Goal: Task Accomplishment & Management: Manage account settings

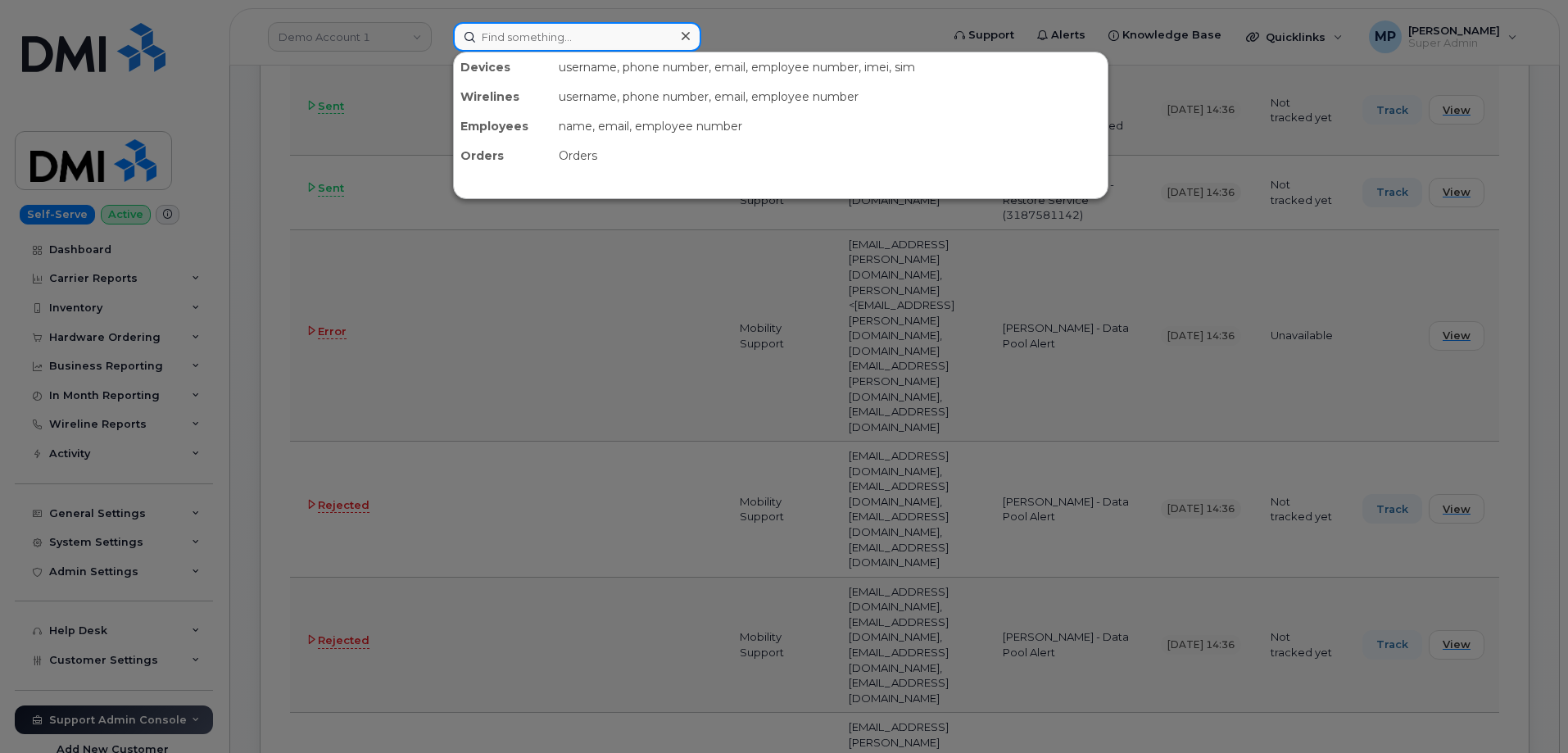
scroll to position [4766, 0]
paste input "3468577091"
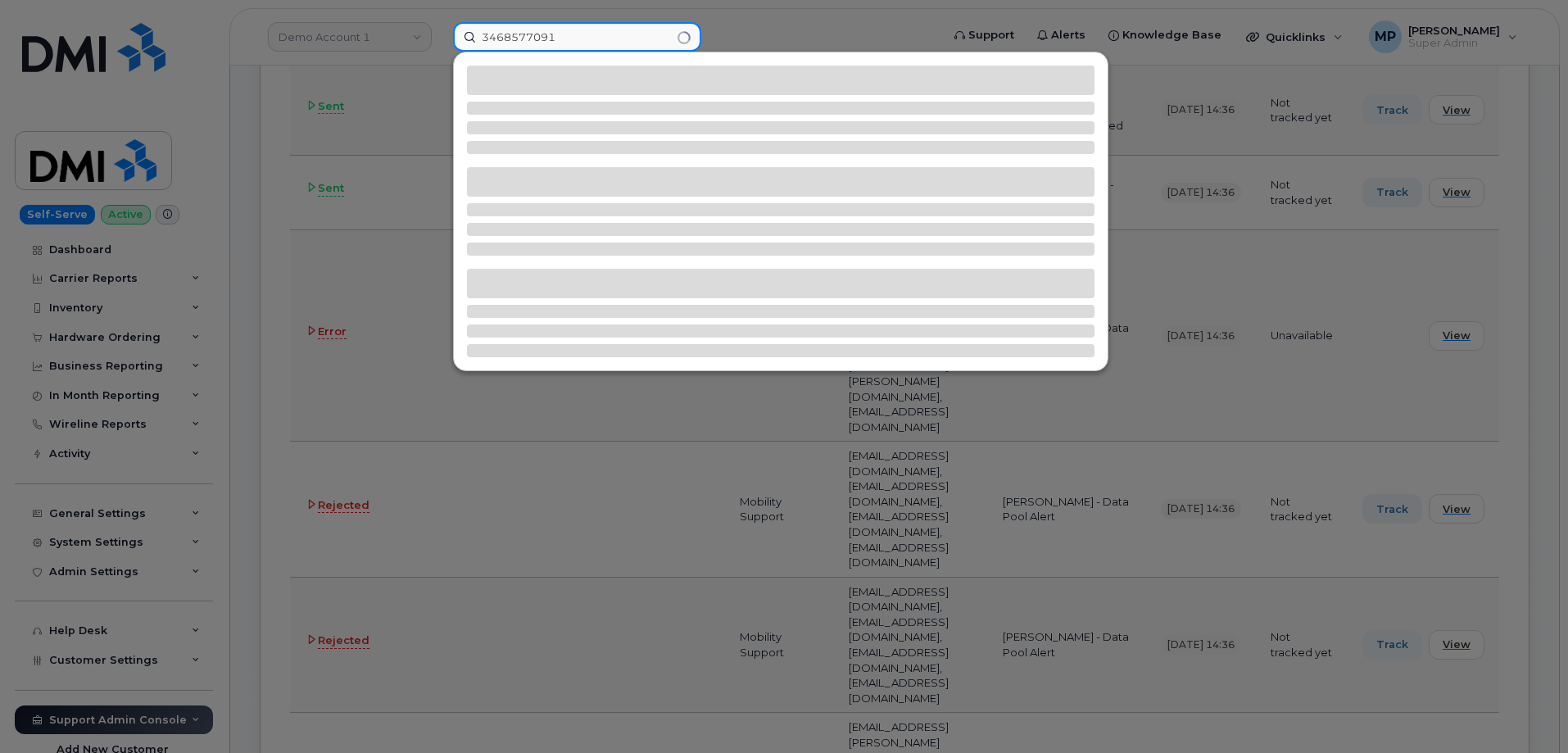
type input "3468577091"
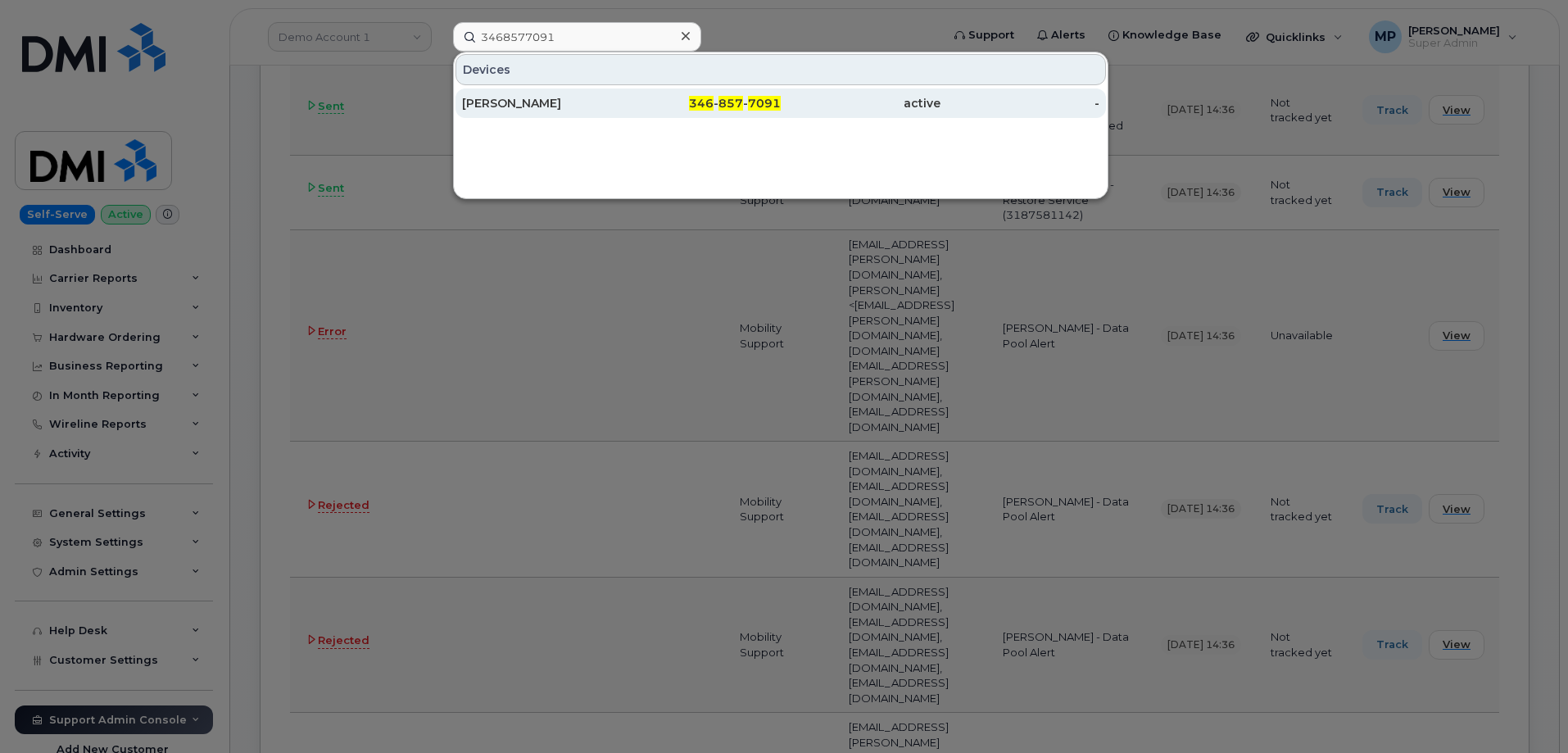
click at [519, 101] on div "RUTH SNYDER" at bounding box center [541, 103] width 160 height 17
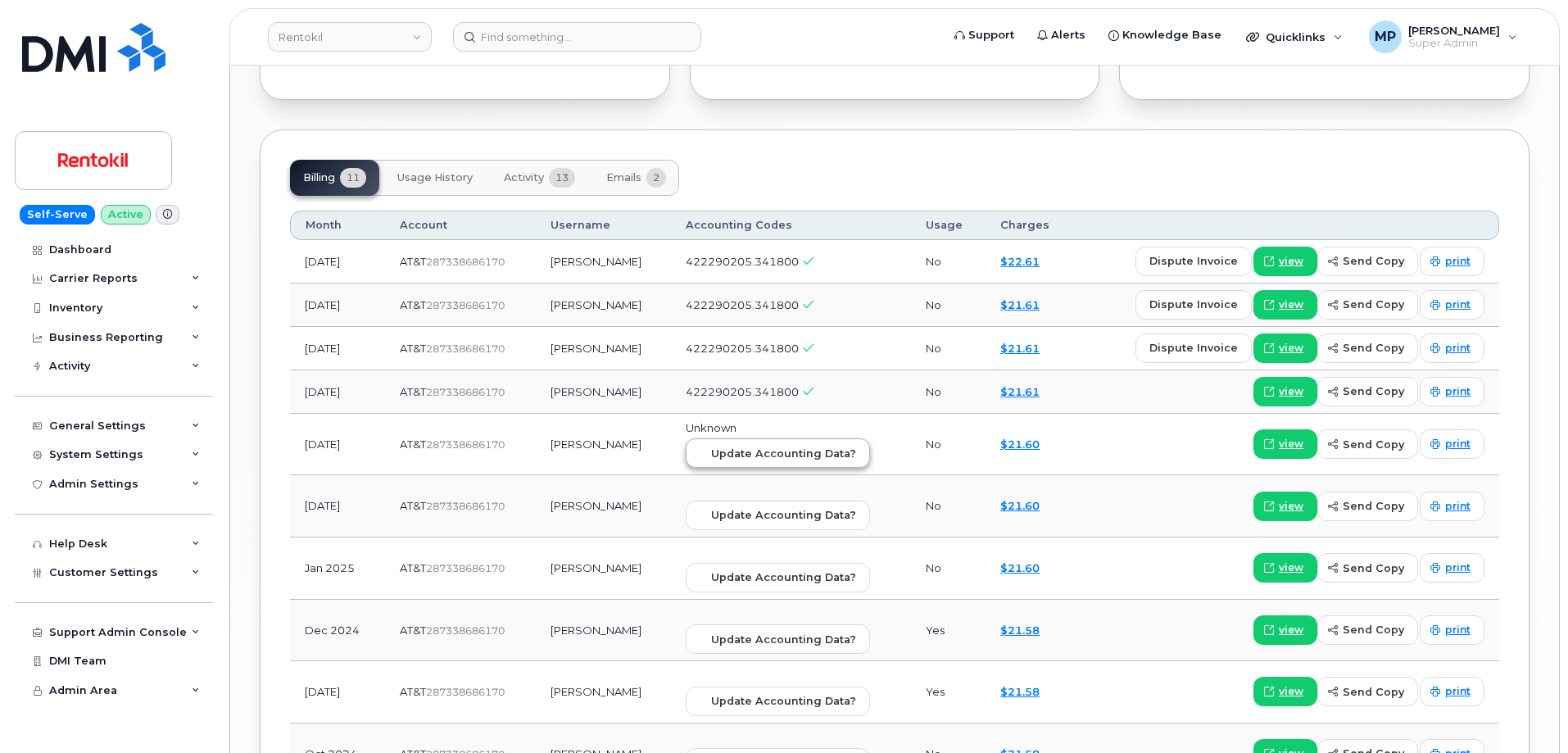
scroll to position [1311, 0]
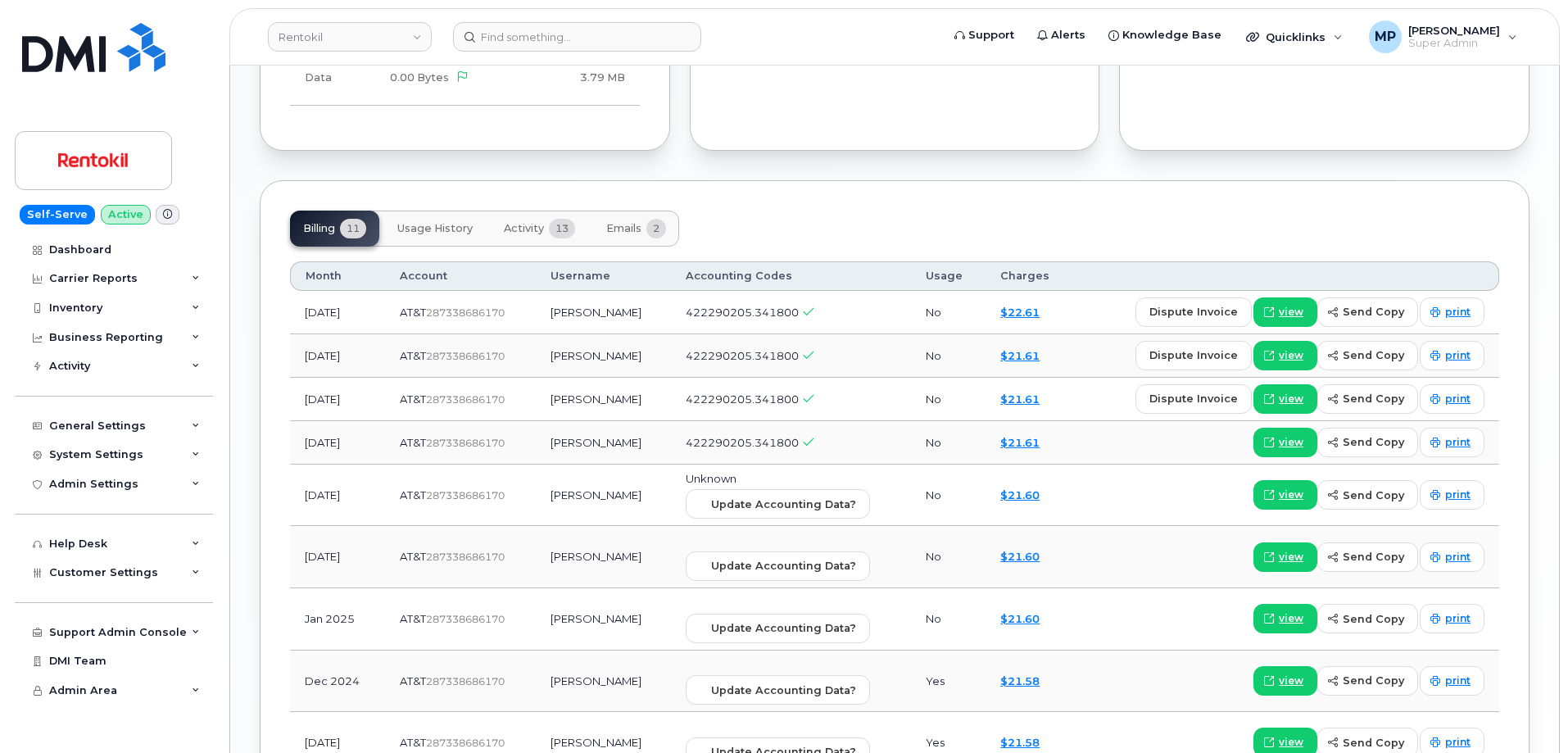
click at [631, 222] on span "Emails" at bounding box center [624, 228] width 35 height 13
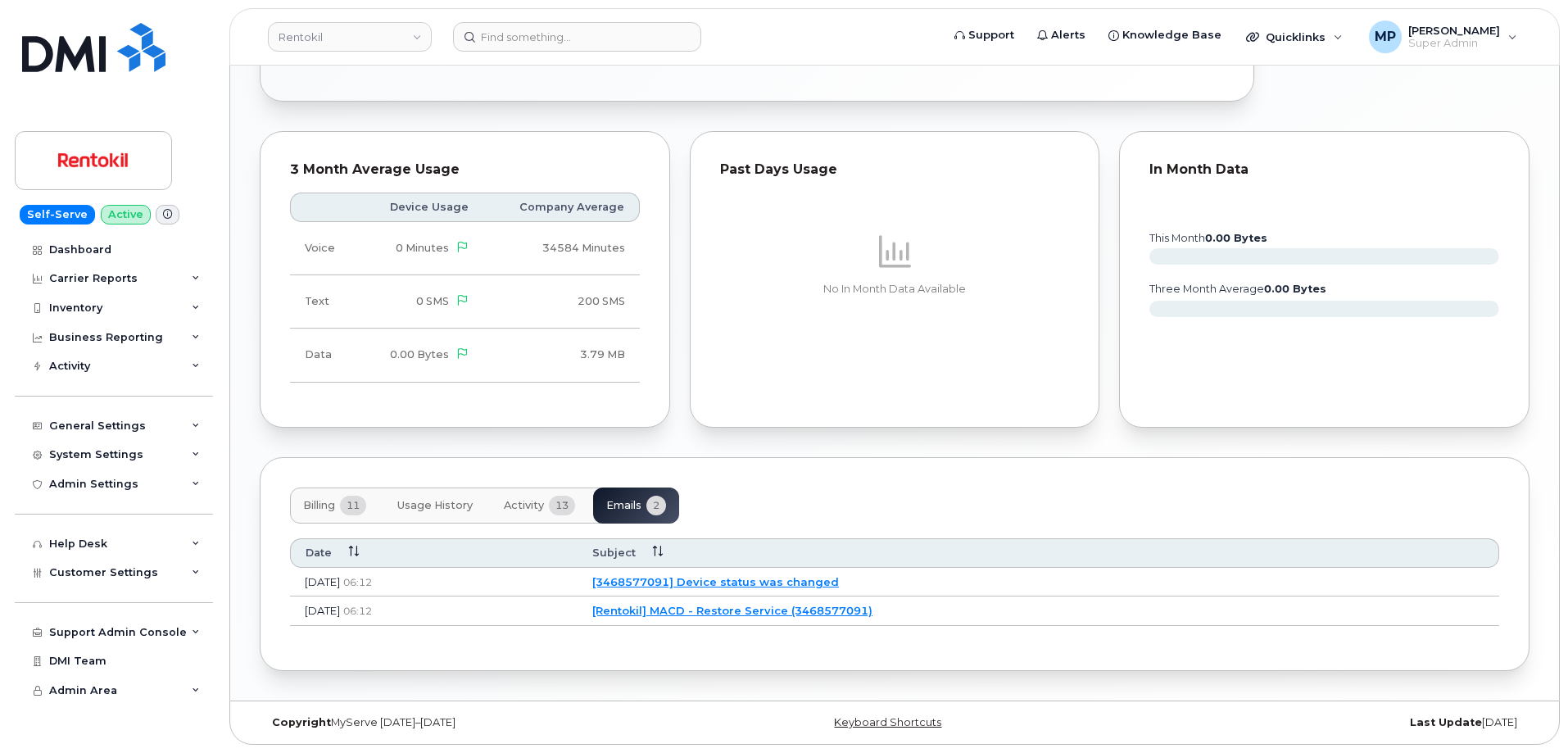
scroll to position [937, 0]
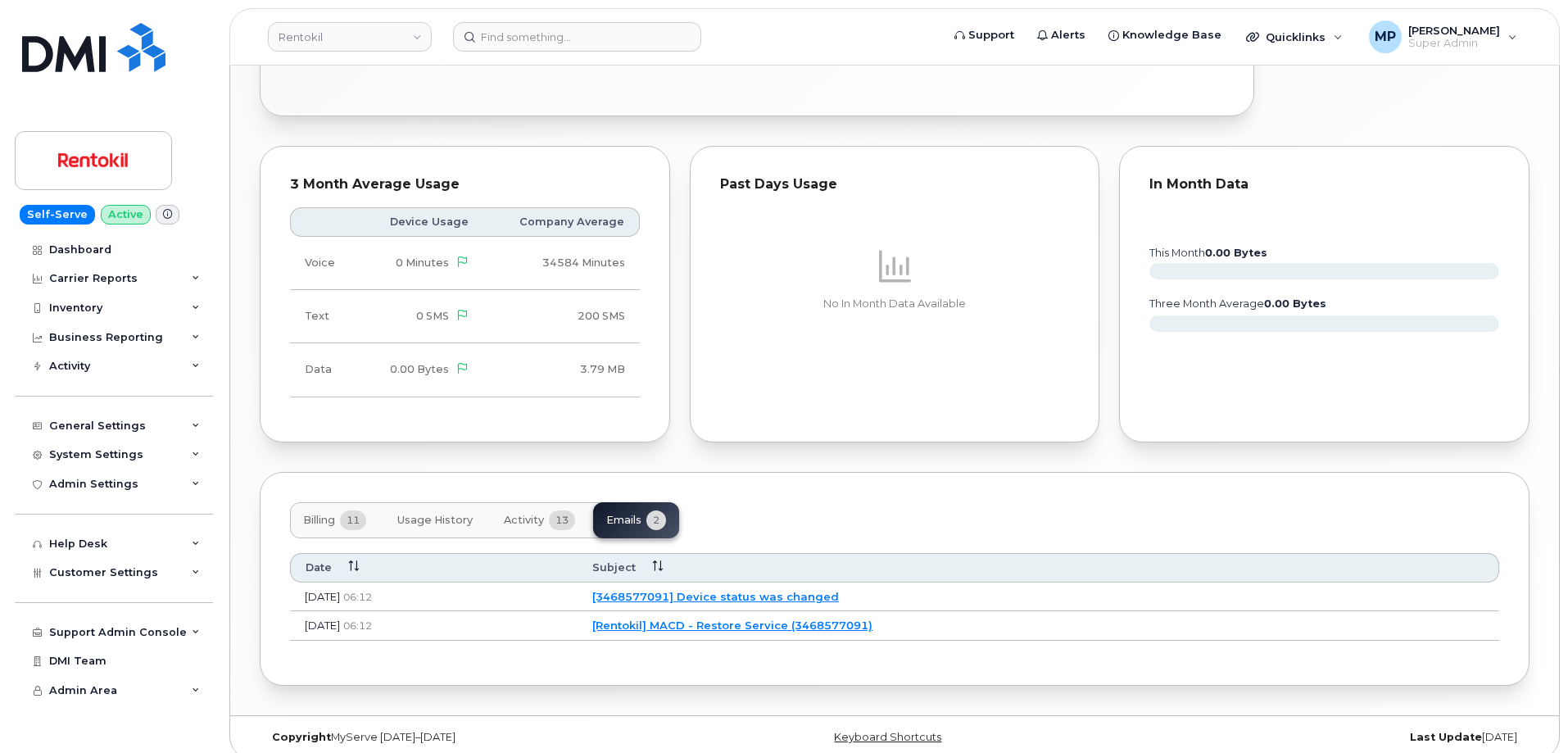
click at [521, 514] on span "Activity" at bounding box center [524, 520] width 40 height 13
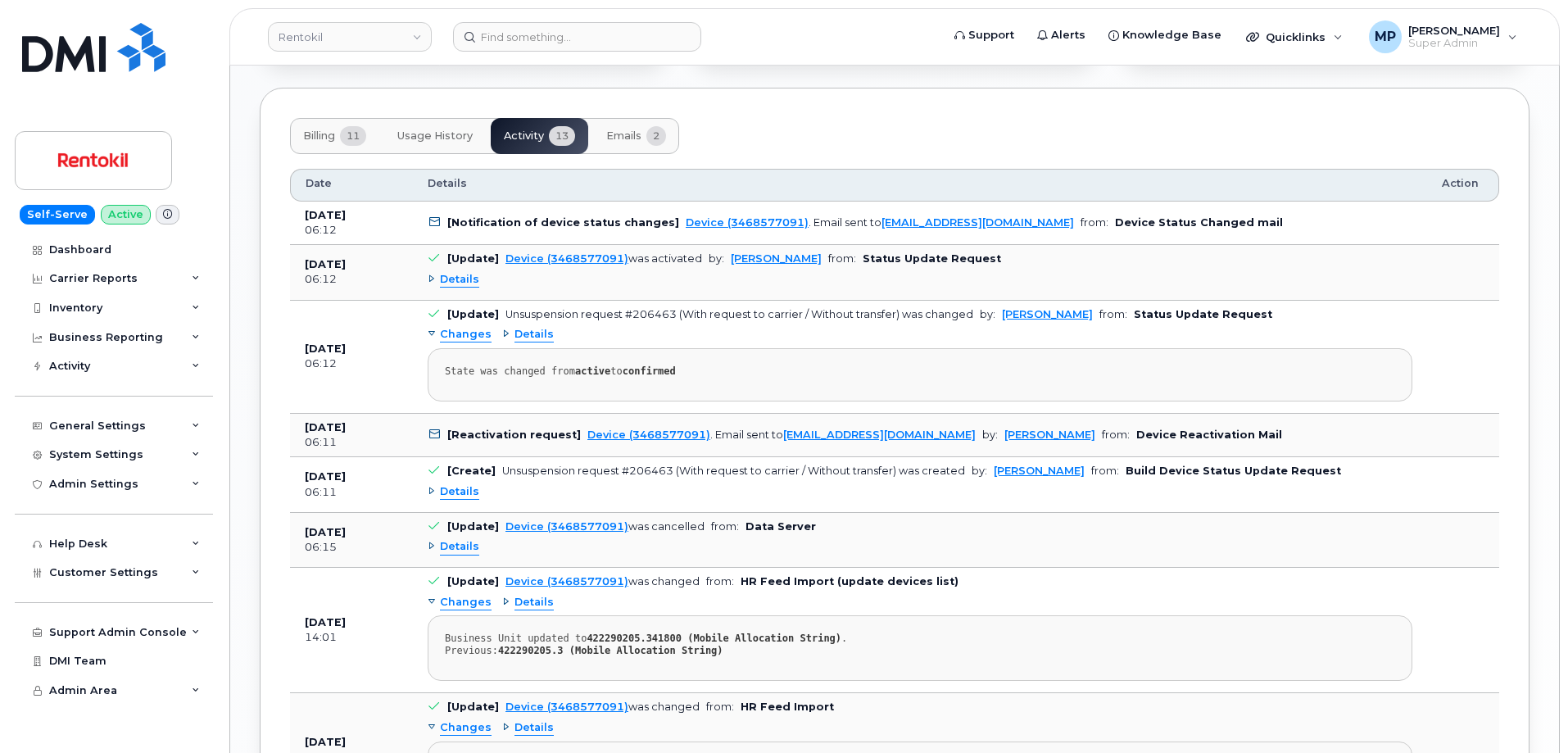
scroll to position [1428, 0]
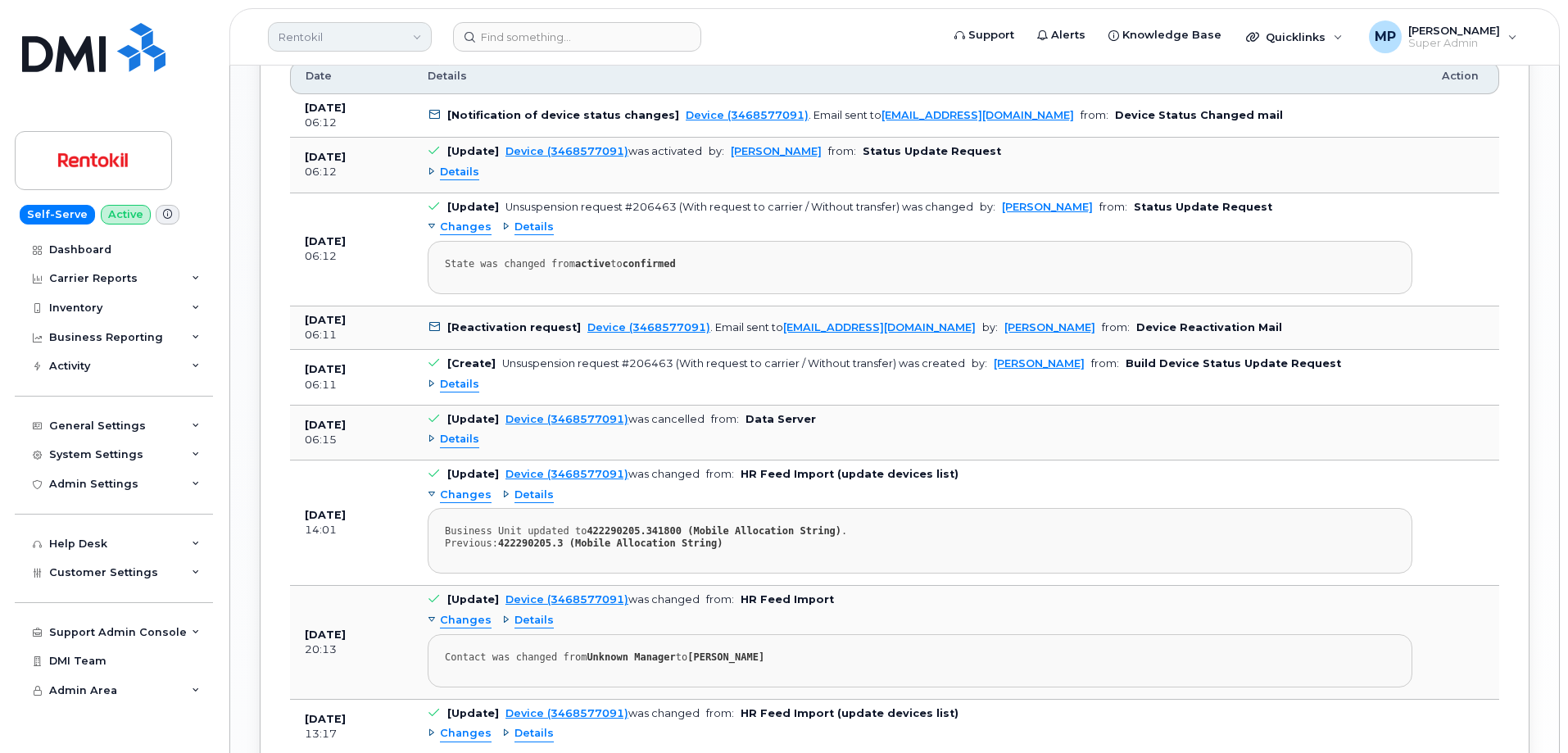
click at [355, 38] on link "Rentokil" at bounding box center [350, 37] width 164 height 30
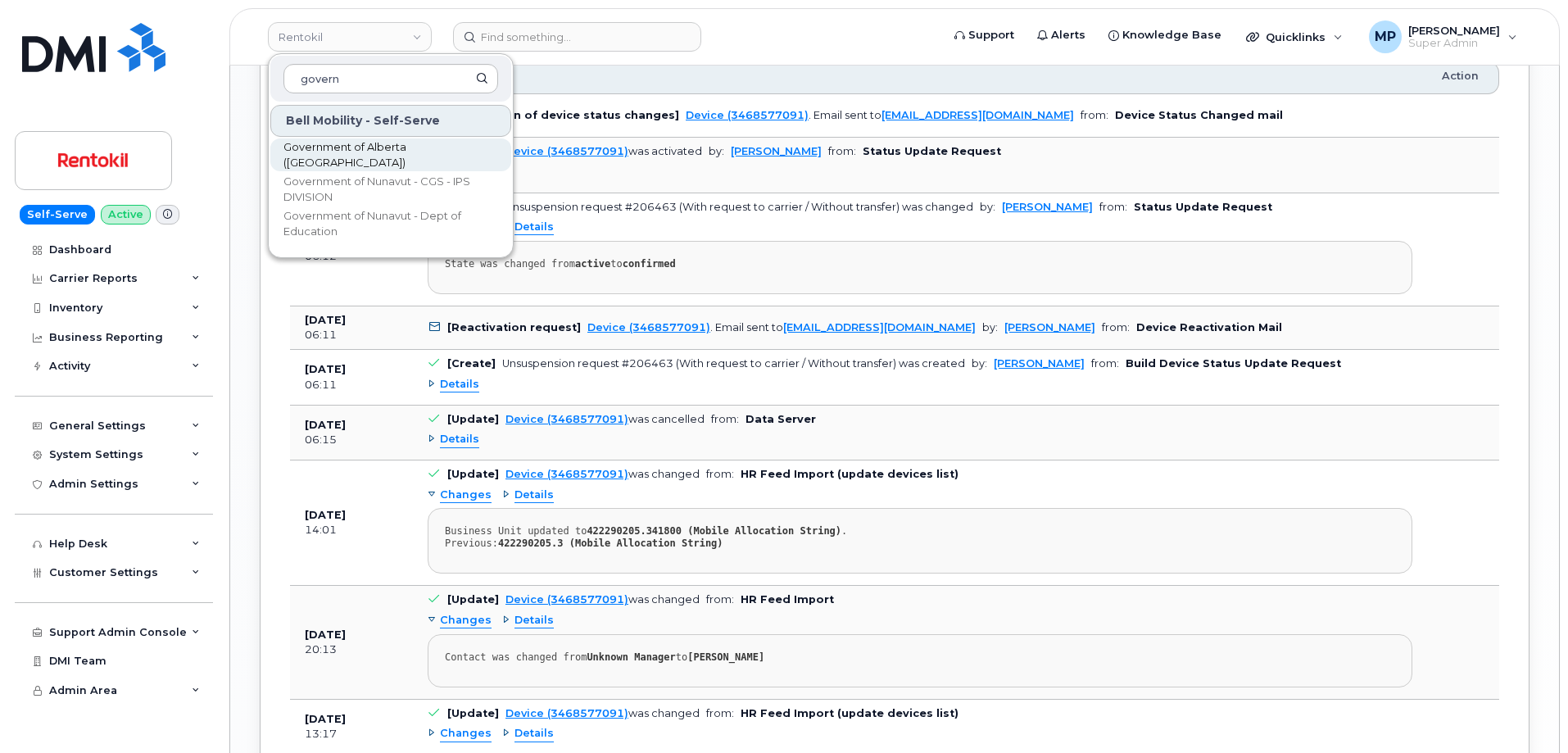
type input "govern"
click at [377, 151] on span "Government of Alberta ([GEOGRAPHIC_DATA])" at bounding box center [378, 155] width 189 height 32
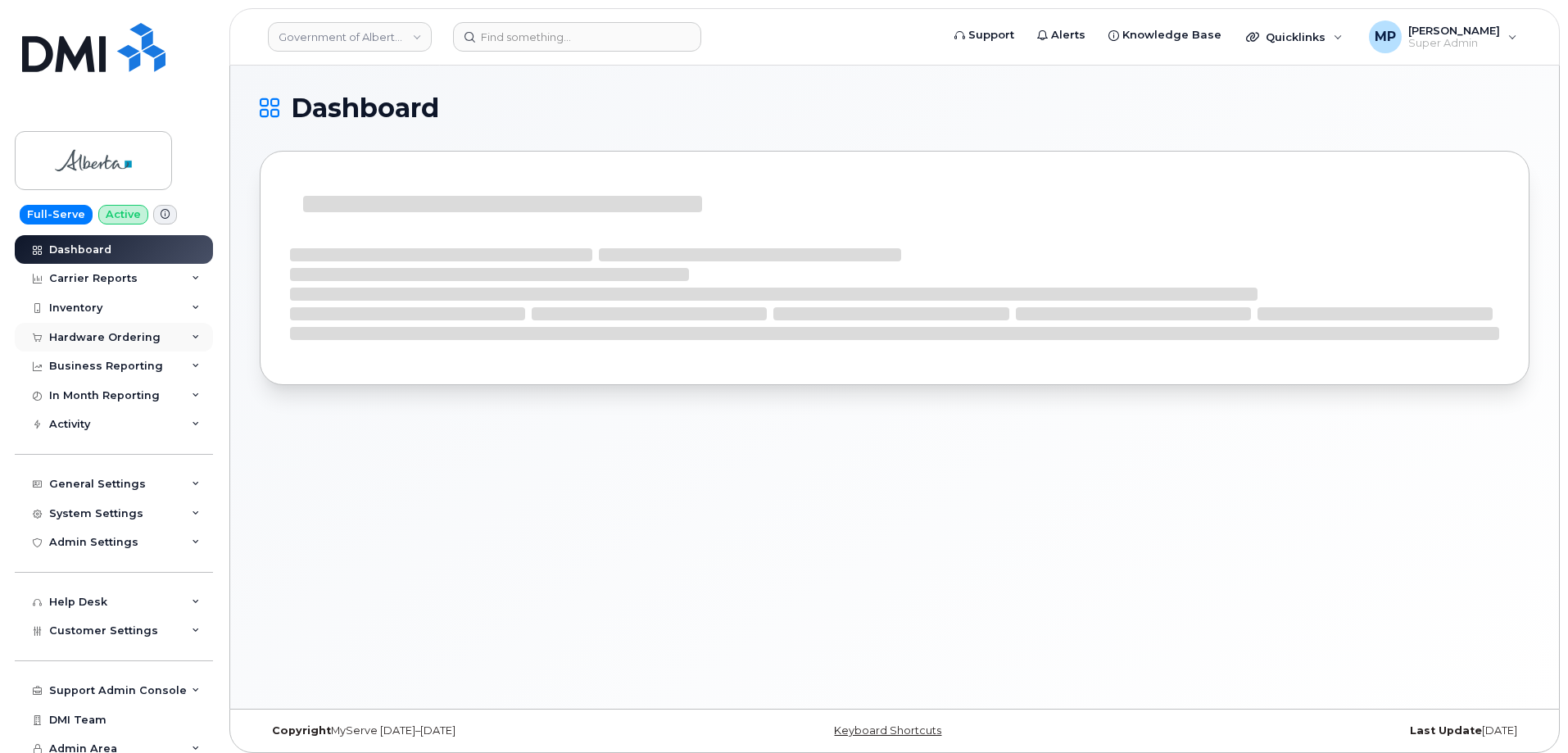
click at [101, 338] on div "Hardware Ordering" at bounding box center [105, 337] width 112 height 13
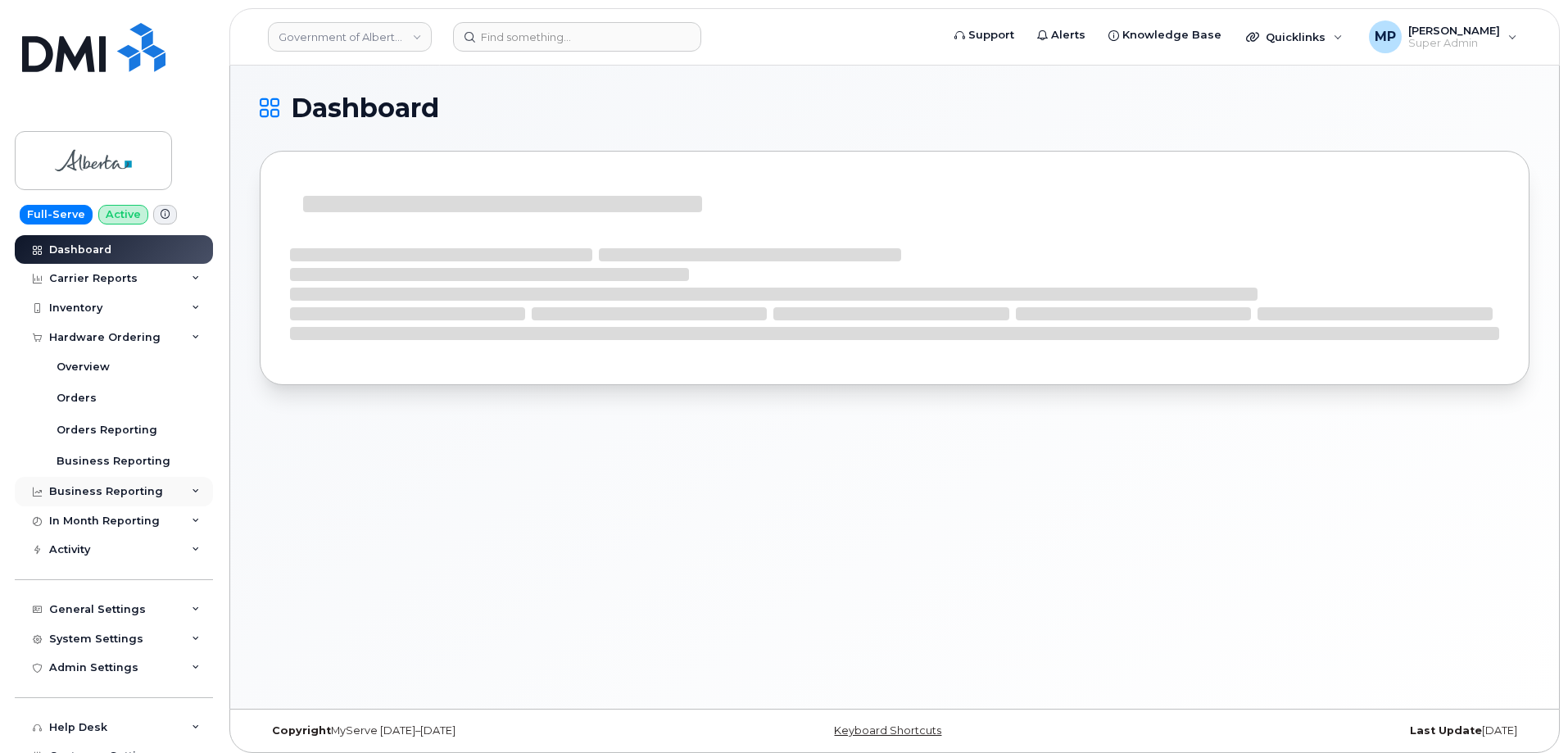
click at [93, 488] on div "Business Reporting" at bounding box center [106, 491] width 113 height 13
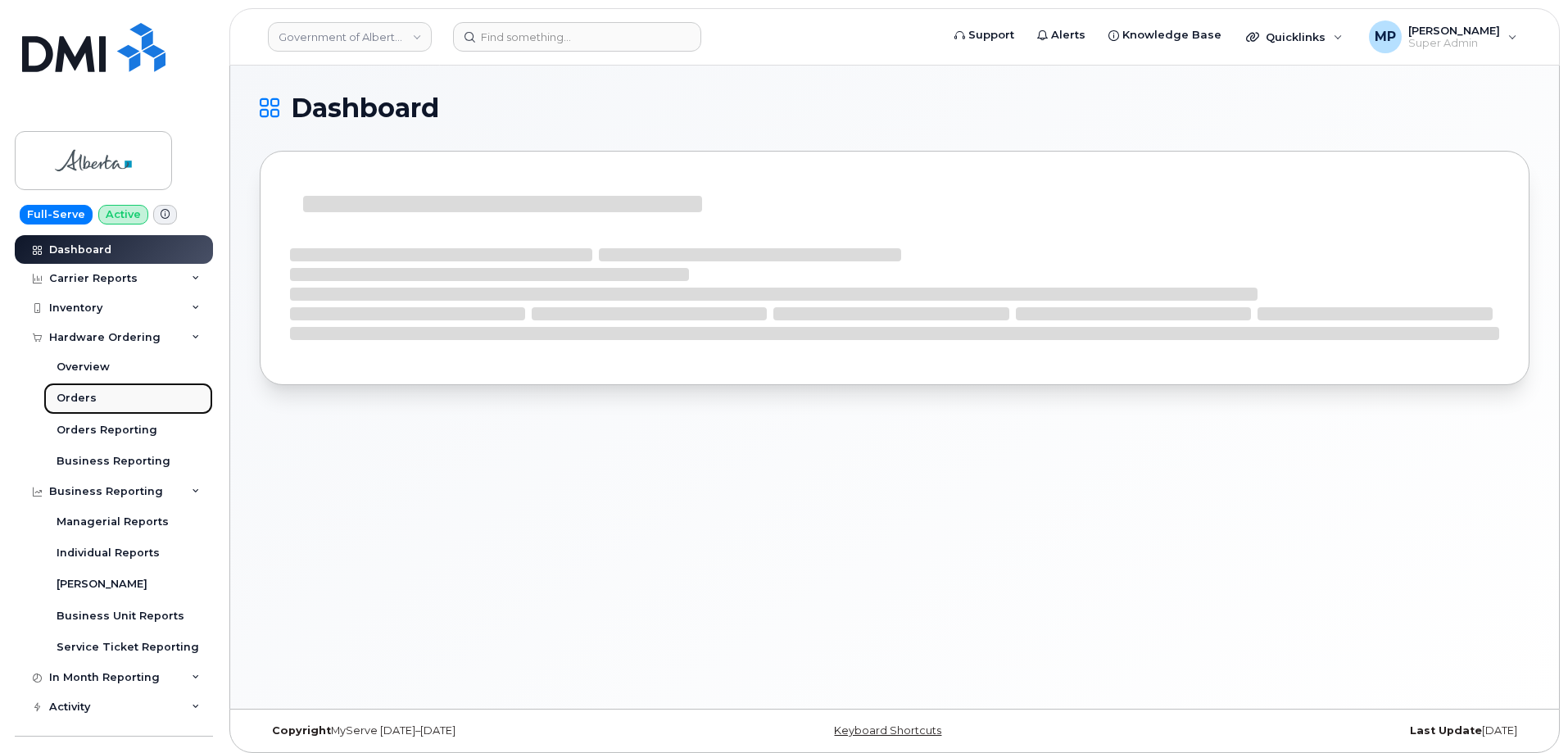
click at [72, 394] on div "Orders" at bounding box center [77, 398] width 40 height 15
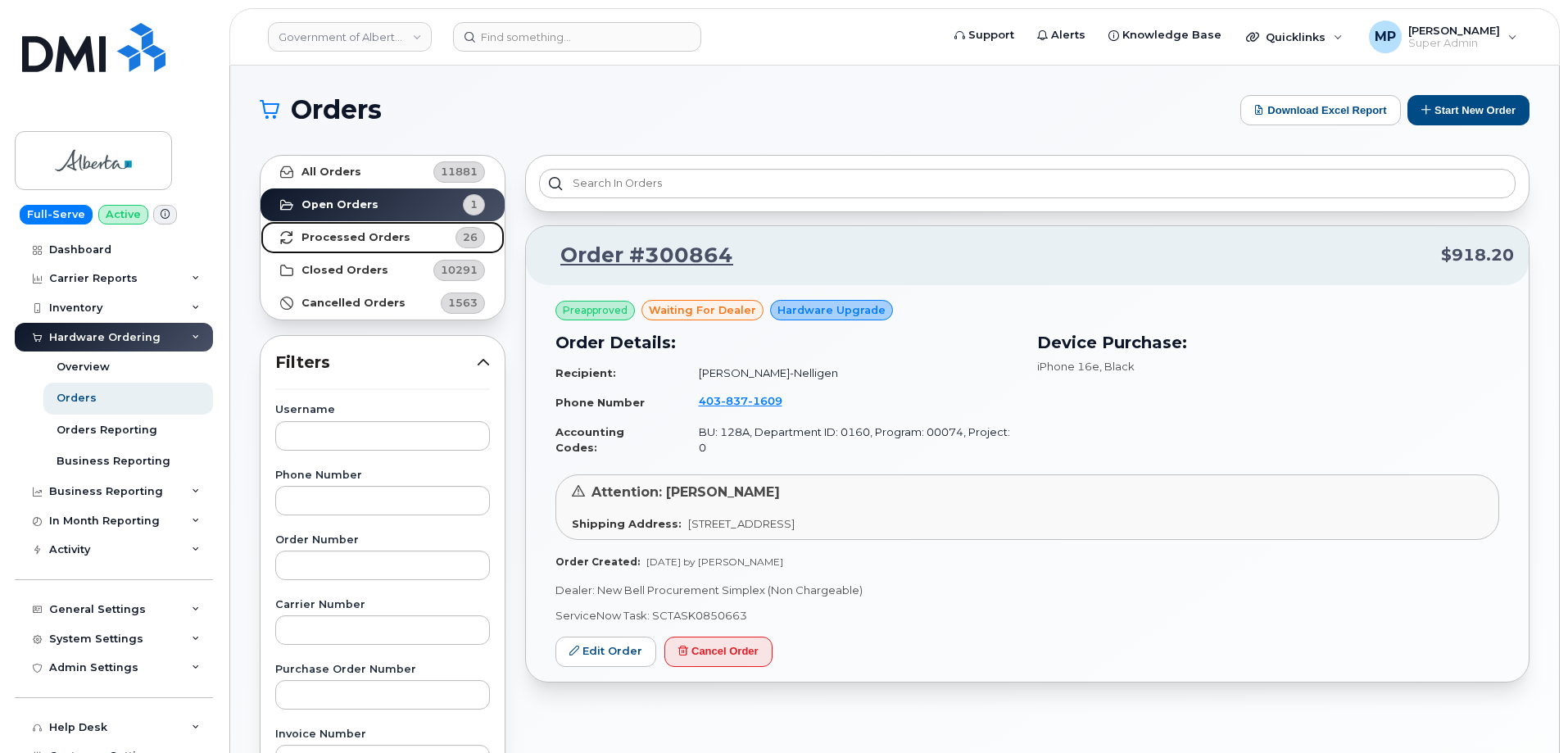
click at [385, 234] on strong "Processed Orders" at bounding box center [355, 237] width 109 height 13
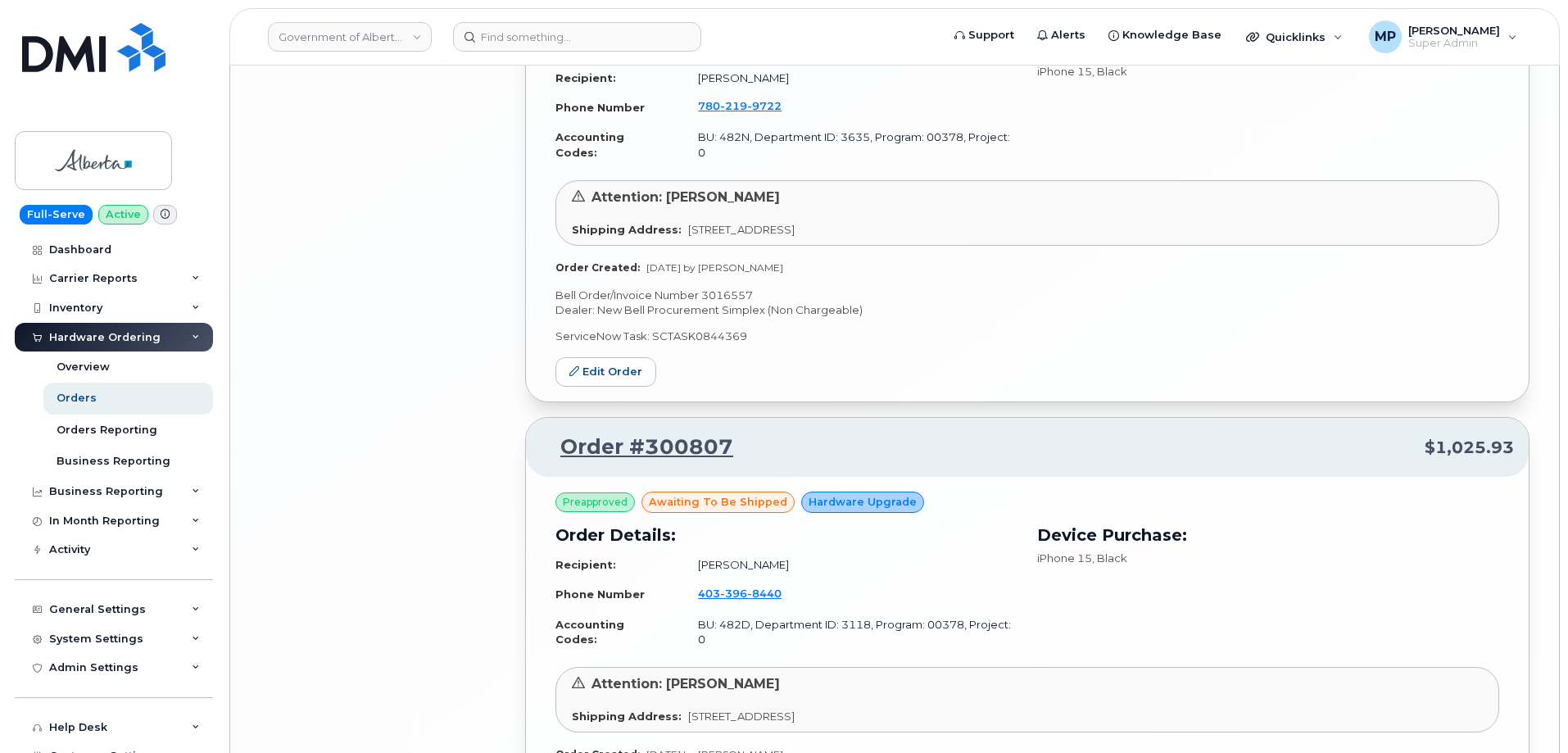
scroll to position [3363, 0]
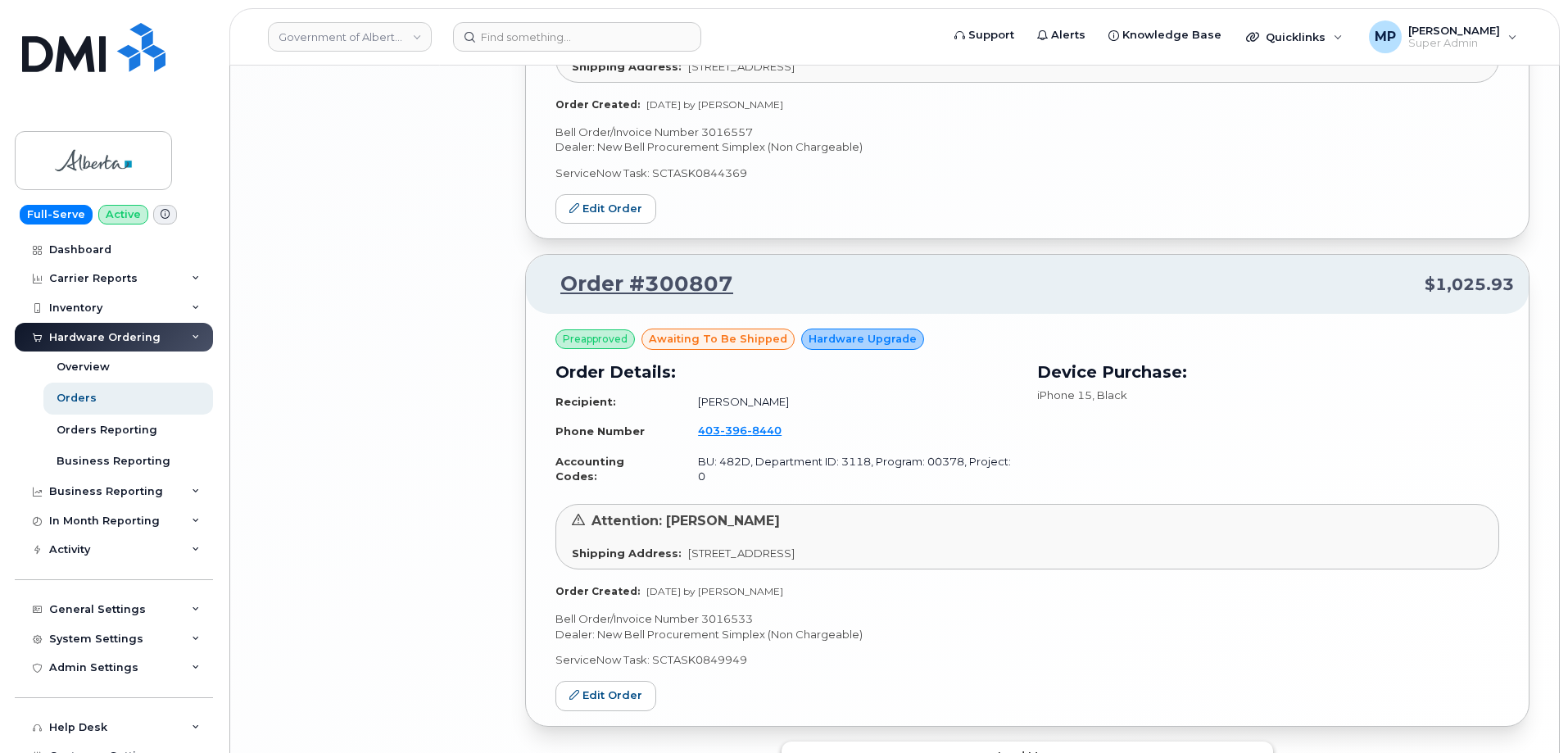
click at [899, 741] on button "Load more" at bounding box center [1027, 756] width 492 height 30
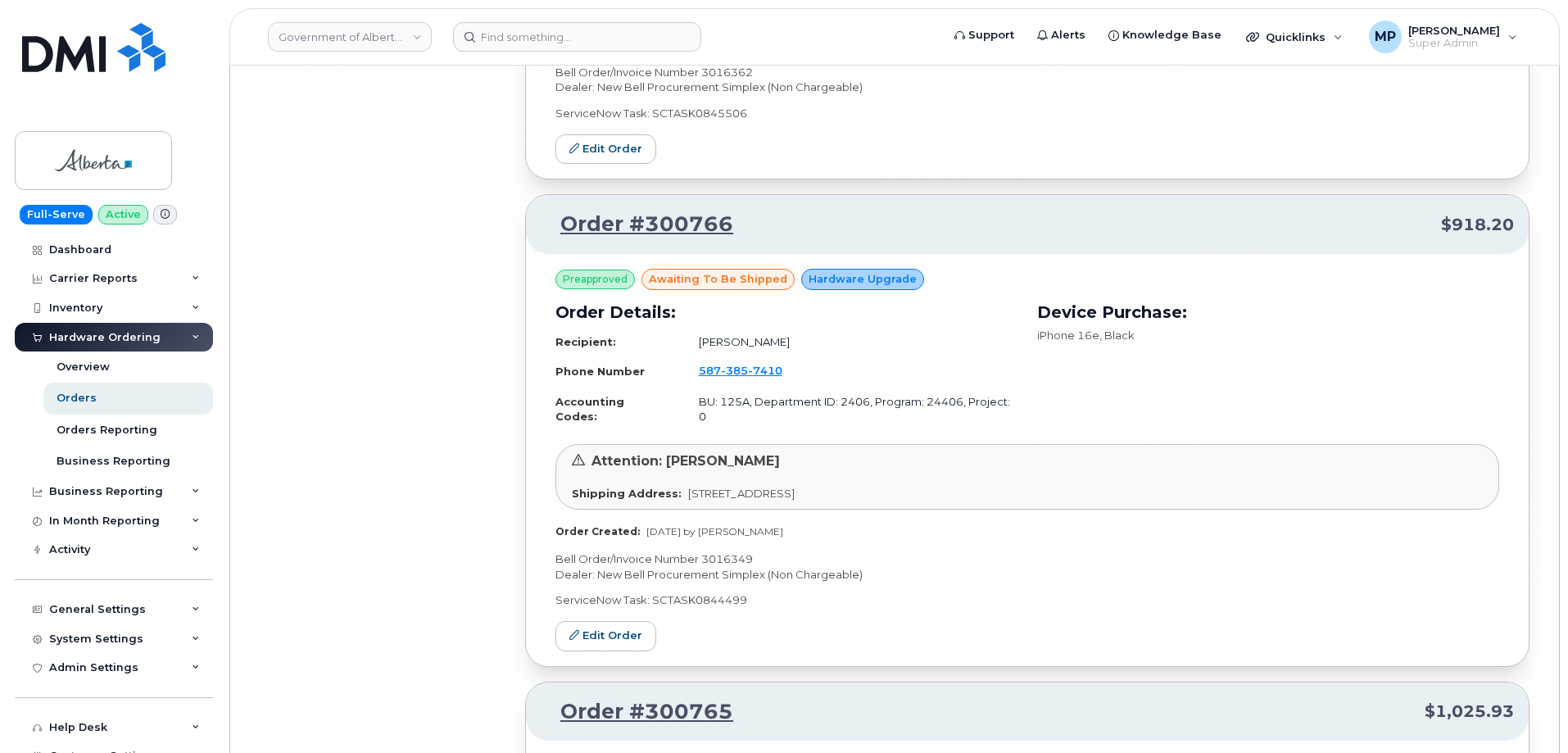
scroll to position [7150, 0]
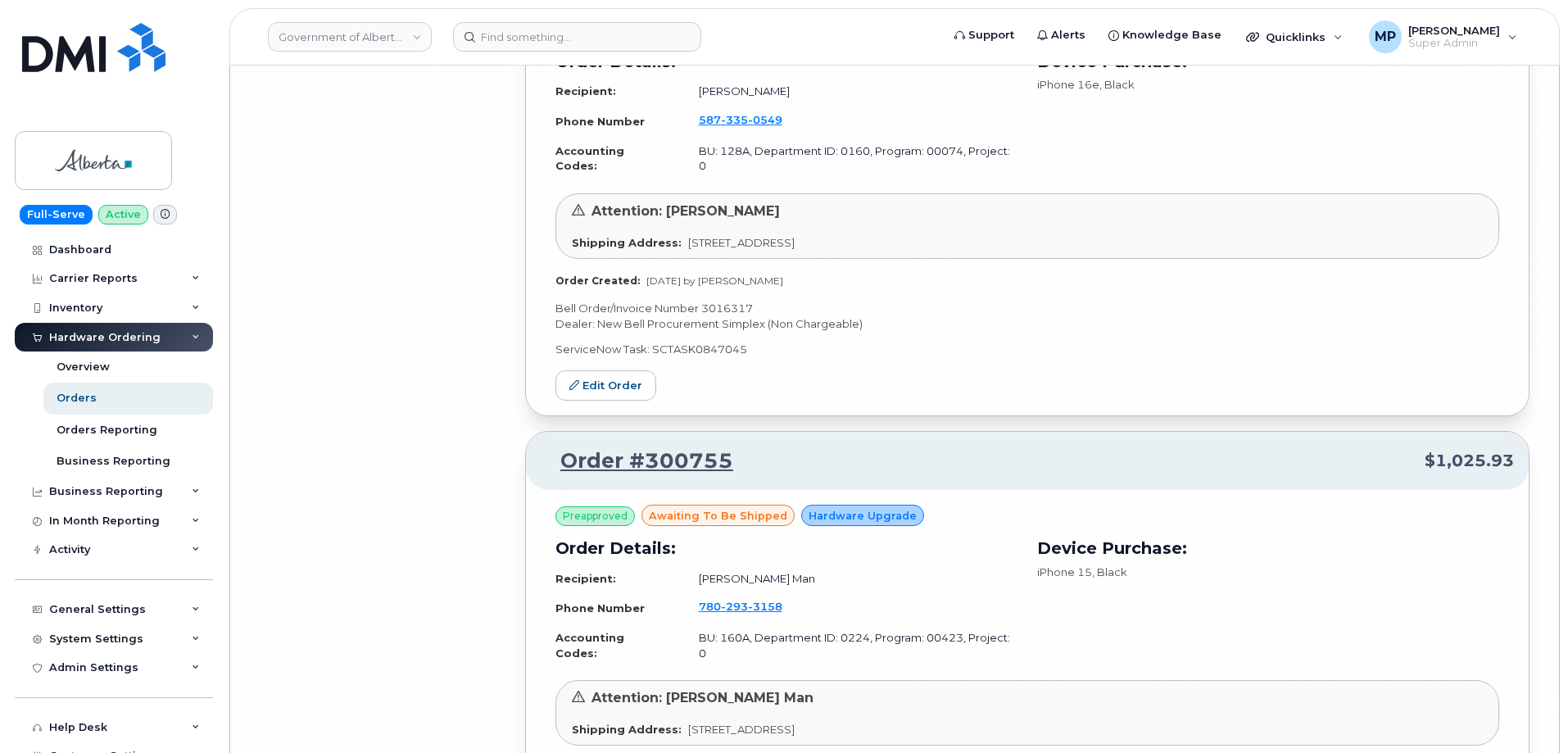
scroll to position [10922, 0]
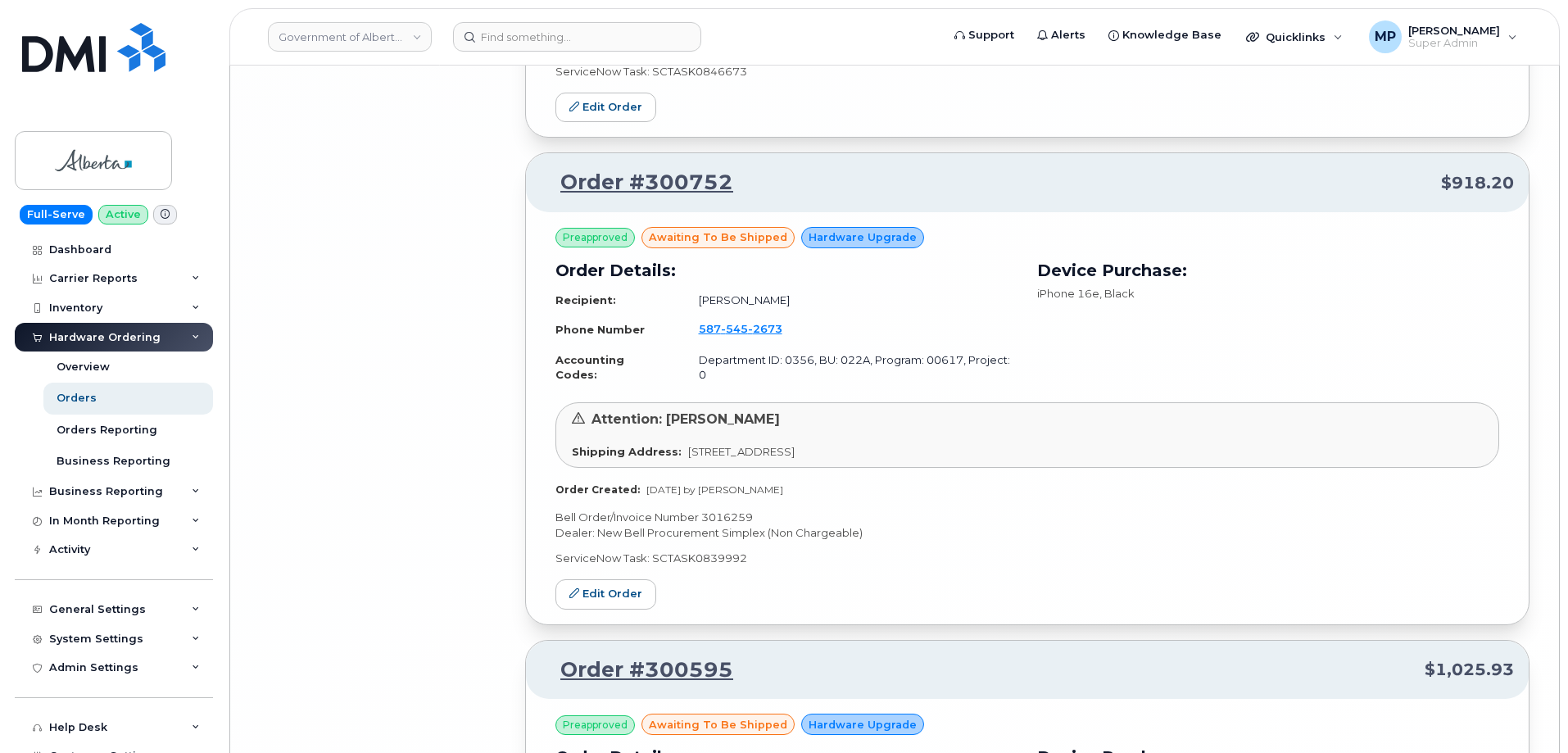
scroll to position [11828, 0]
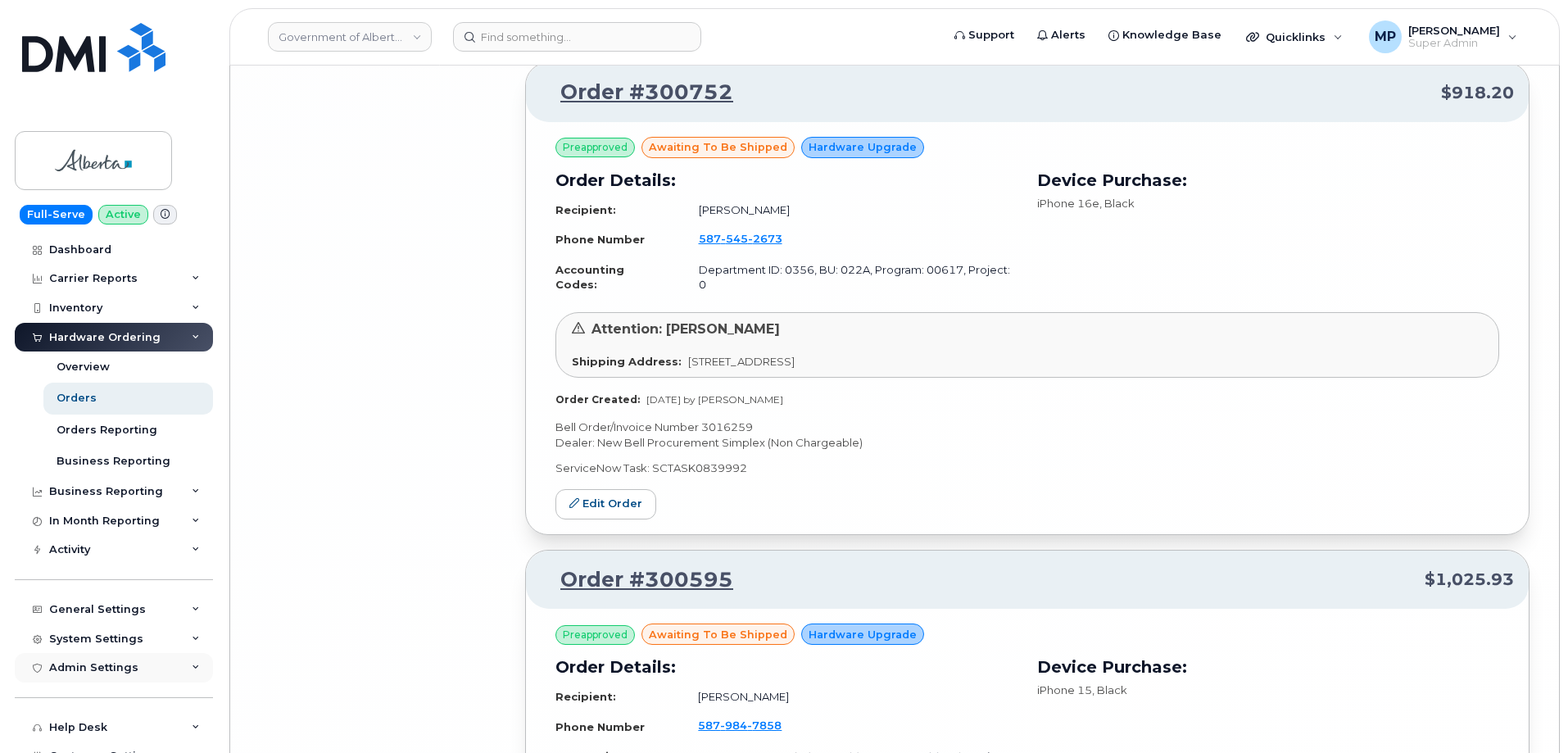
click at [102, 666] on div "Admin Settings" at bounding box center [93, 667] width 89 height 13
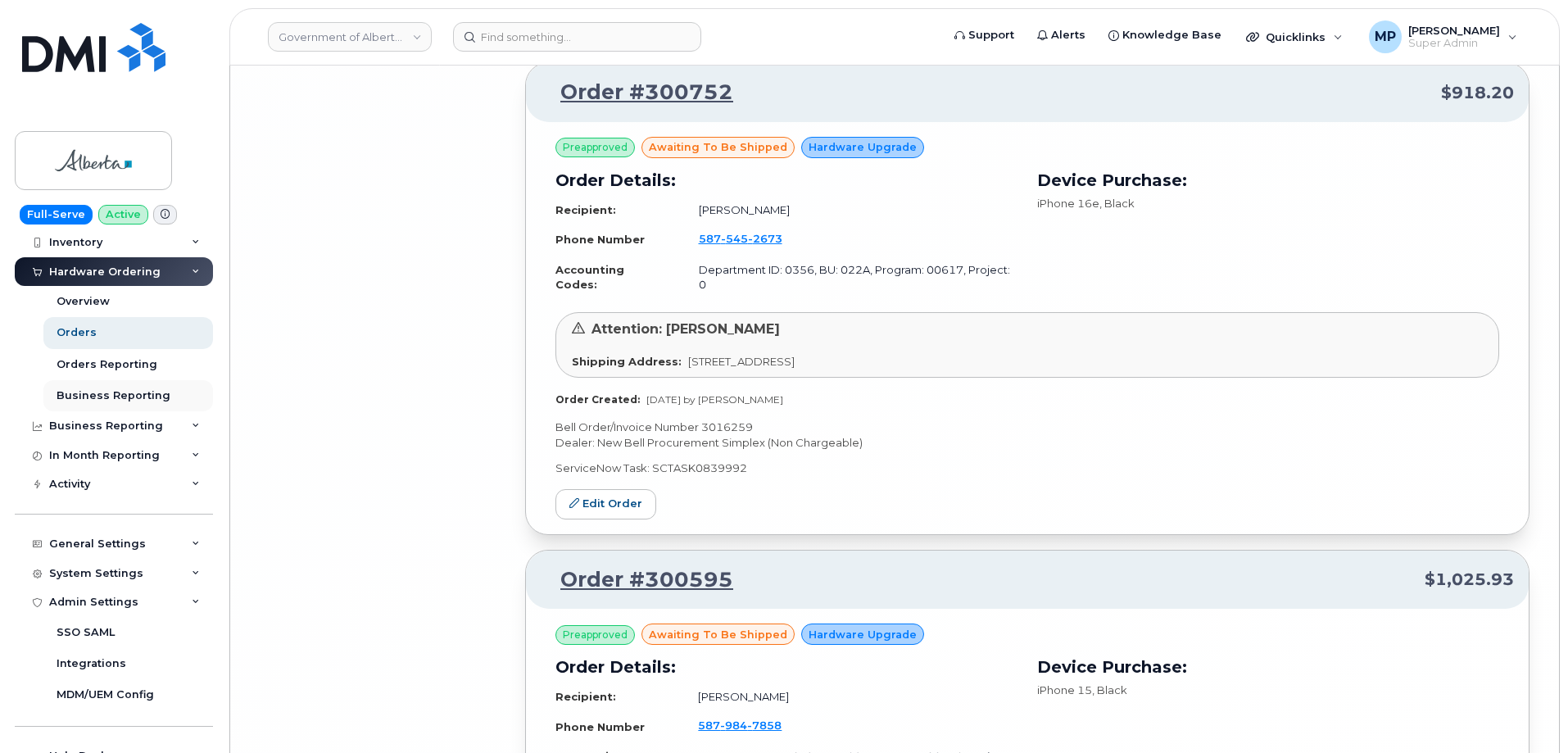
scroll to position [0, 0]
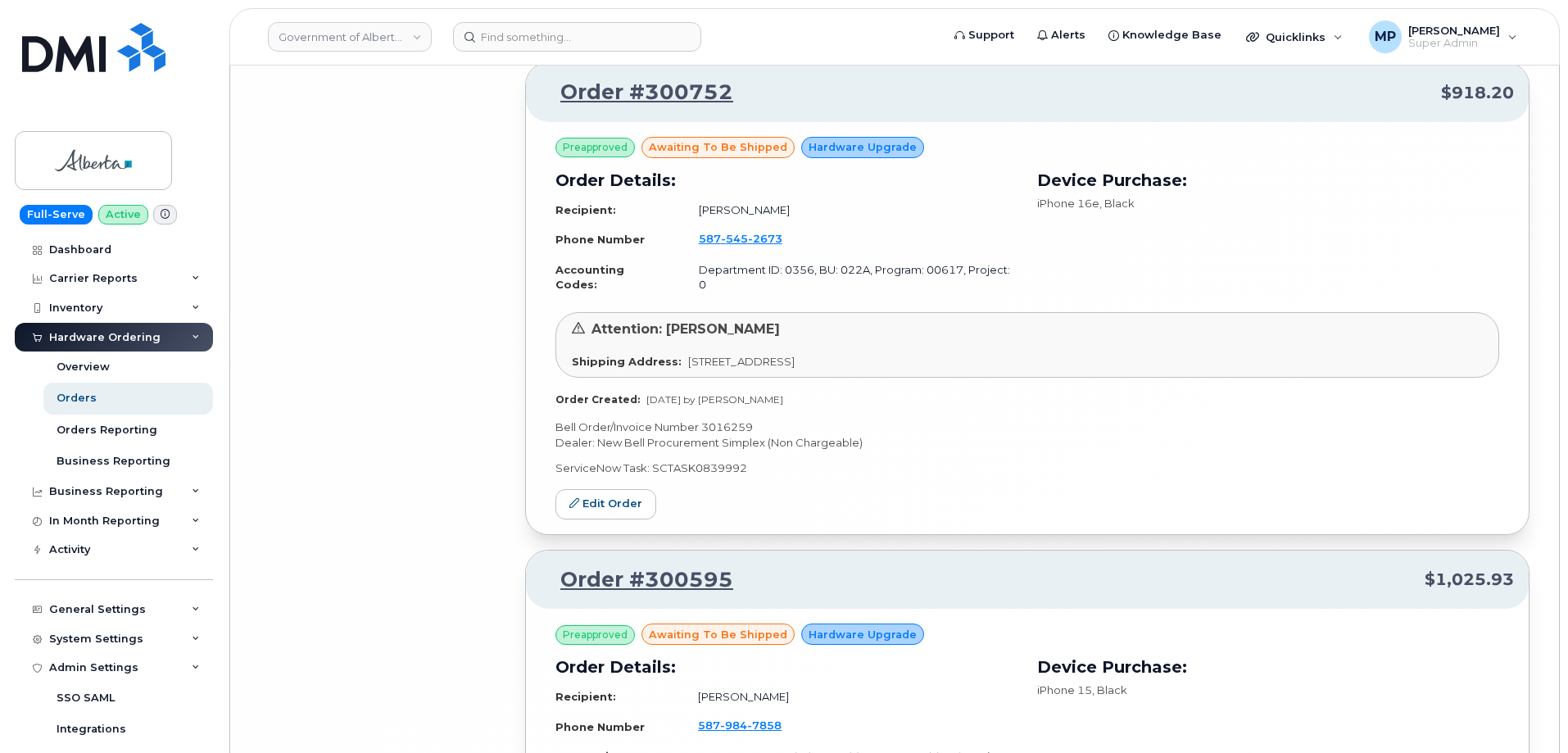
click at [93, 337] on div "Hardware Ordering" at bounding box center [105, 337] width 112 height 13
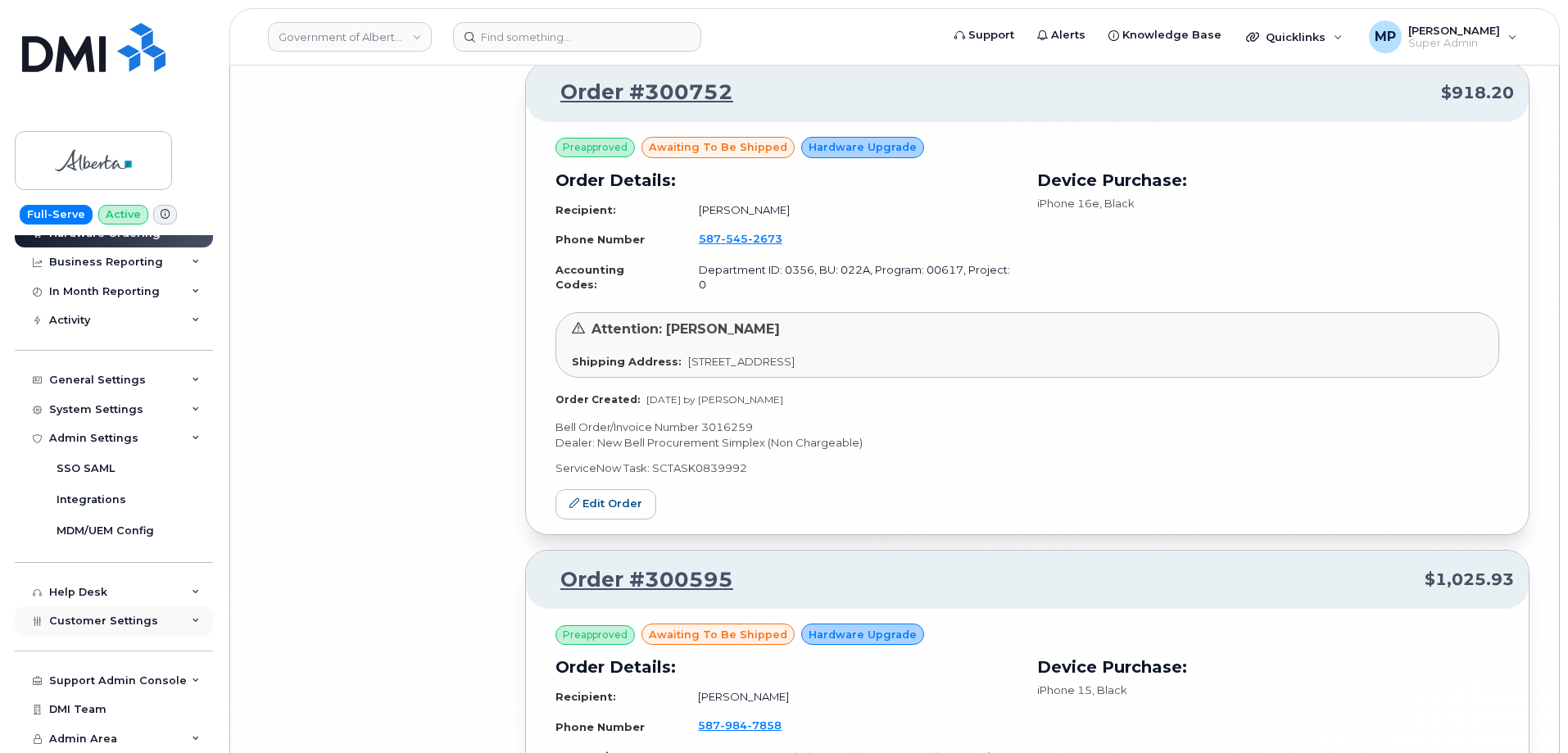
click at [98, 622] on span "Customer Settings" at bounding box center [103, 620] width 109 height 12
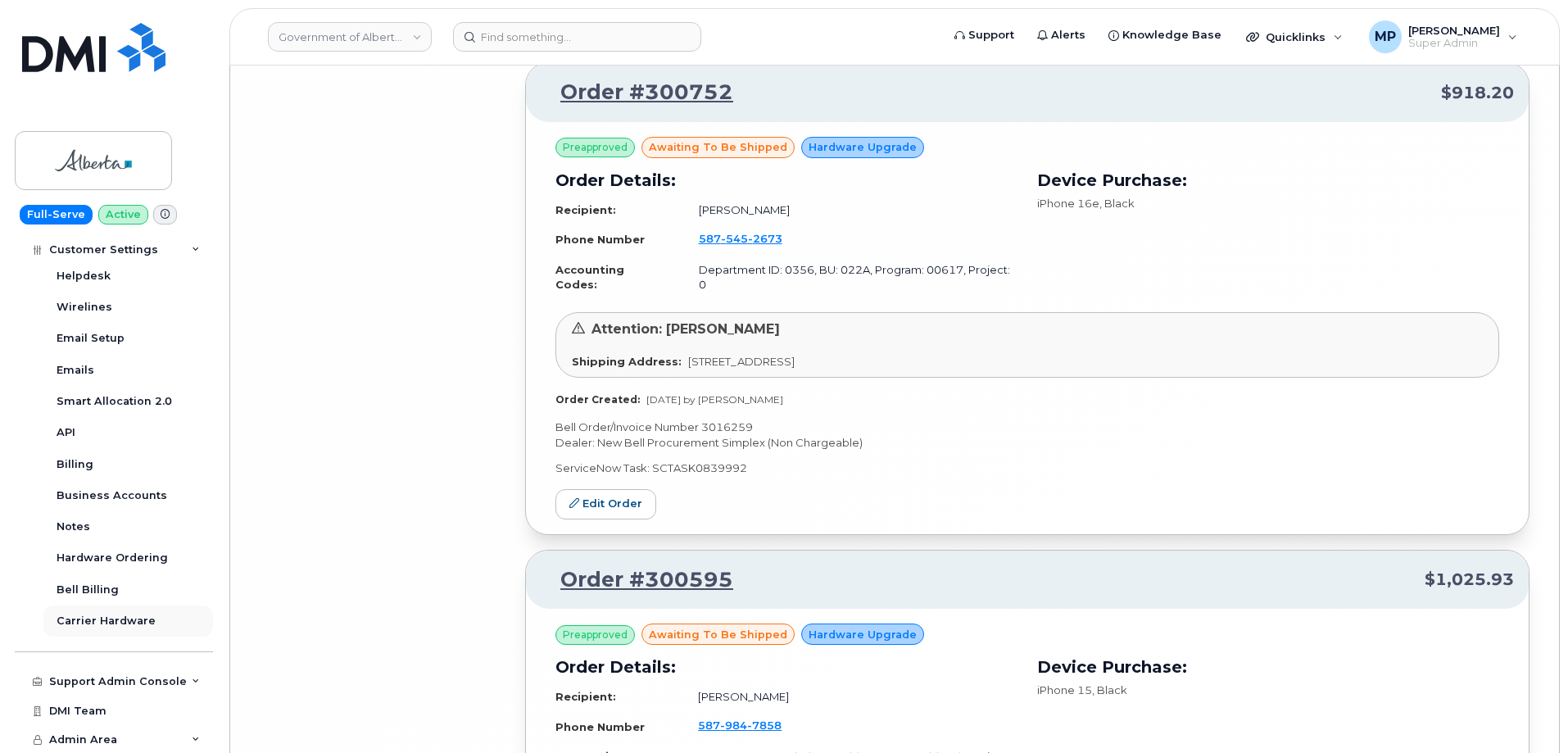
scroll to position [606, 0]
copy p "3016360"
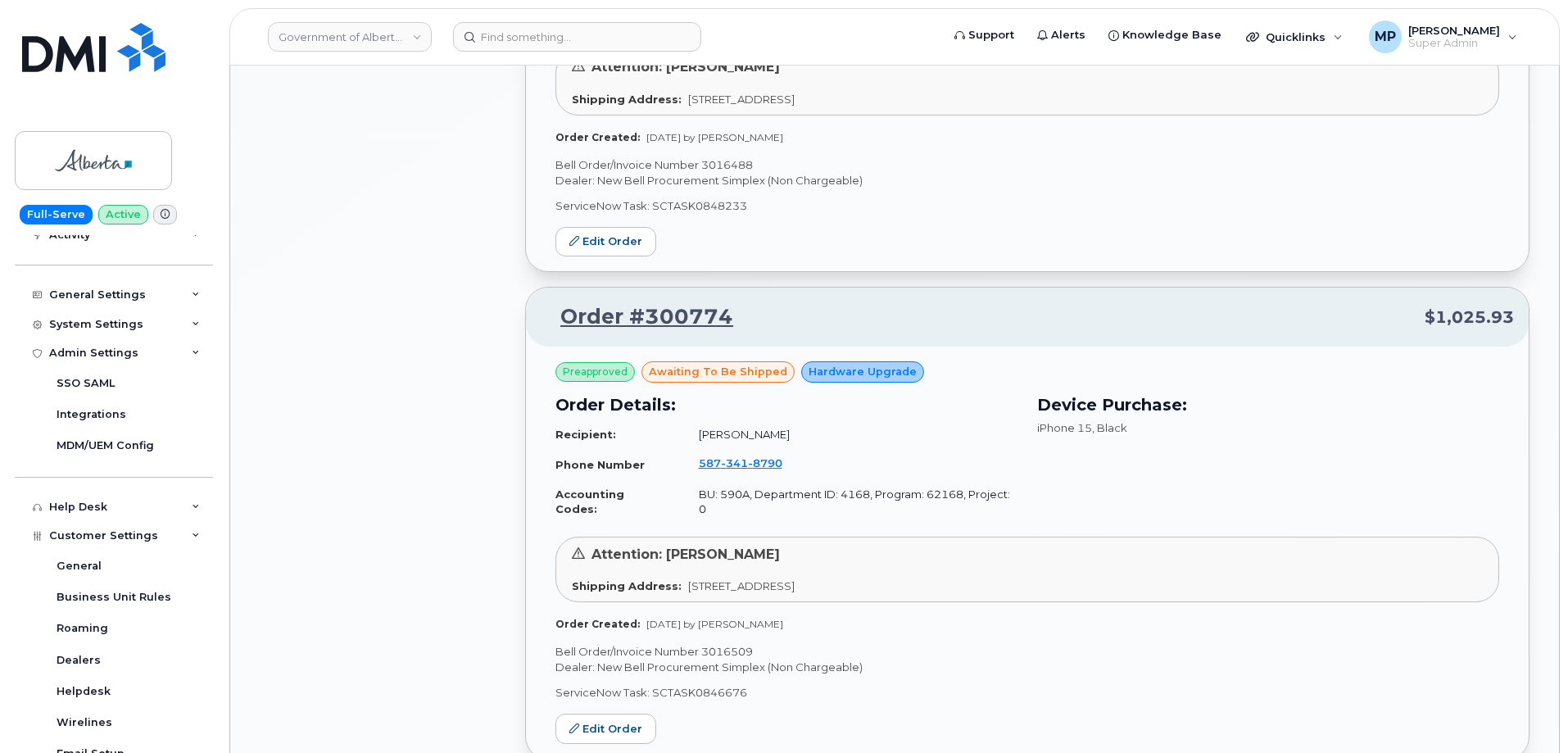
scroll to position [0, 0]
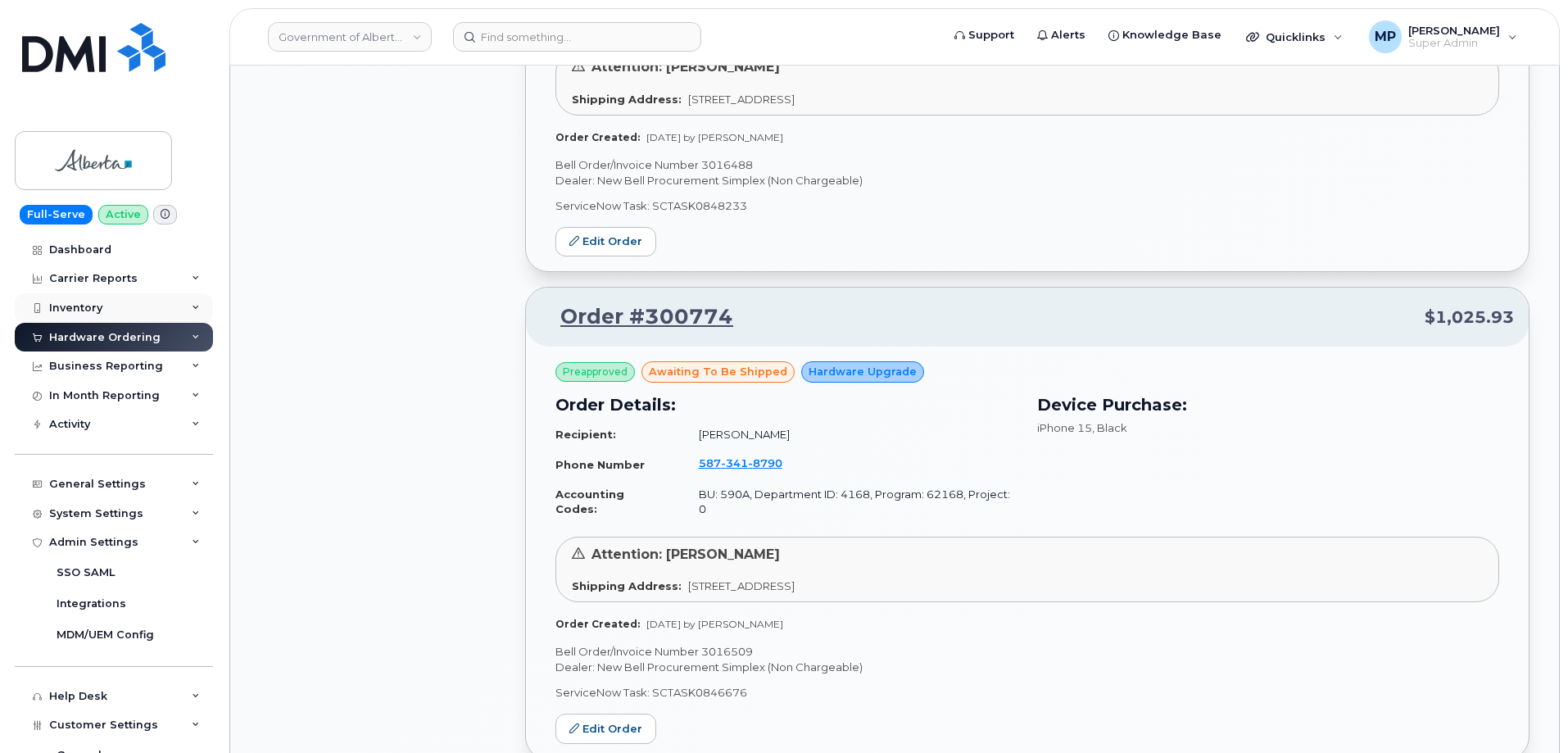
click at [65, 304] on div "Inventory" at bounding box center [75, 307] width 53 height 13
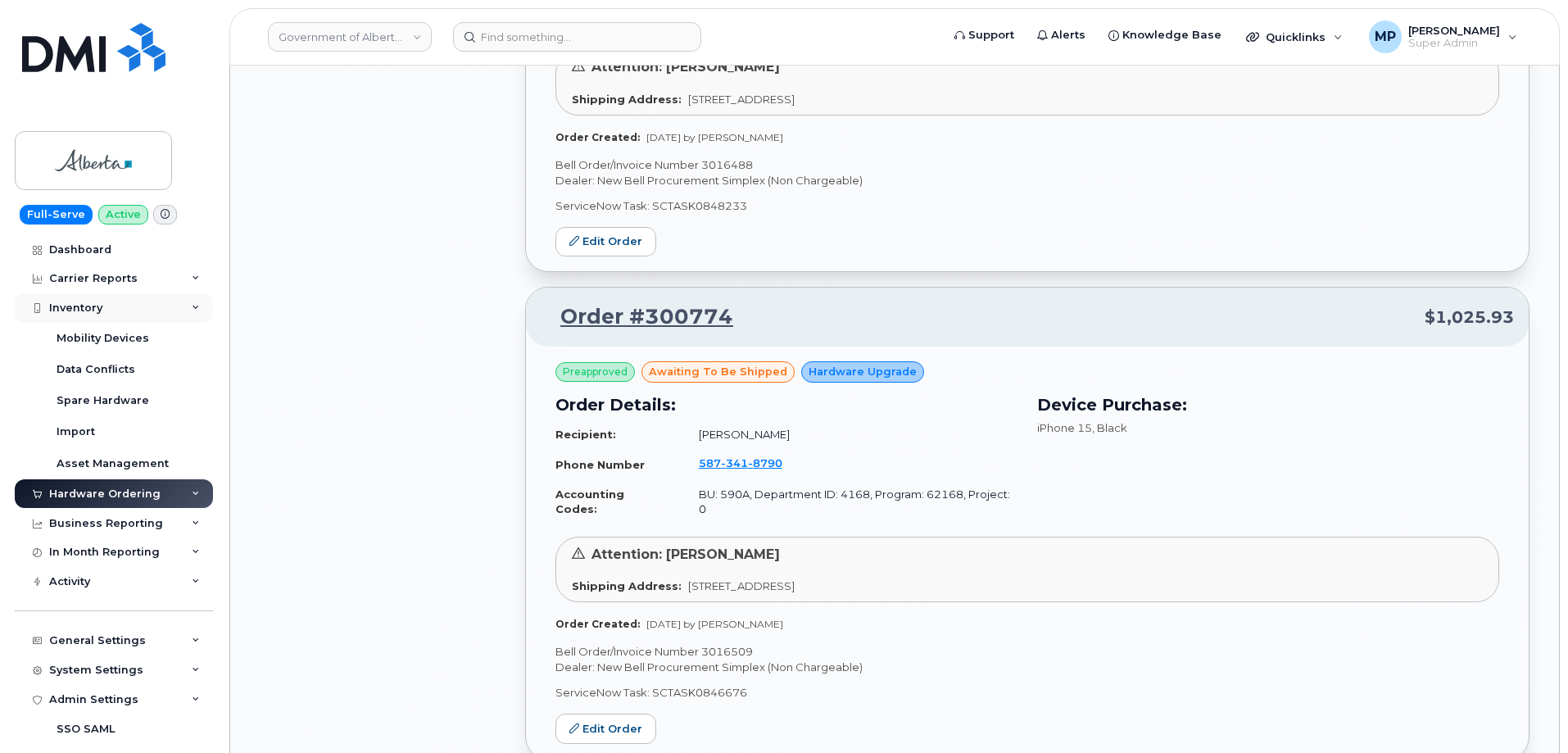
click at [81, 305] on div "Inventory" at bounding box center [75, 307] width 53 height 13
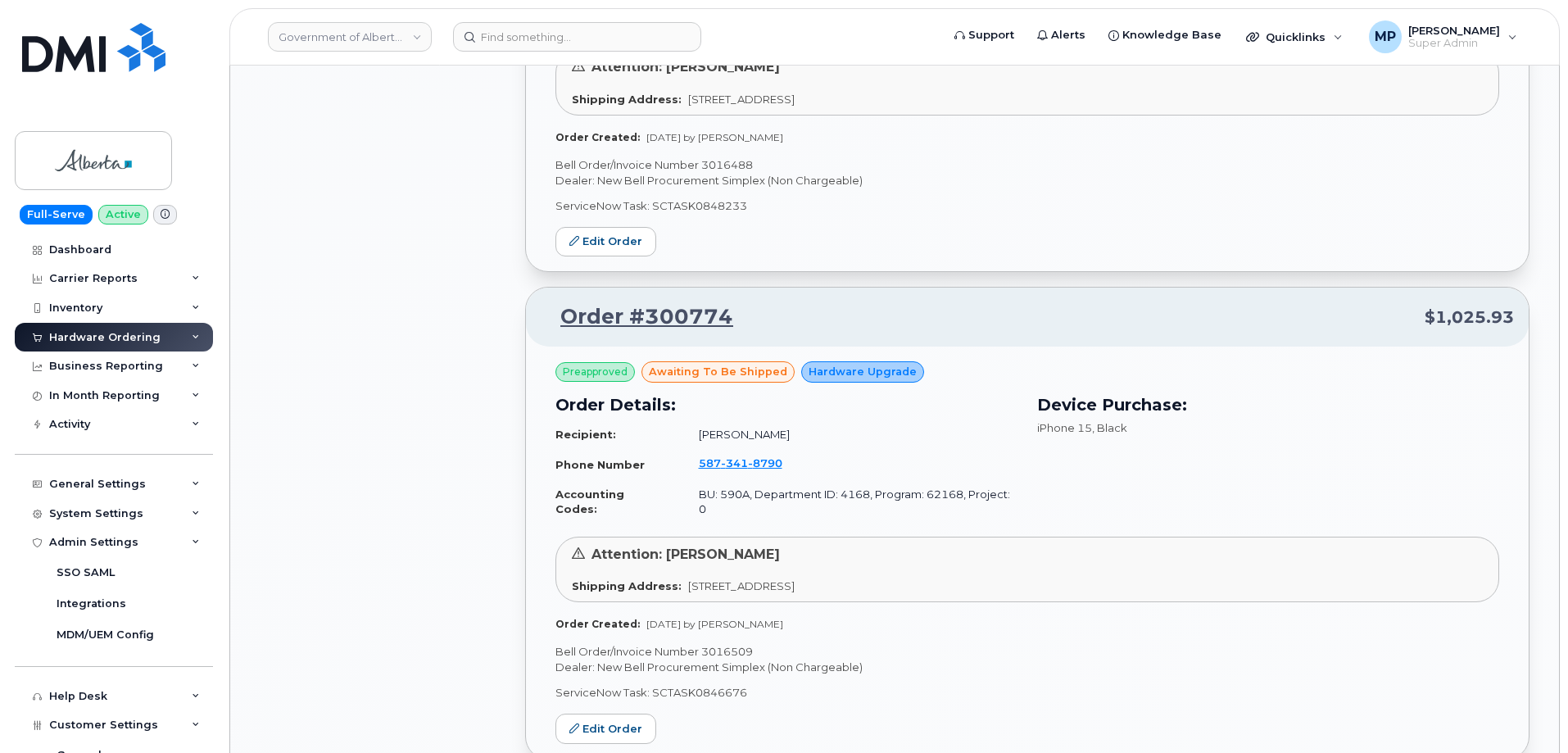
click at [100, 339] on div "Hardware Ordering" at bounding box center [105, 337] width 112 height 13
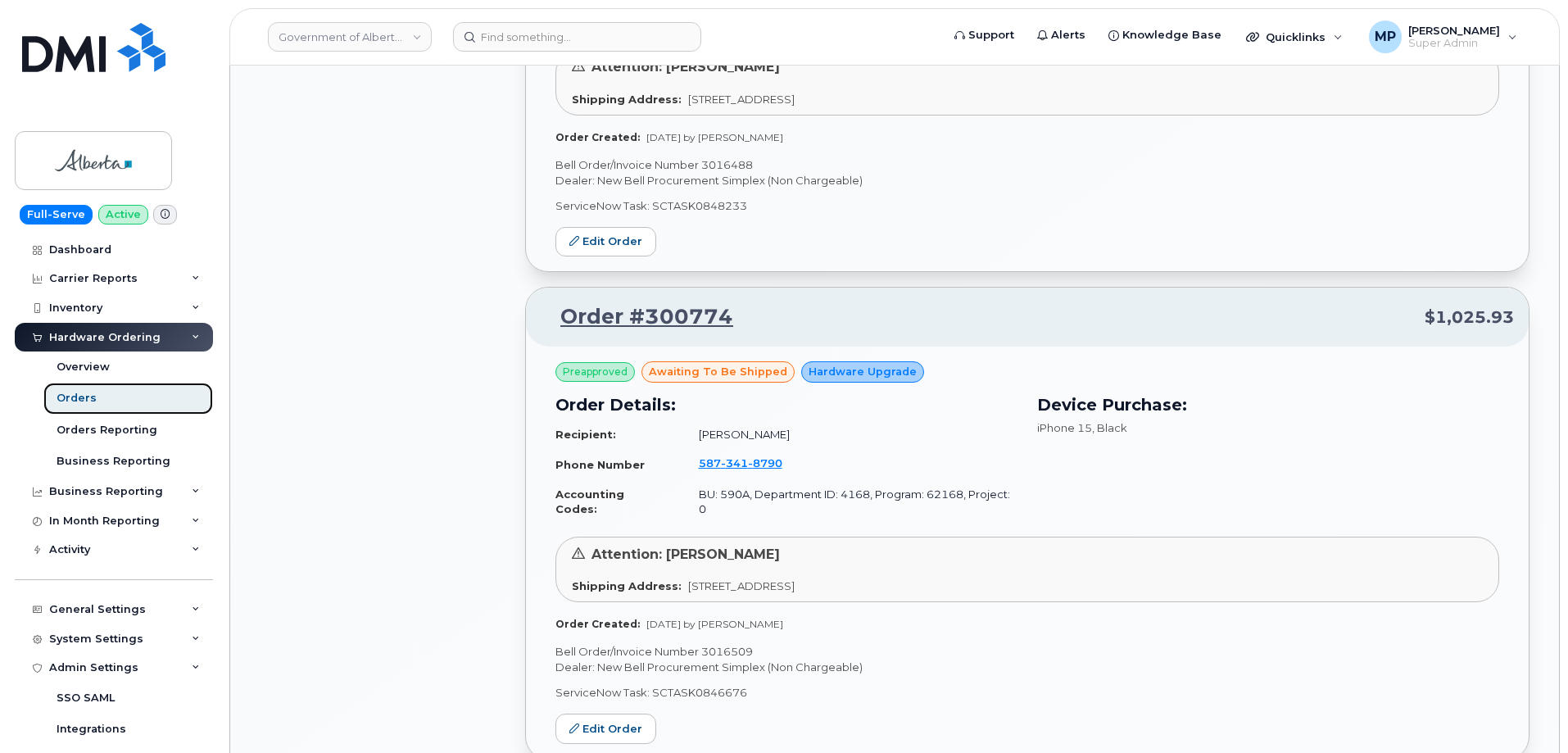
click at [79, 394] on div "Orders" at bounding box center [77, 398] width 40 height 15
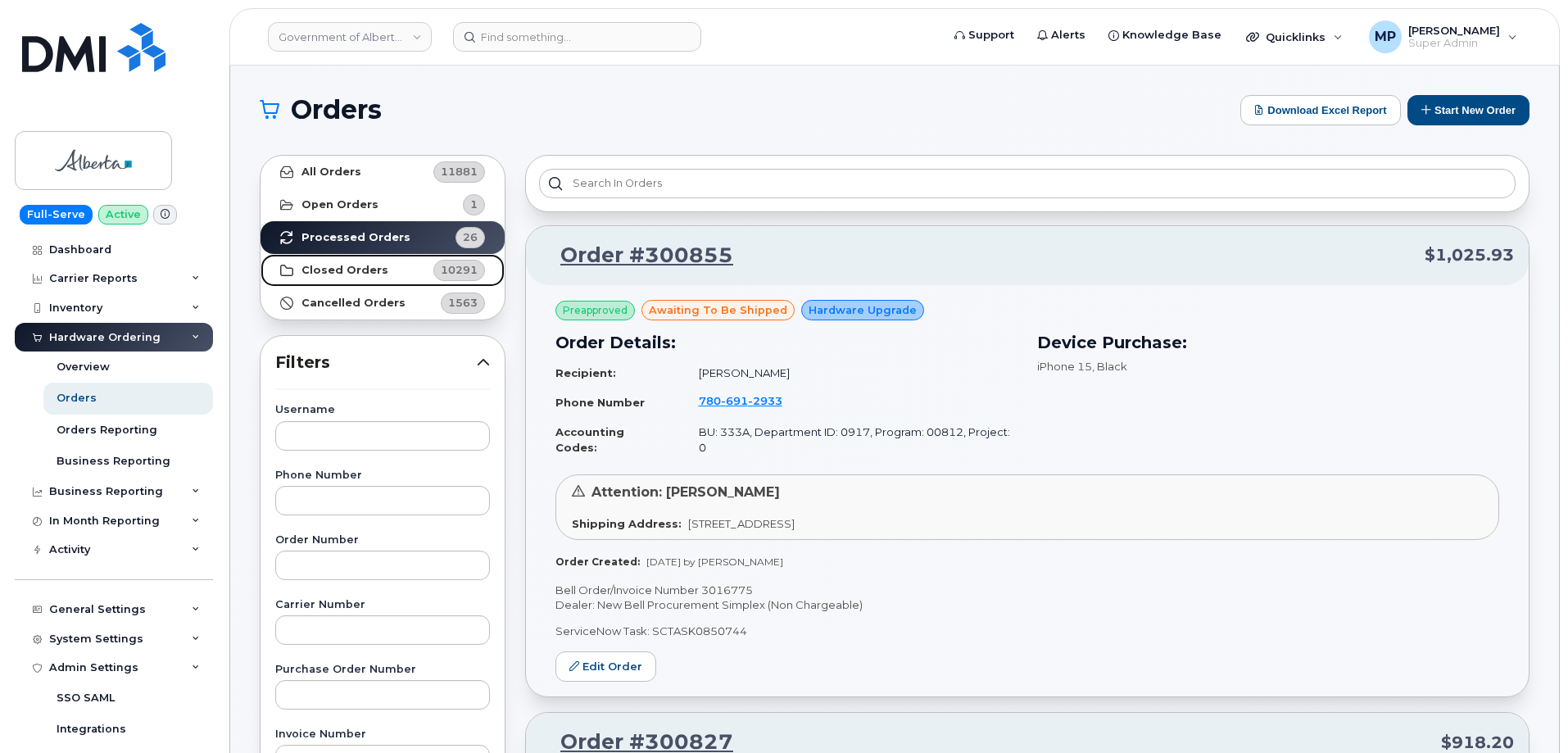
click at [332, 264] on strong "Closed Orders" at bounding box center [344, 270] width 86 height 13
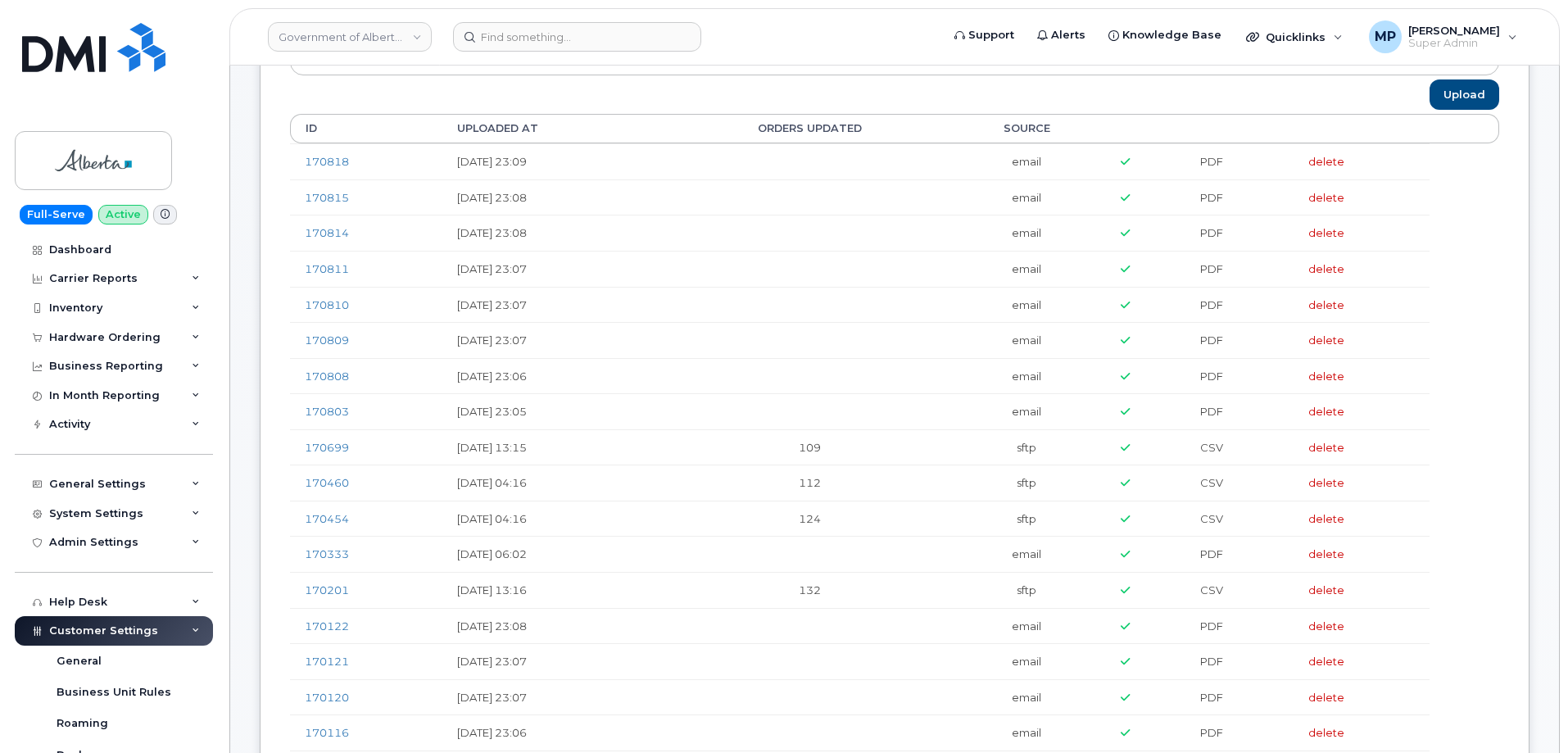
scroll to position [246, 0]
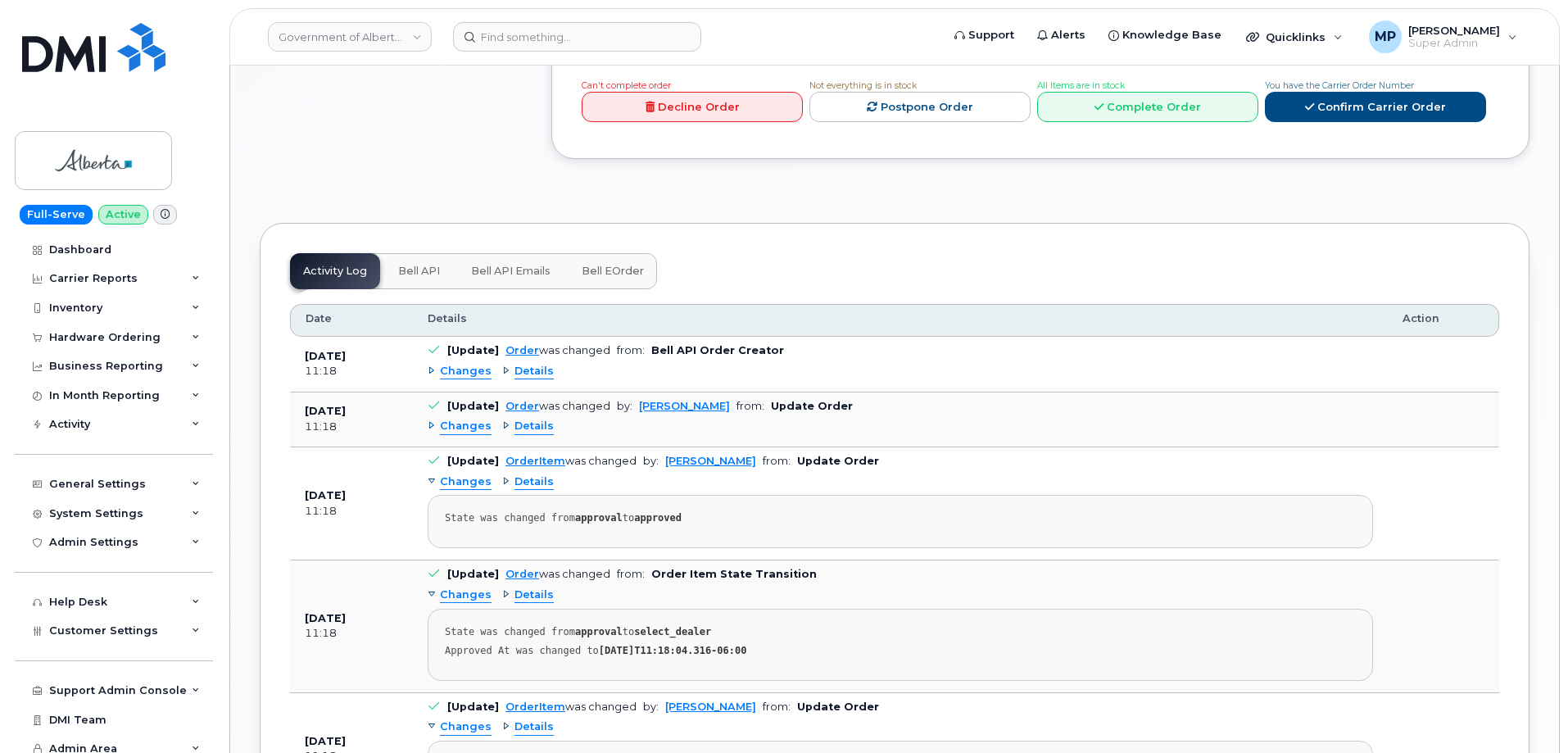
scroll to position [982, 0]
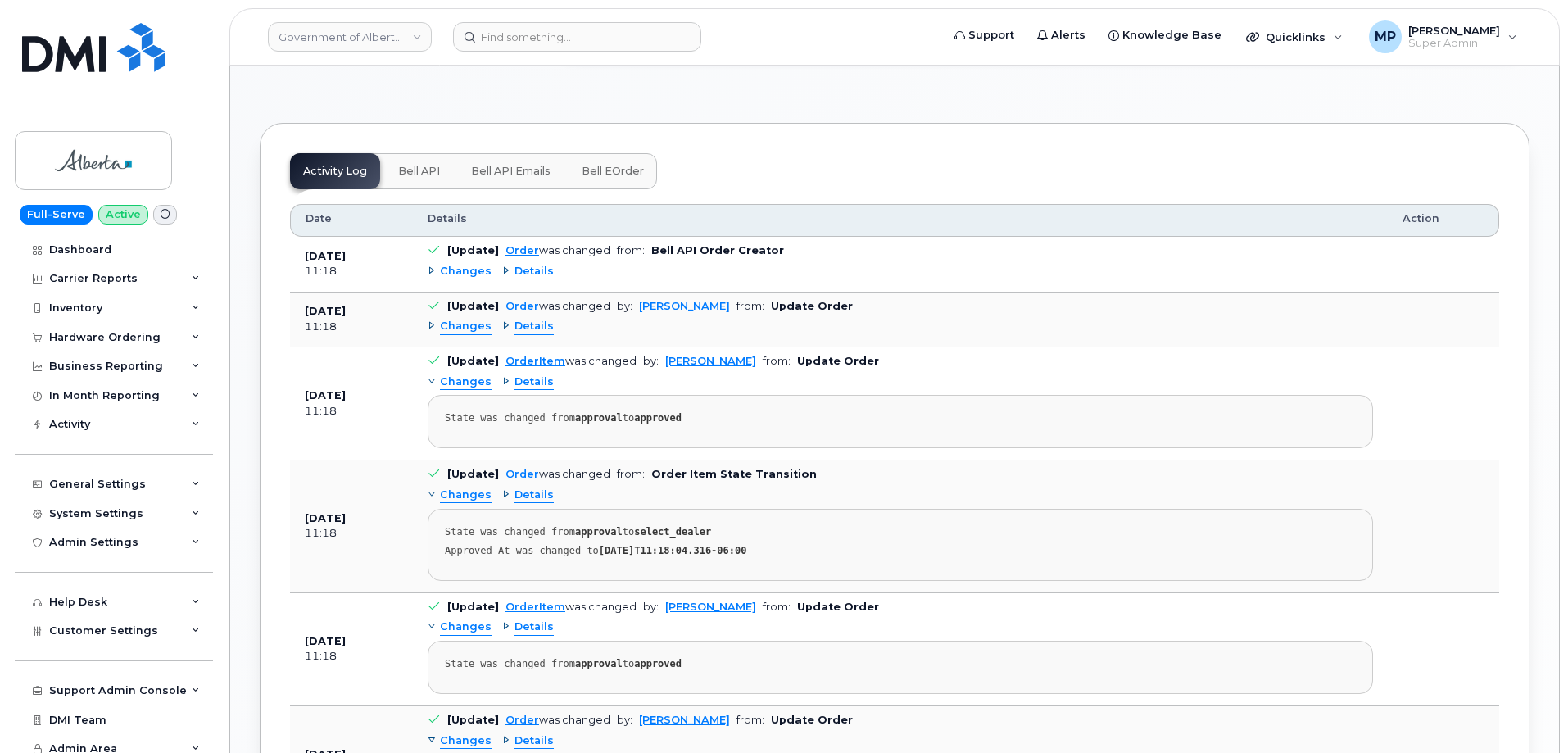
click at [465, 264] on span "Changes" at bounding box center [465, 271] width 52 height 16
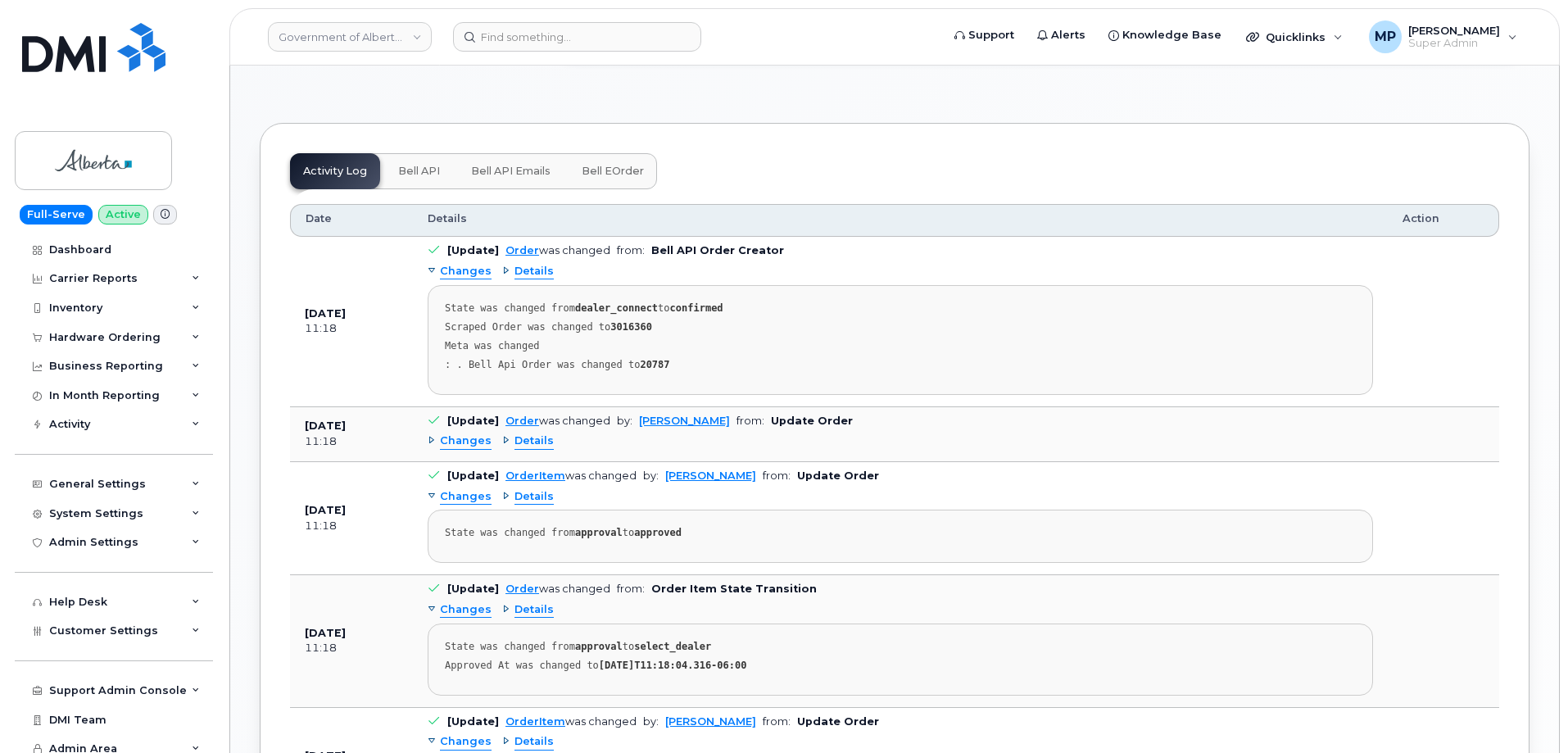
click at [631, 321] on strong "3016360" at bounding box center [631, 326] width 42 height 11
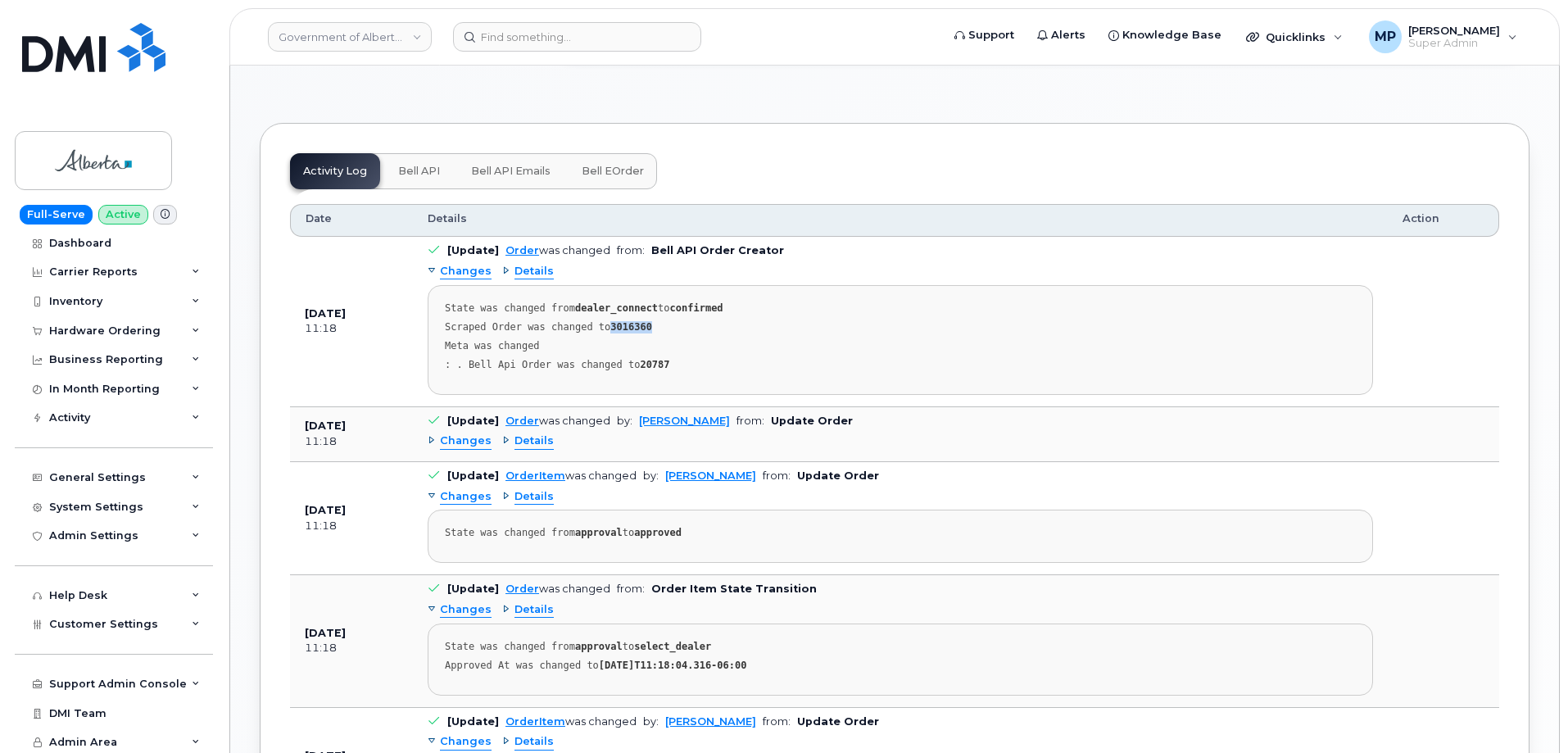
scroll to position [10, 0]
click at [99, 619] on span "Customer Settings" at bounding box center [103, 620] width 109 height 12
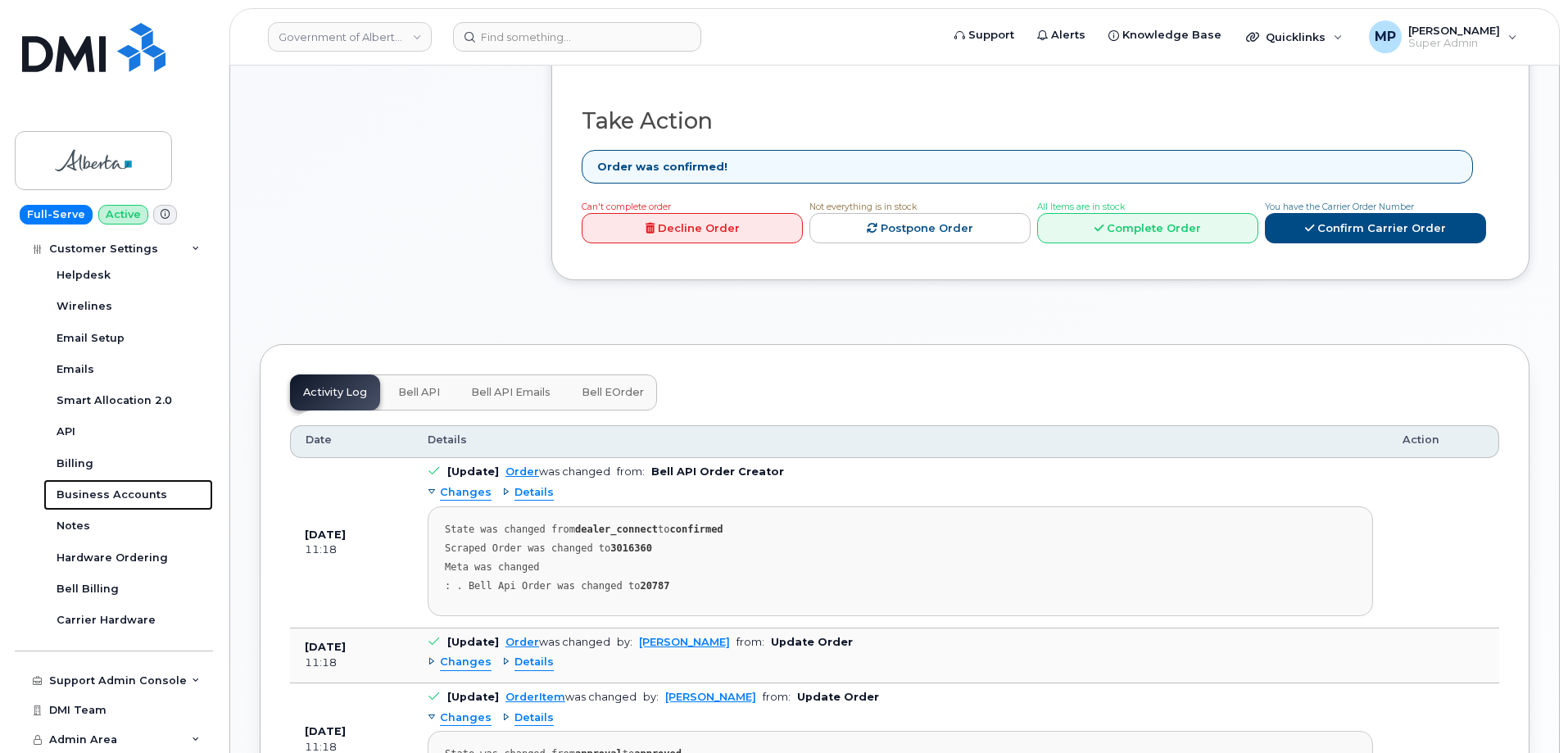
scroll to position [737, 0]
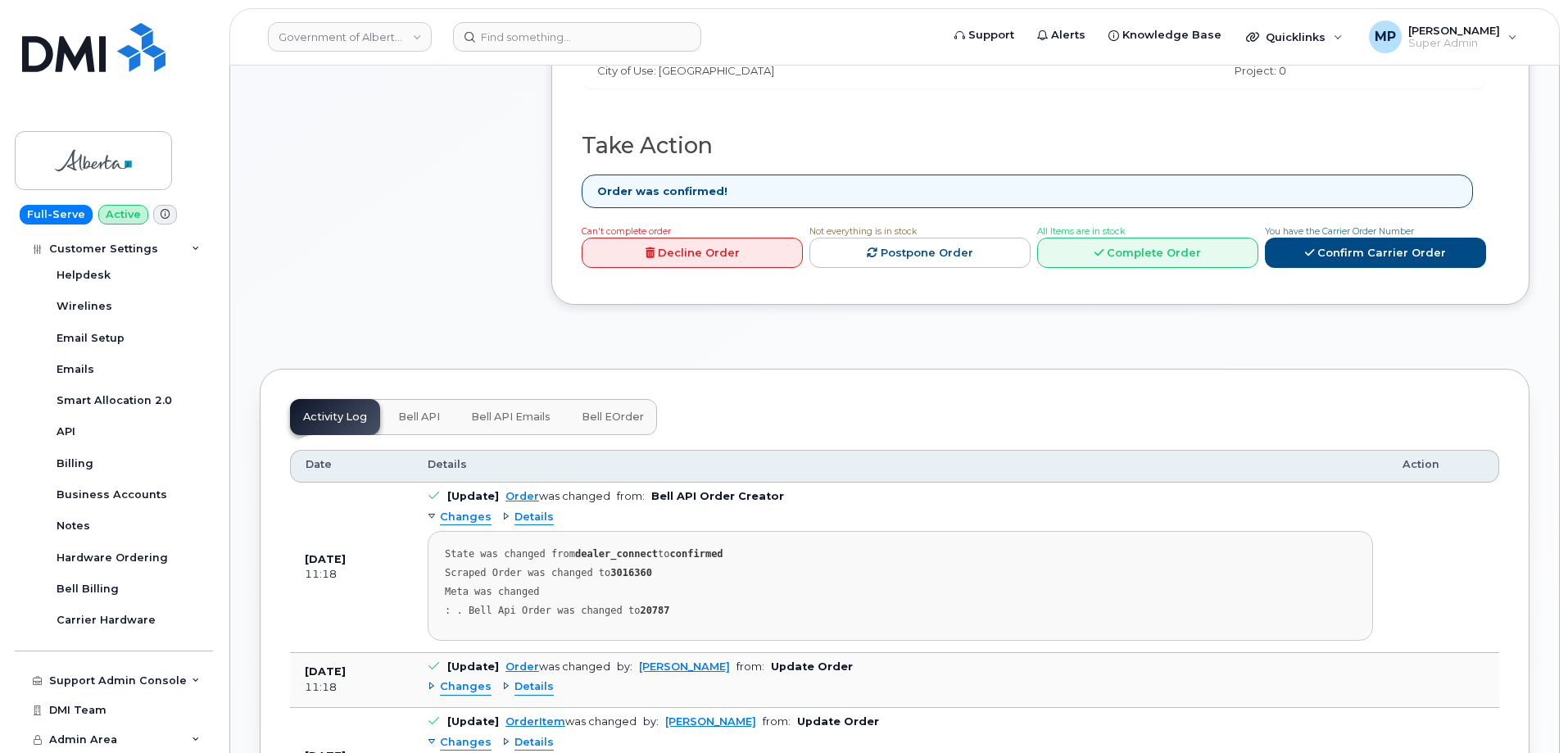
click at [618, 567] on strong "3016360" at bounding box center [631, 572] width 42 height 11
copy strong "3016360"
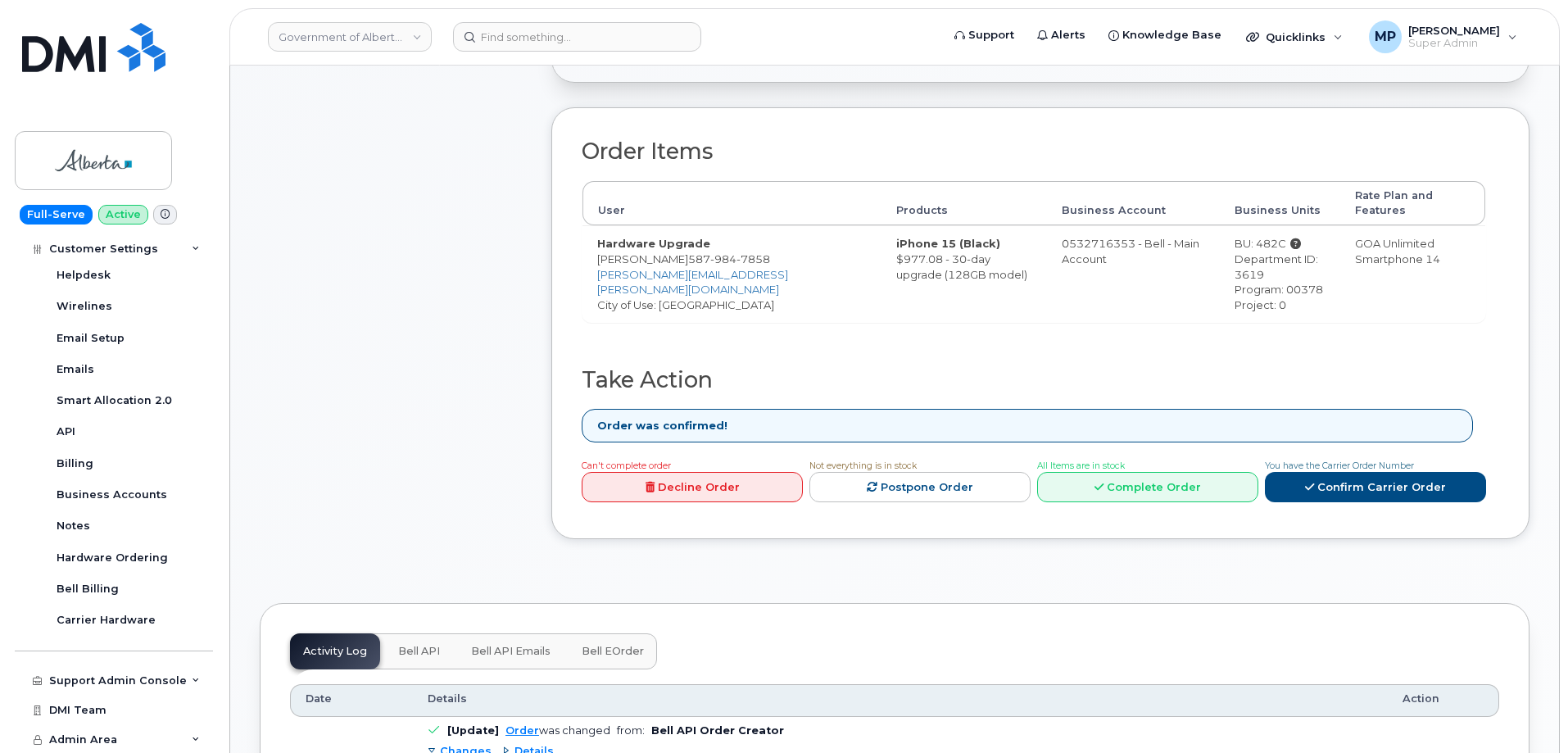
scroll to position [409, 0]
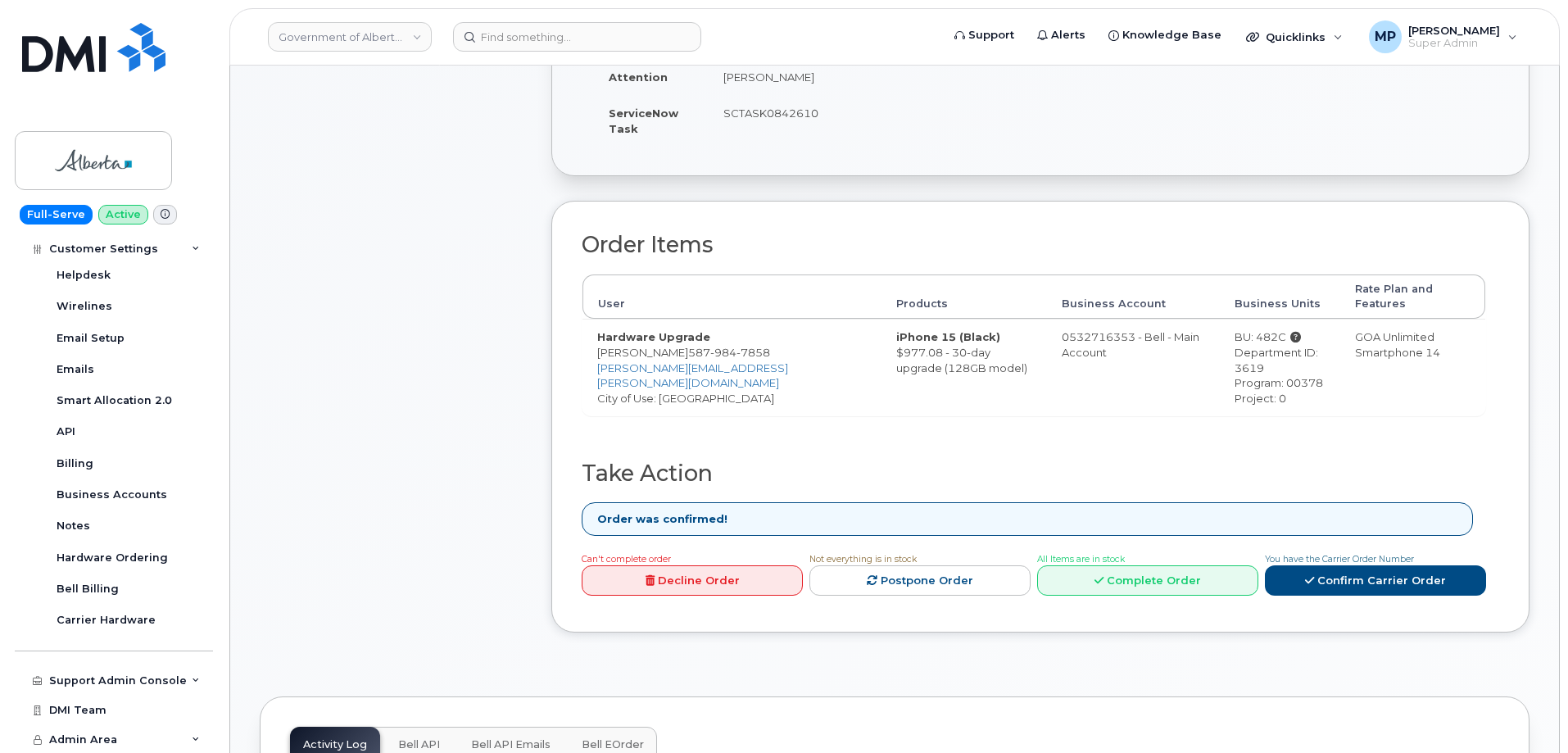
click at [362, 523] on div "Comments Leave Comment" at bounding box center [391, 242] width 262 height 832
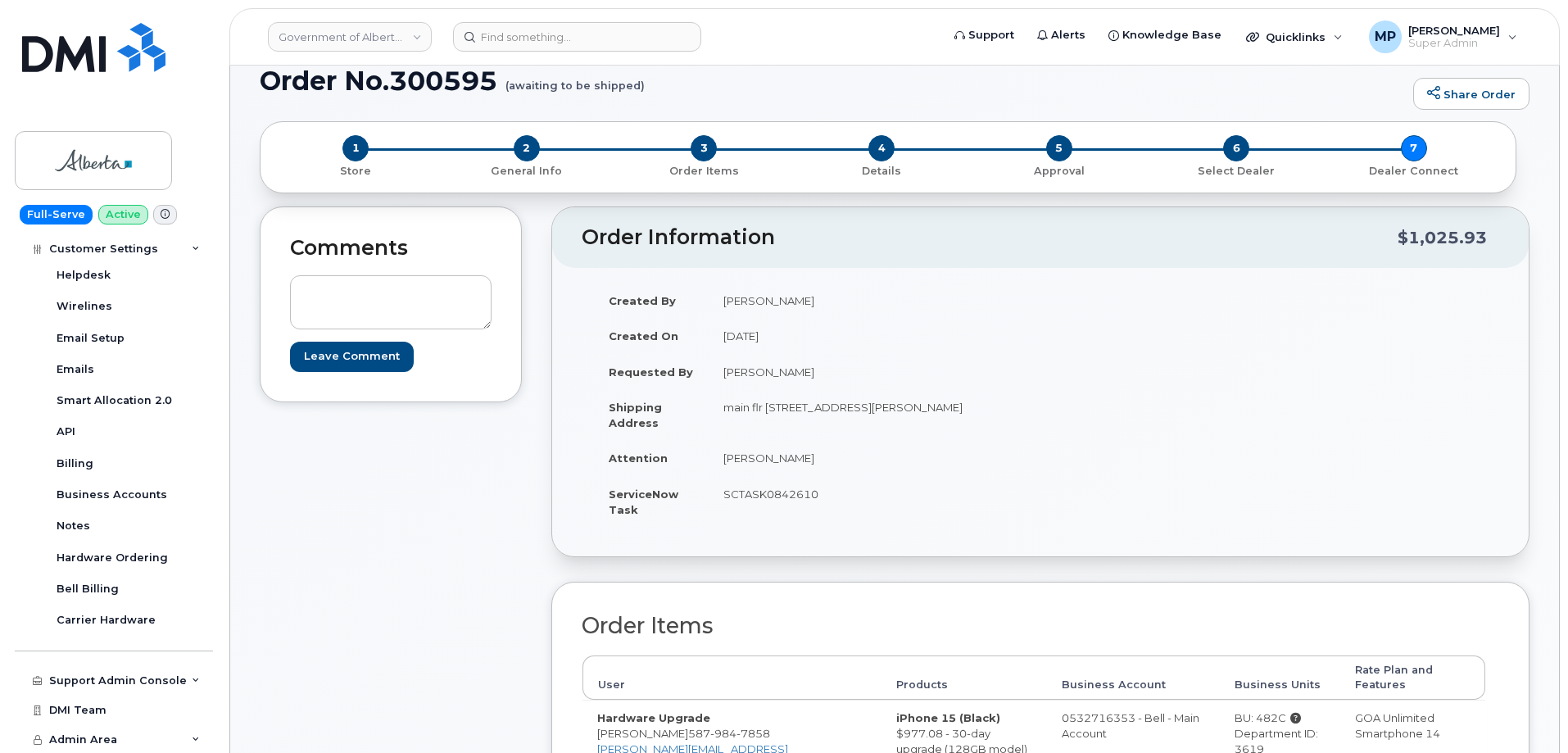
scroll to position [0, 0]
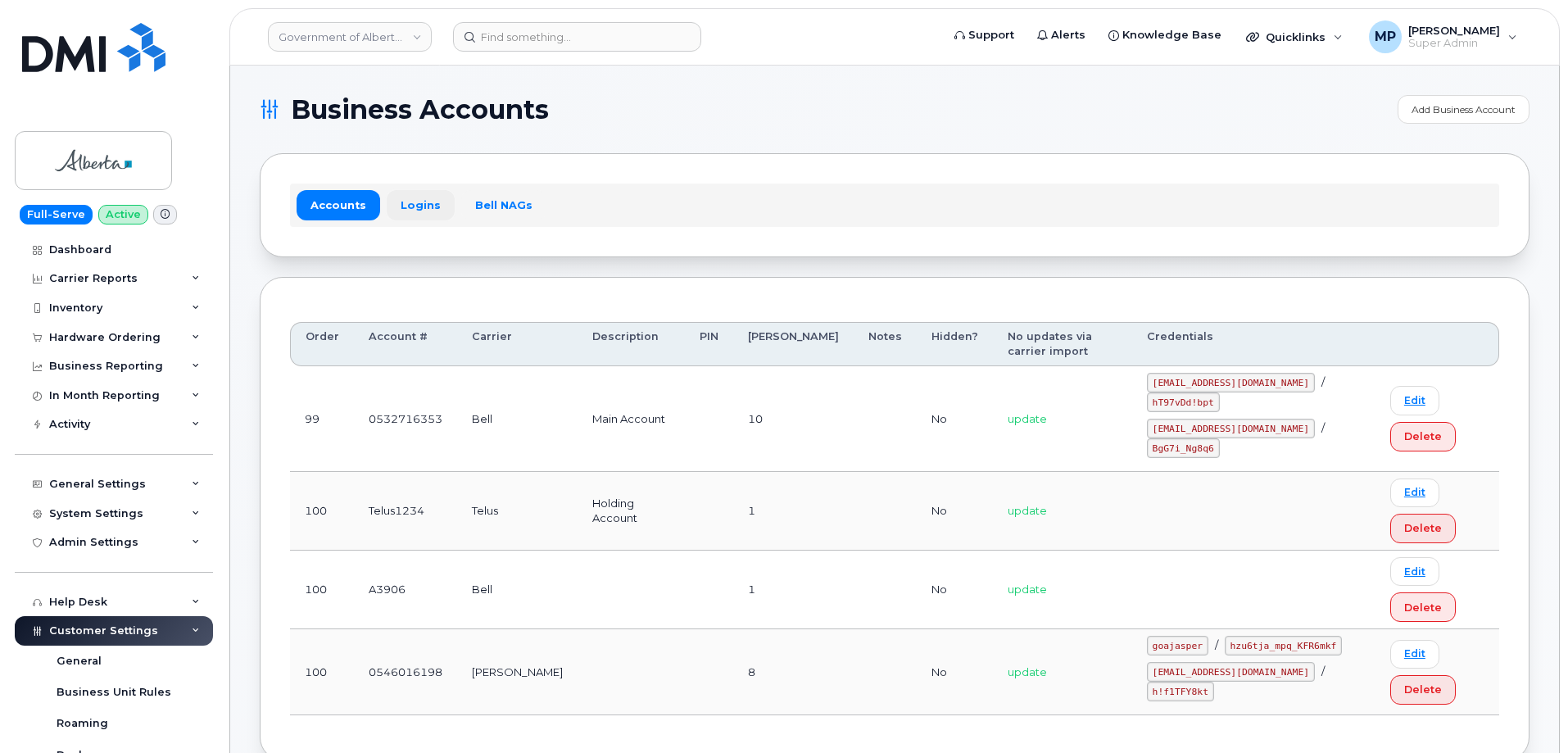
click at [409, 205] on link "Logins" at bounding box center [421, 205] width 68 height 30
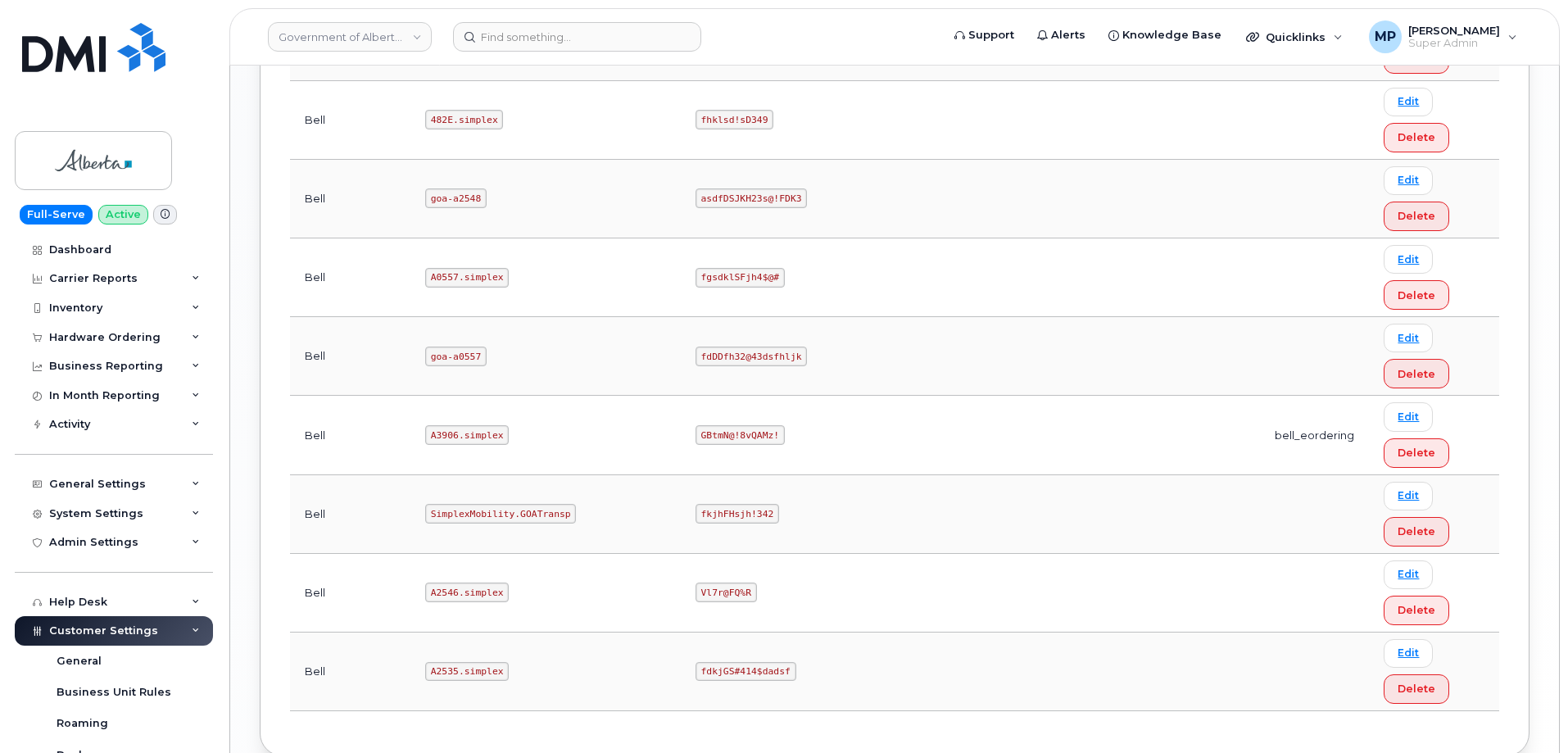
scroll to position [1573, 0]
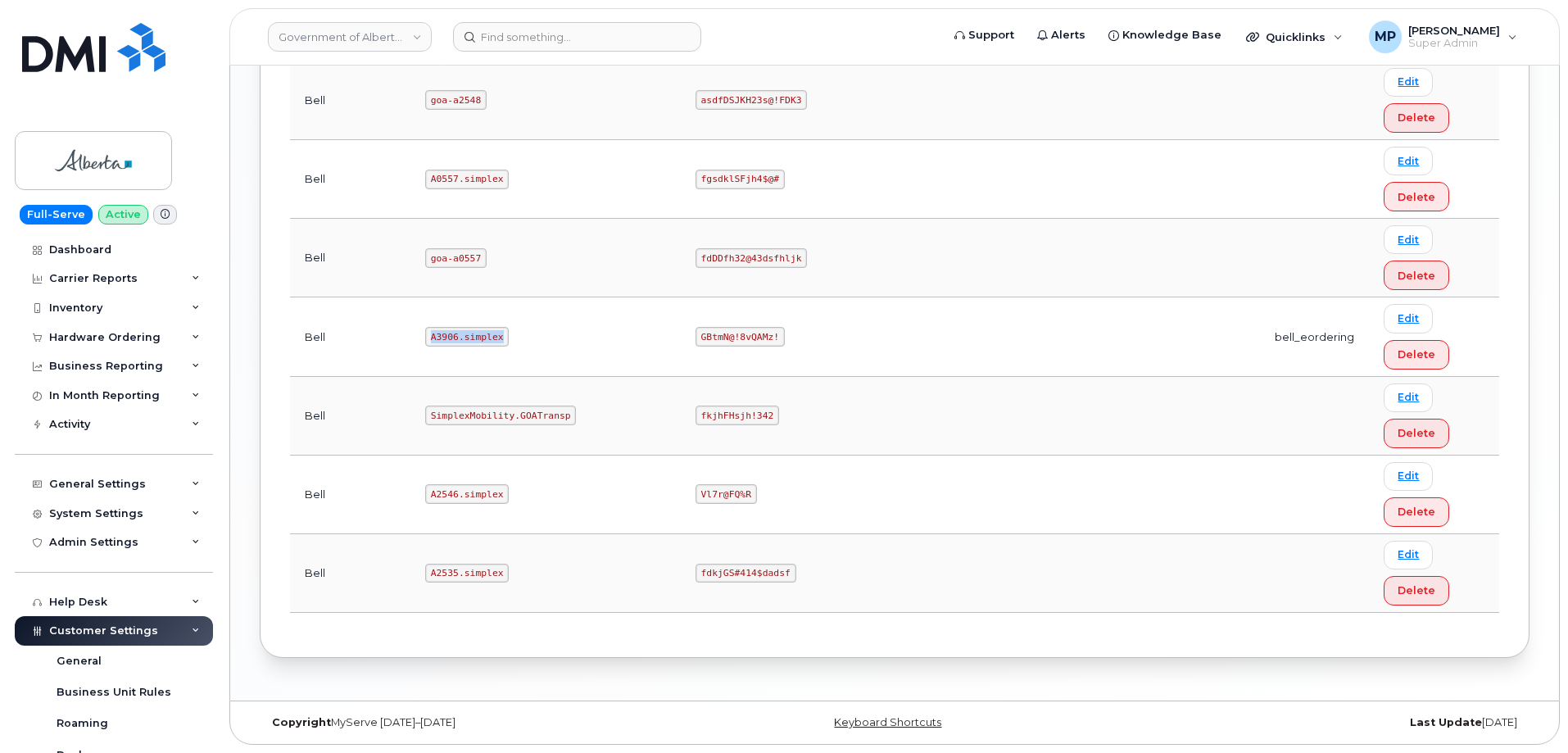
drag, startPoint x: 463, startPoint y: 338, endPoint x: 380, endPoint y: 345, distance: 83.3
click at [410, 339] on td "A3906.simplex" at bounding box center [546, 337] width 271 height 79
copy code "A3906.simplex"
drag, startPoint x: 641, startPoint y: 338, endPoint x: 546, endPoint y: 341, distance: 95.0
click at [681, 341] on td "GBtmN@!8vQAMz!" at bounding box center [771, 337] width 180 height 79
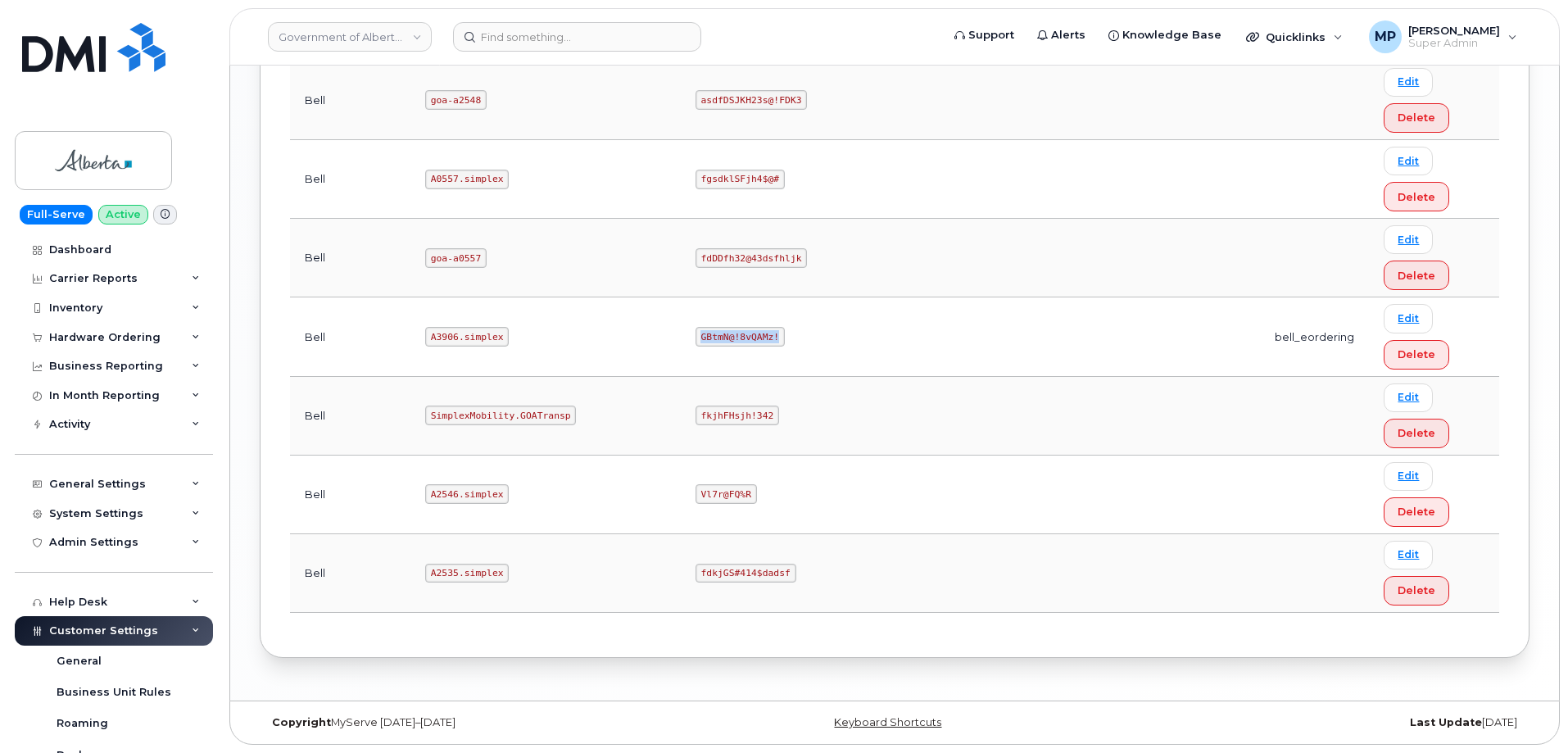
copy code "GBtmN@!8vQAMz!"
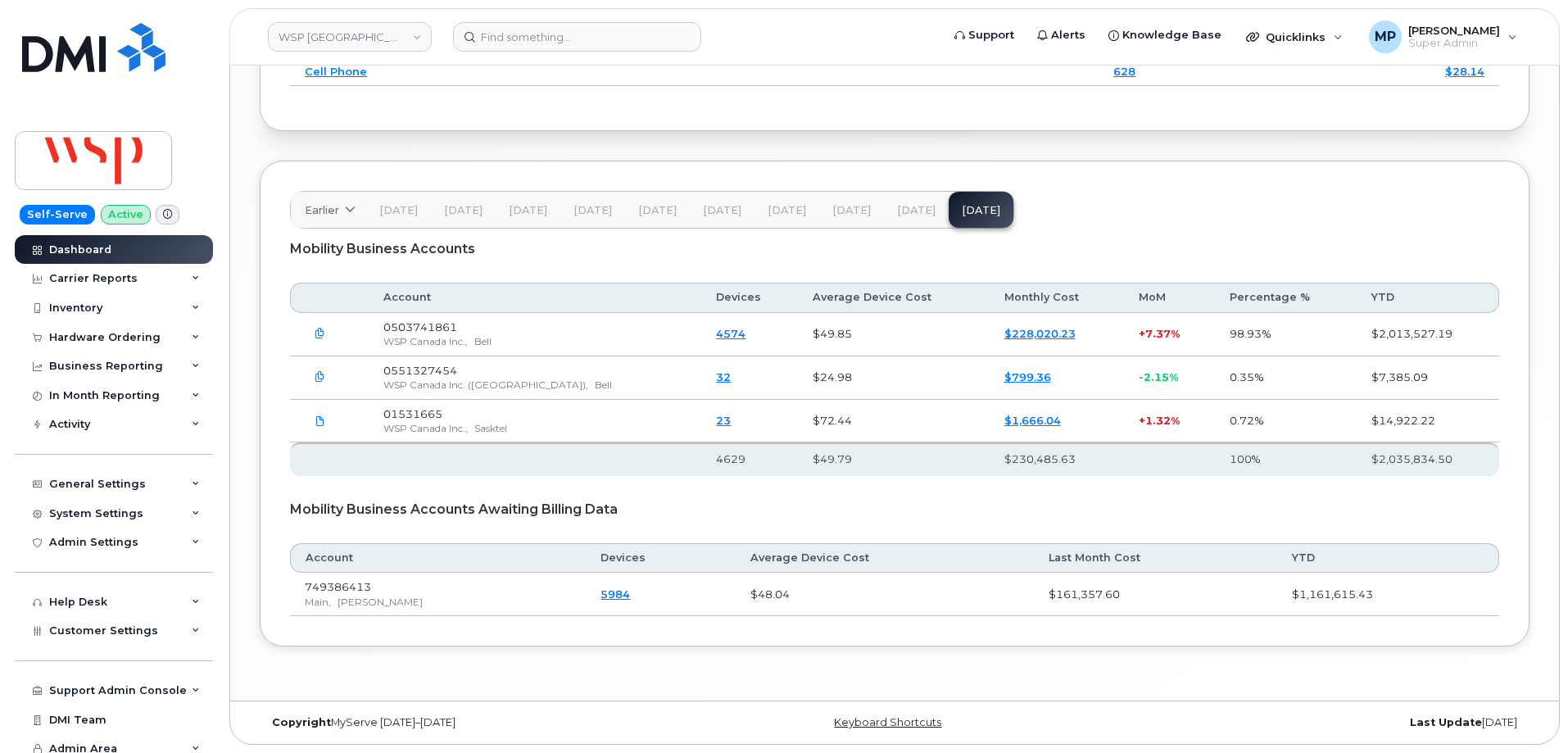
scroll to position [10, 0]
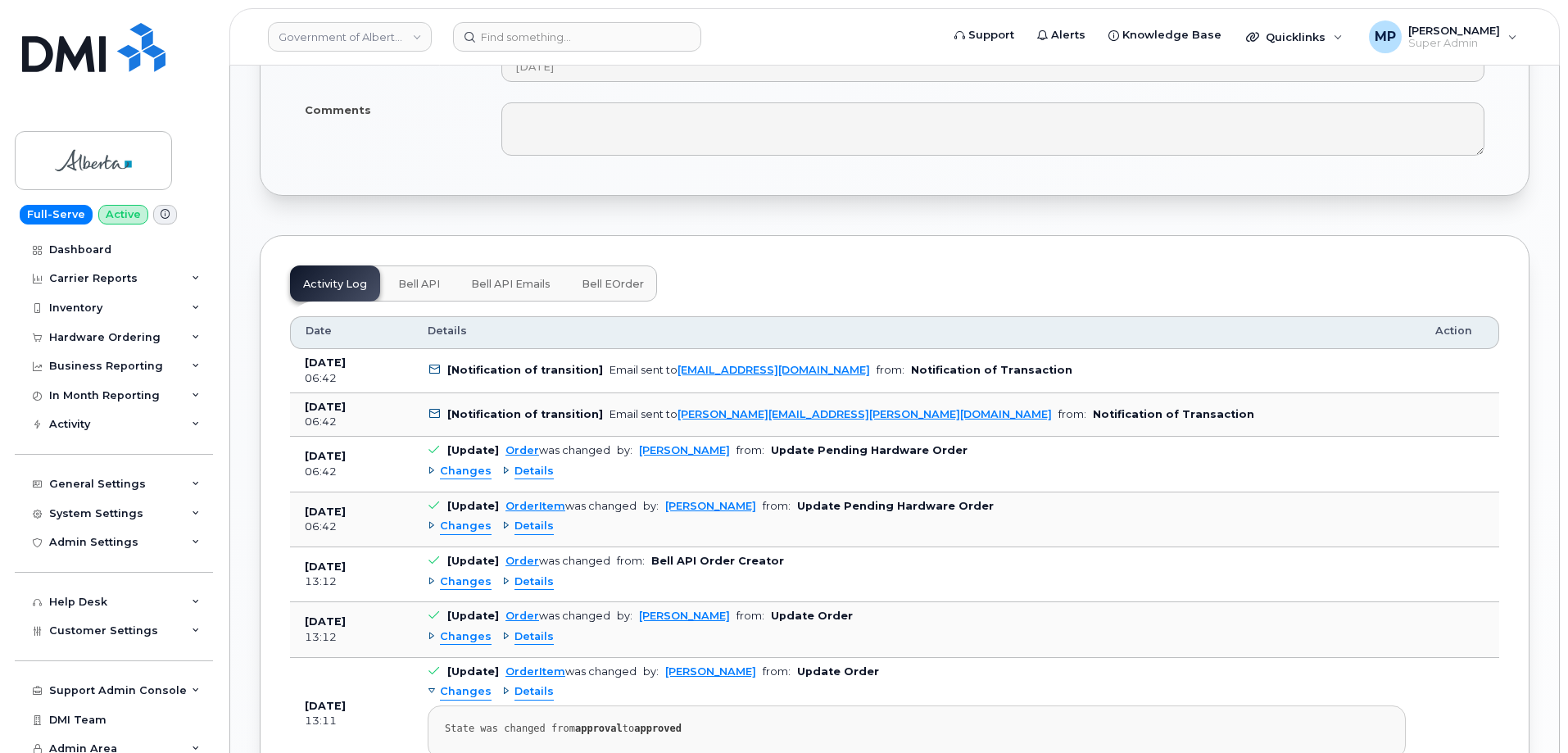
scroll to position [1147, 0]
click at [454, 461] on span "Changes" at bounding box center [465, 469] width 52 height 16
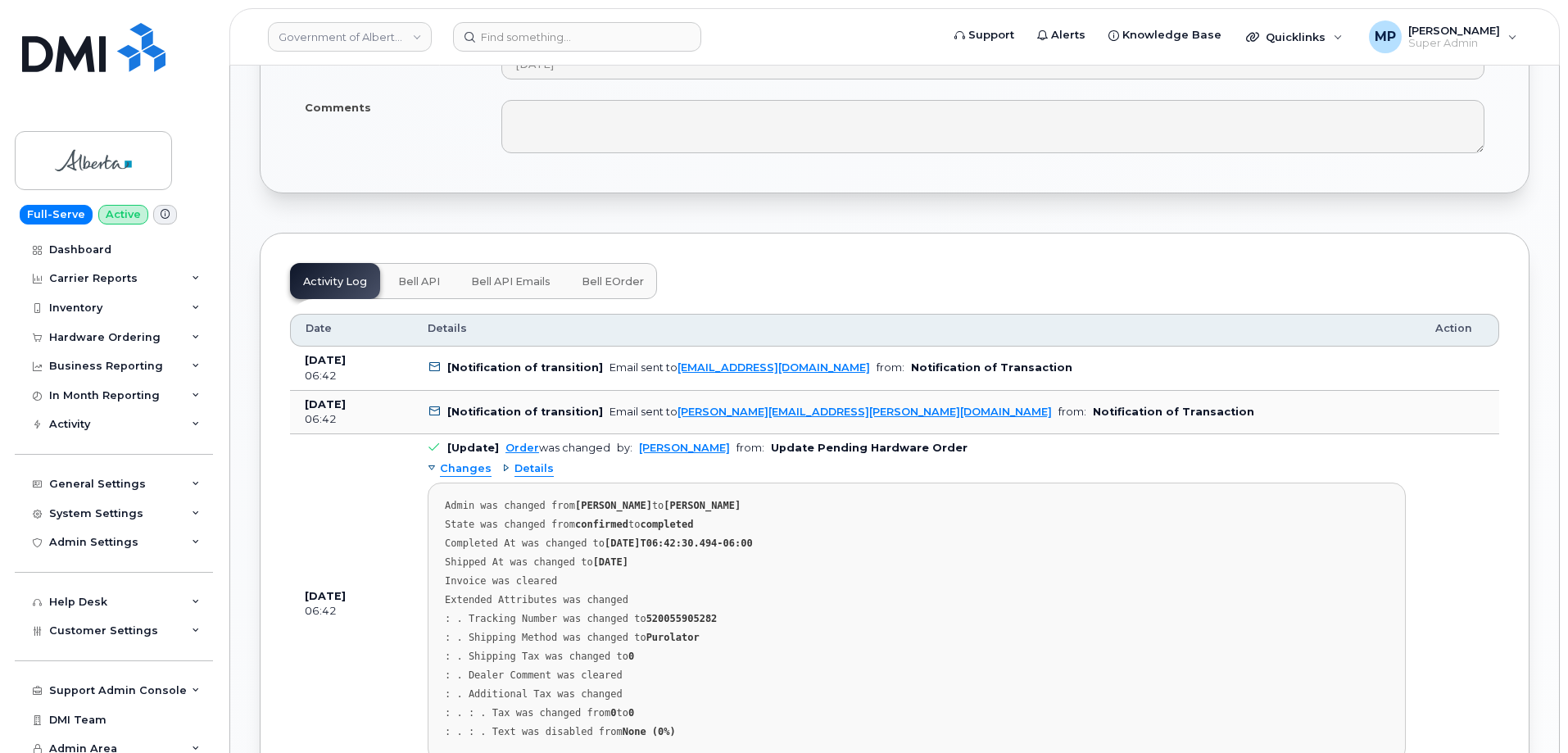
click at [457, 461] on span "Changes" at bounding box center [465, 469] width 52 height 16
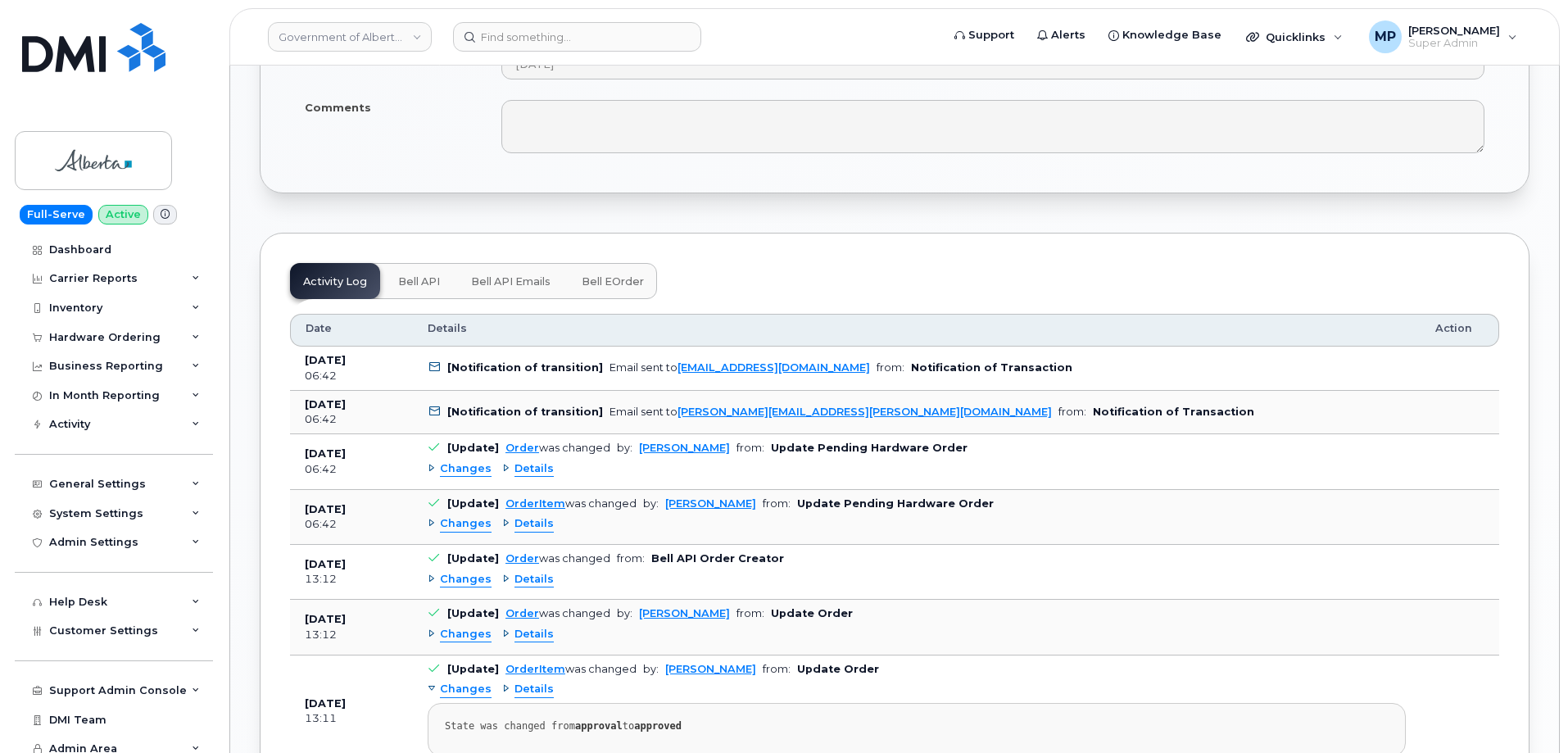
click at [464, 516] on span "Changes" at bounding box center [465, 524] width 52 height 16
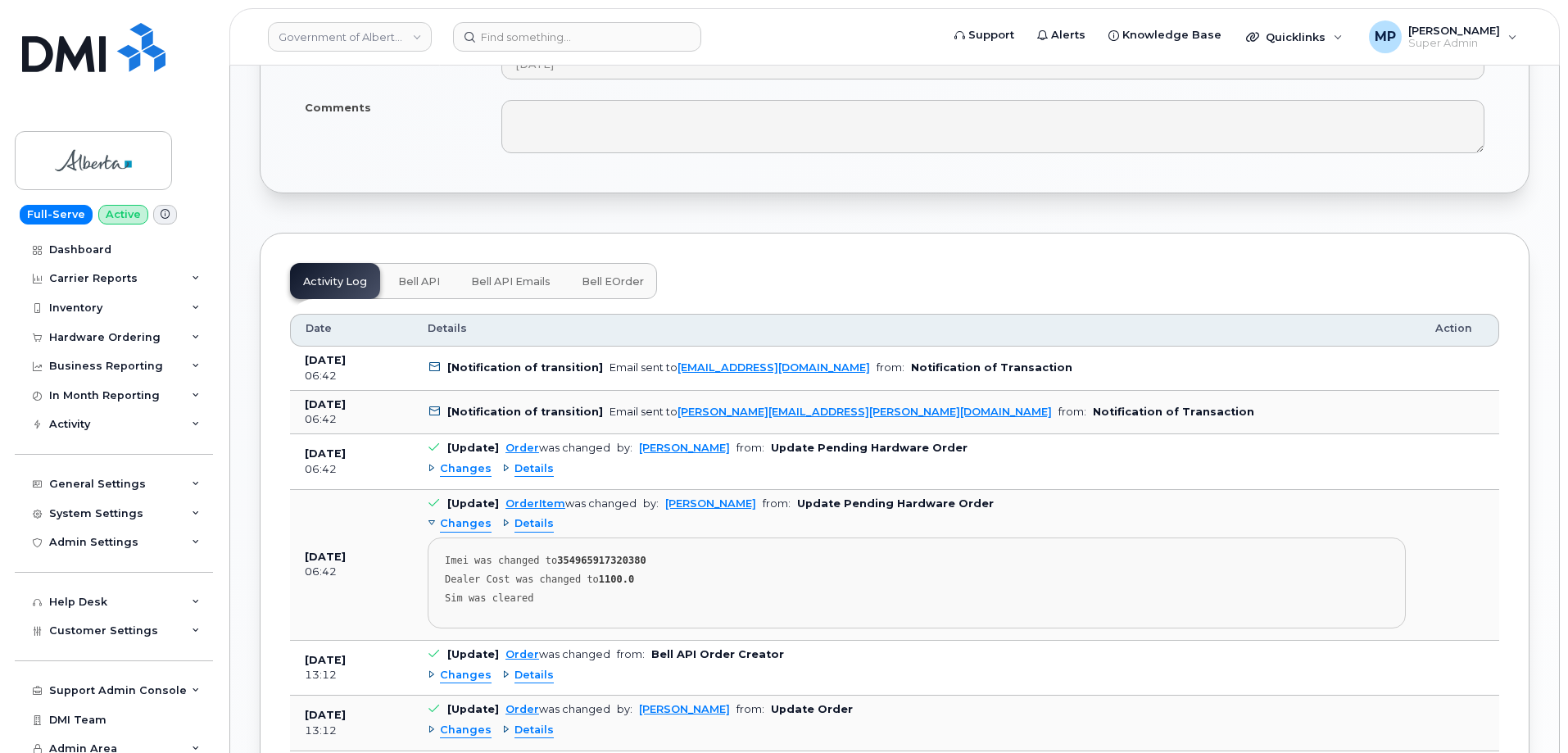
click at [463, 516] on span "Changes" at bounding box center [465, 524] width 52 height 16
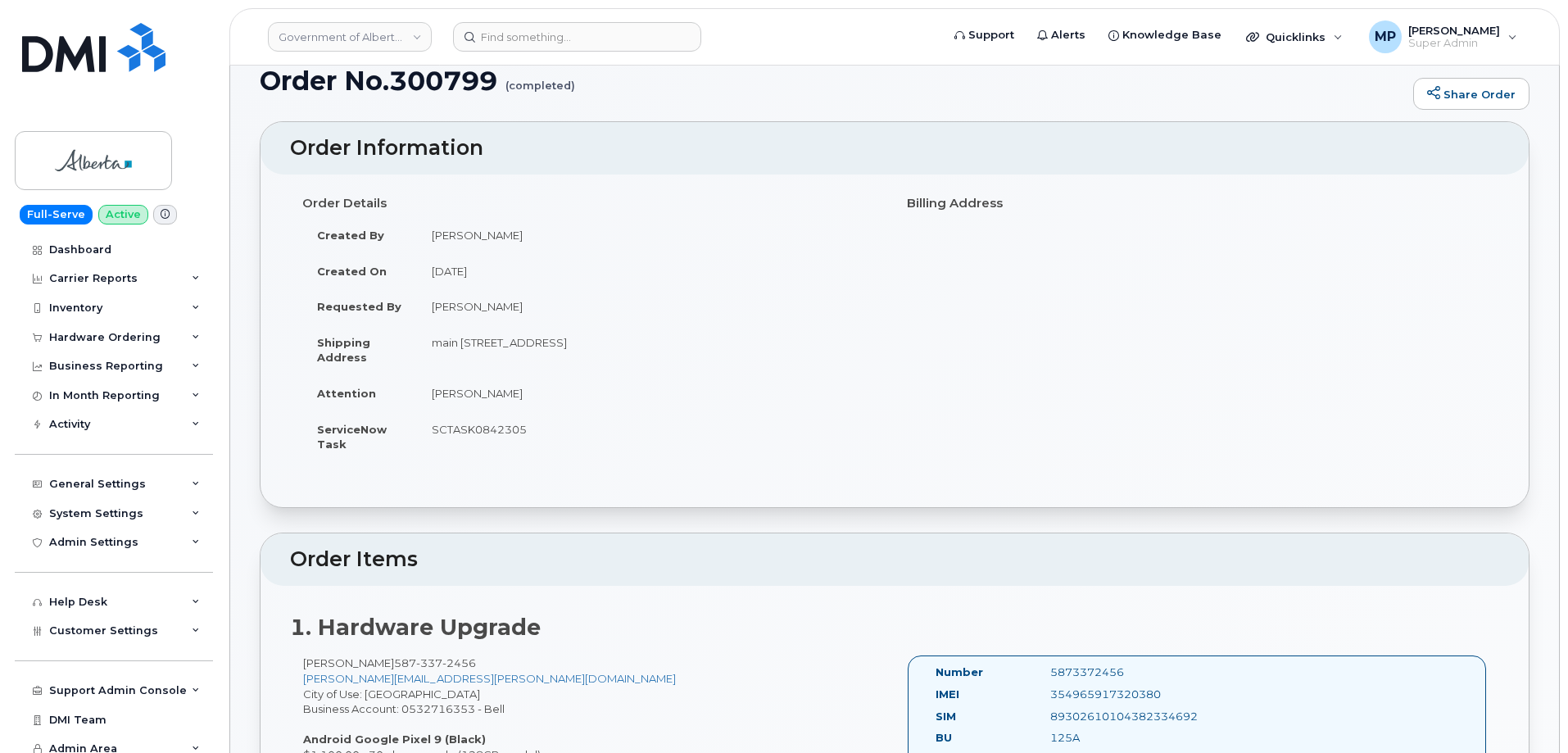
scroll to position [0, 0]
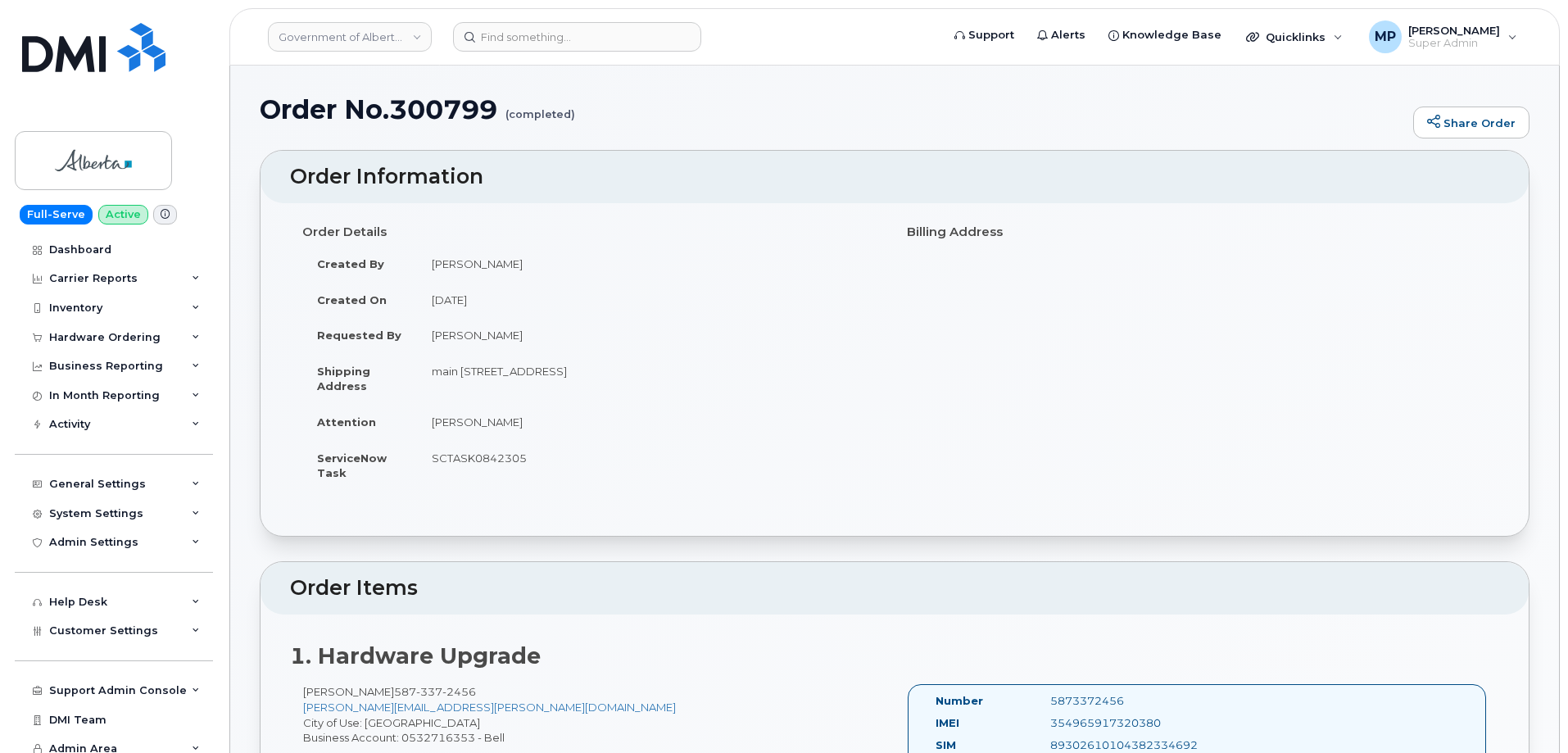
click at [766, 394] on td "main 10025 Jasper Ave NW EDMONTON AB T5J 1S6 CANADA" at bounding box center [650, 379] width 465 height 51
drag, startPoint x: 376, startPoint y: 37, endPoint x: 387, endPoint y: 46, distance: 14.2
click at [378, 38] on link "Government of Alberta (GOA)" at bounding box center [350, 37] width 164 height 30
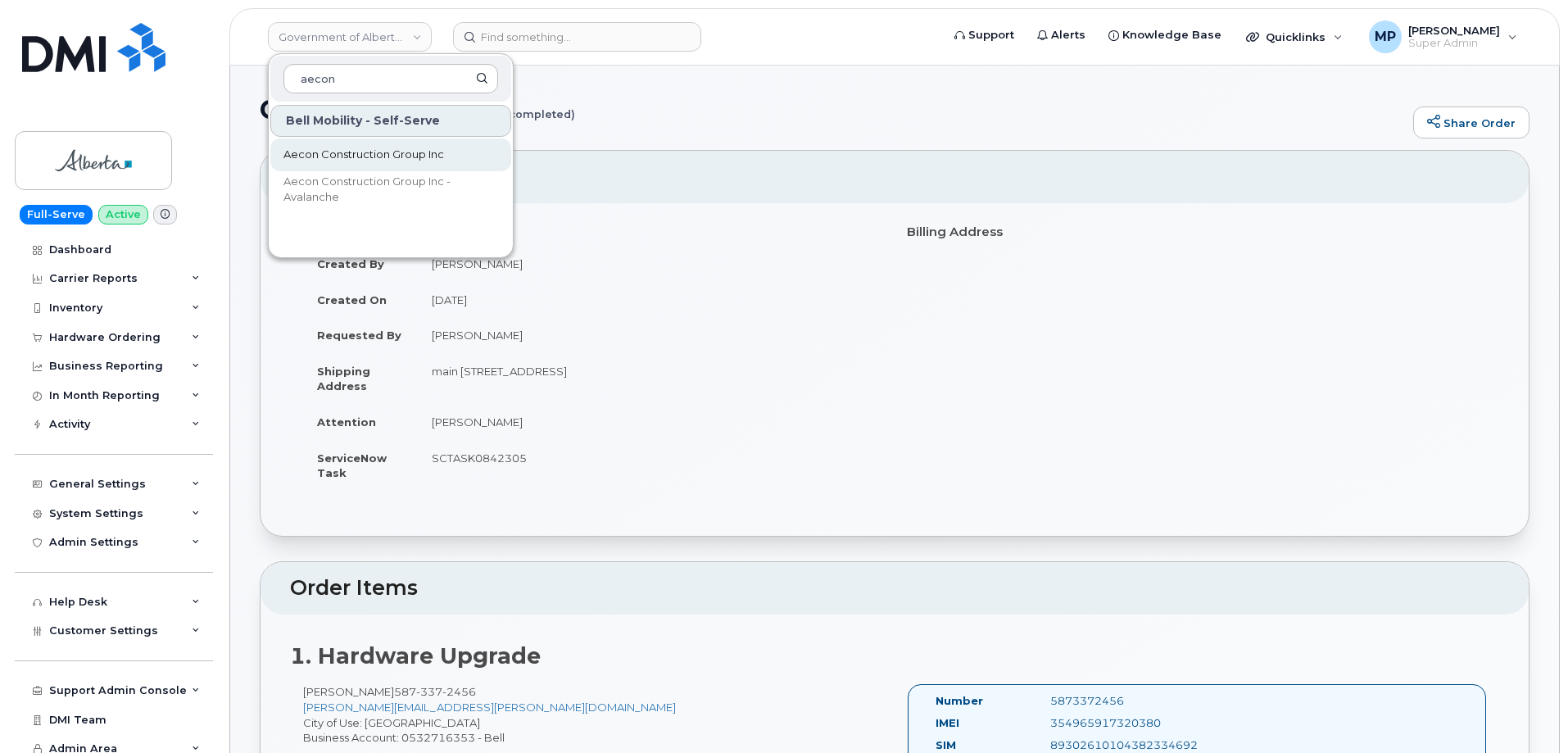
type input "aecon"
click at [343, 159] on span "Aecon Construction Group Inc" at bounding box center [364, 154] width 161 height 17
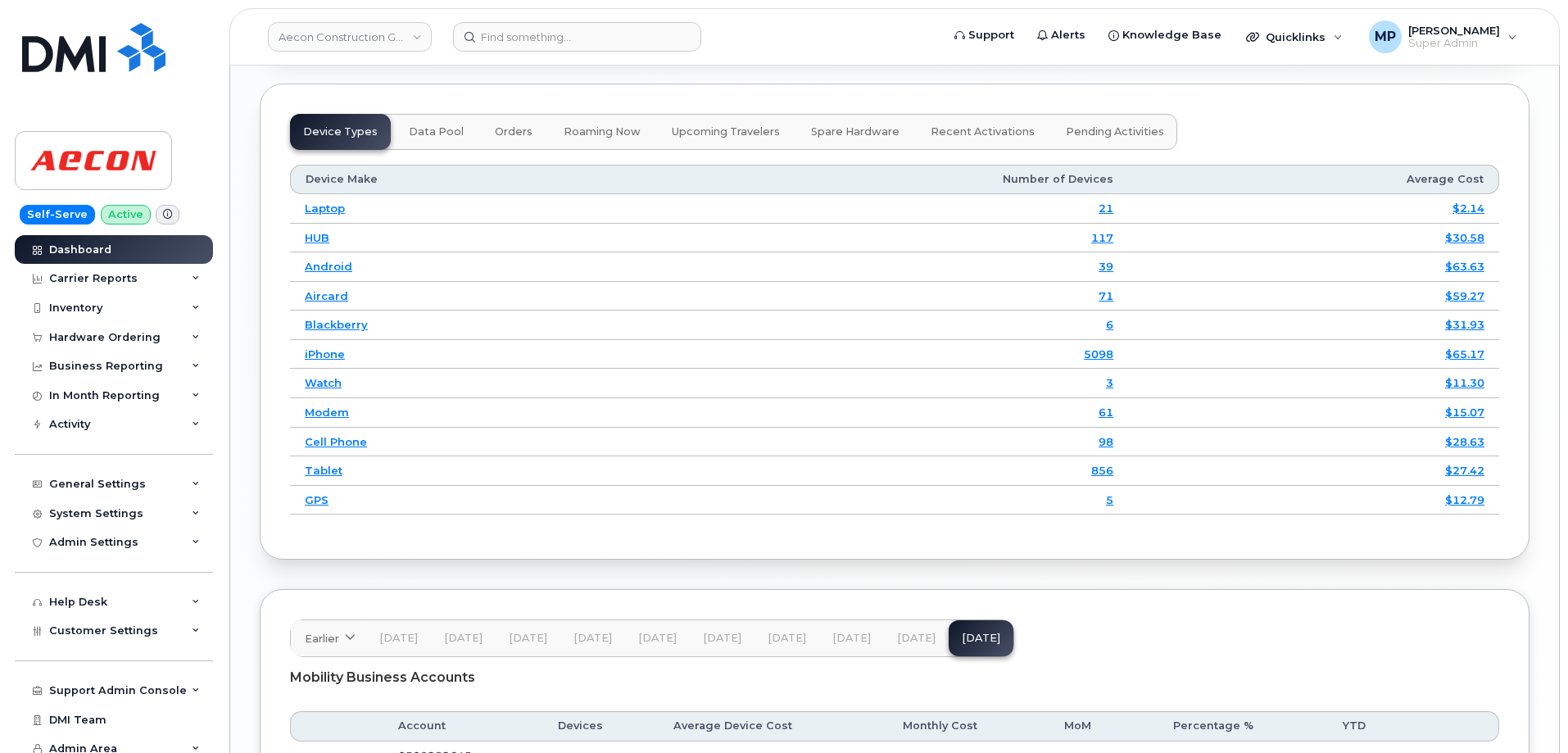
scroll to position [2009, 0]
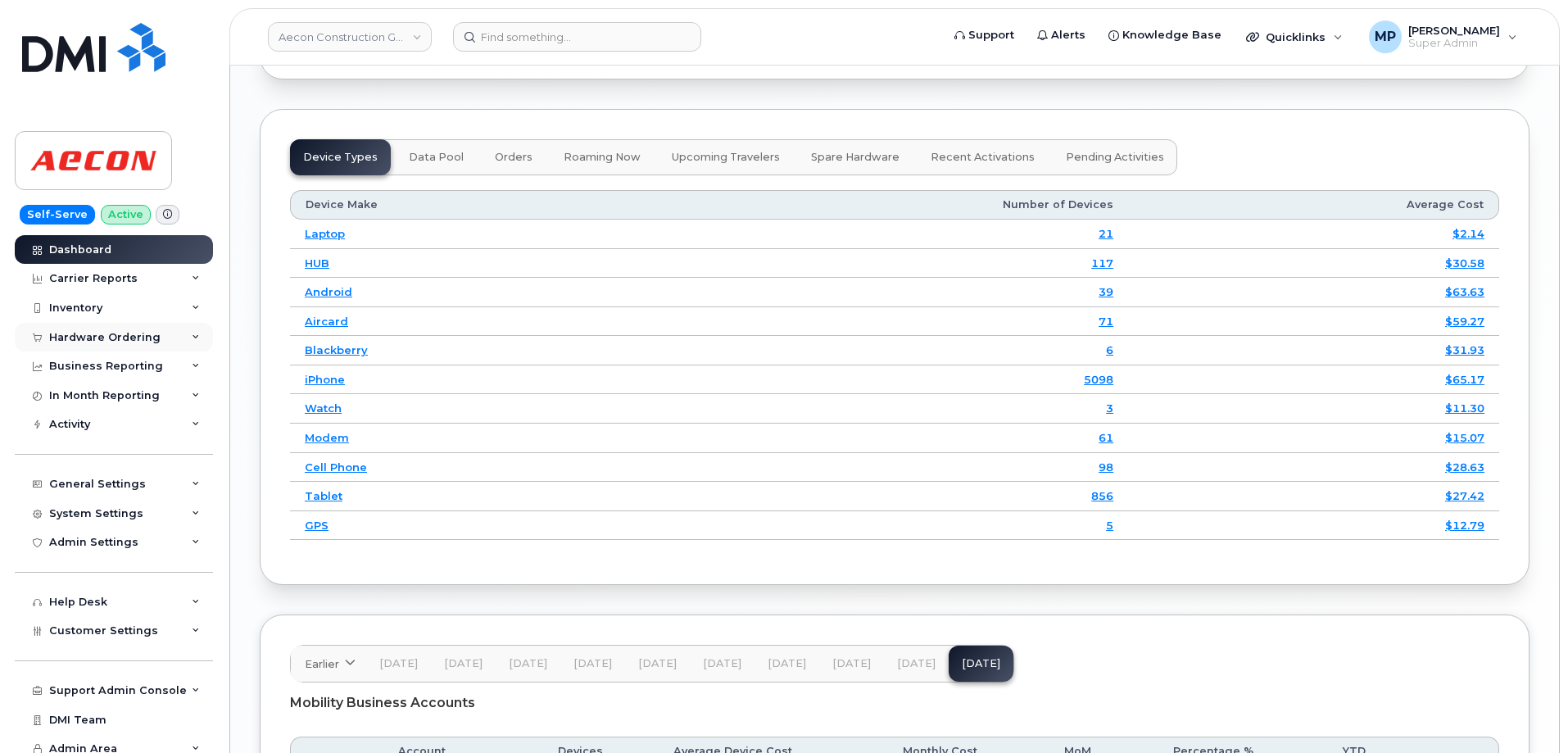
click at [89, 343] on div "Hardware Ordering" at bounding box center [113, 338] width 198 height 30
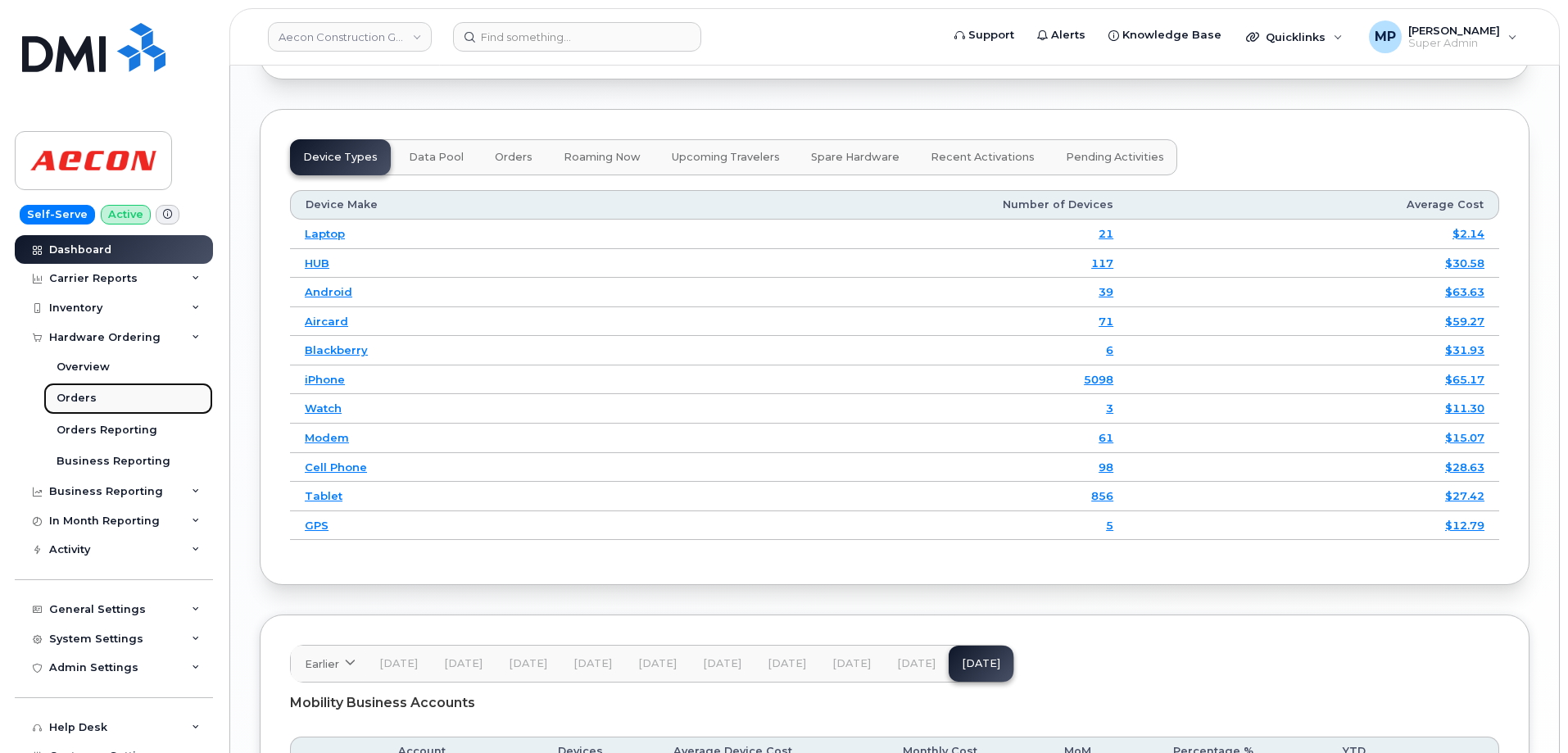
click at [79, 400] on div "Orders" at bounding box center [77, 398] width 40 height 15
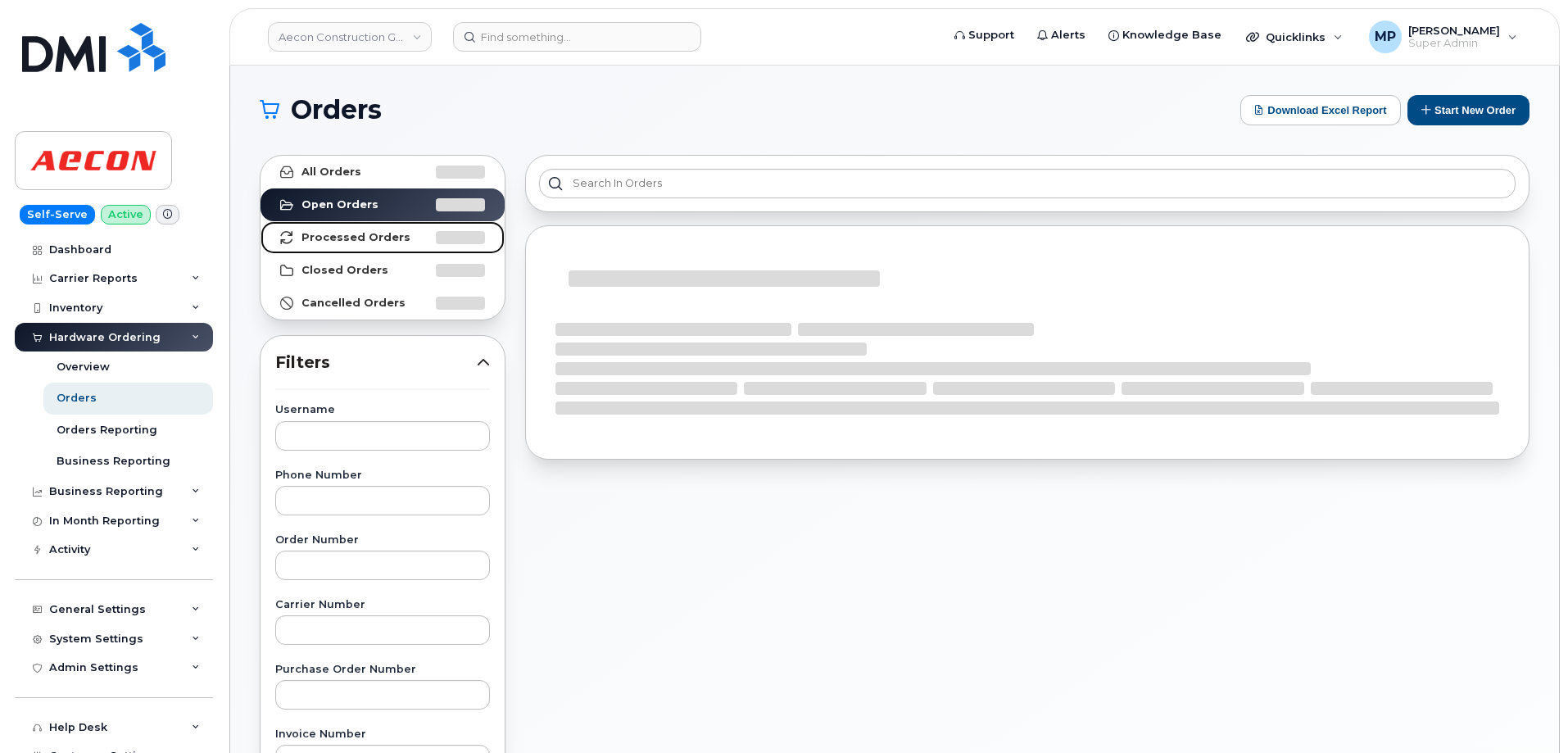
click at [329, 234] on strong "Processed Orders" at bounding box center [355, 237] width 109 height 13
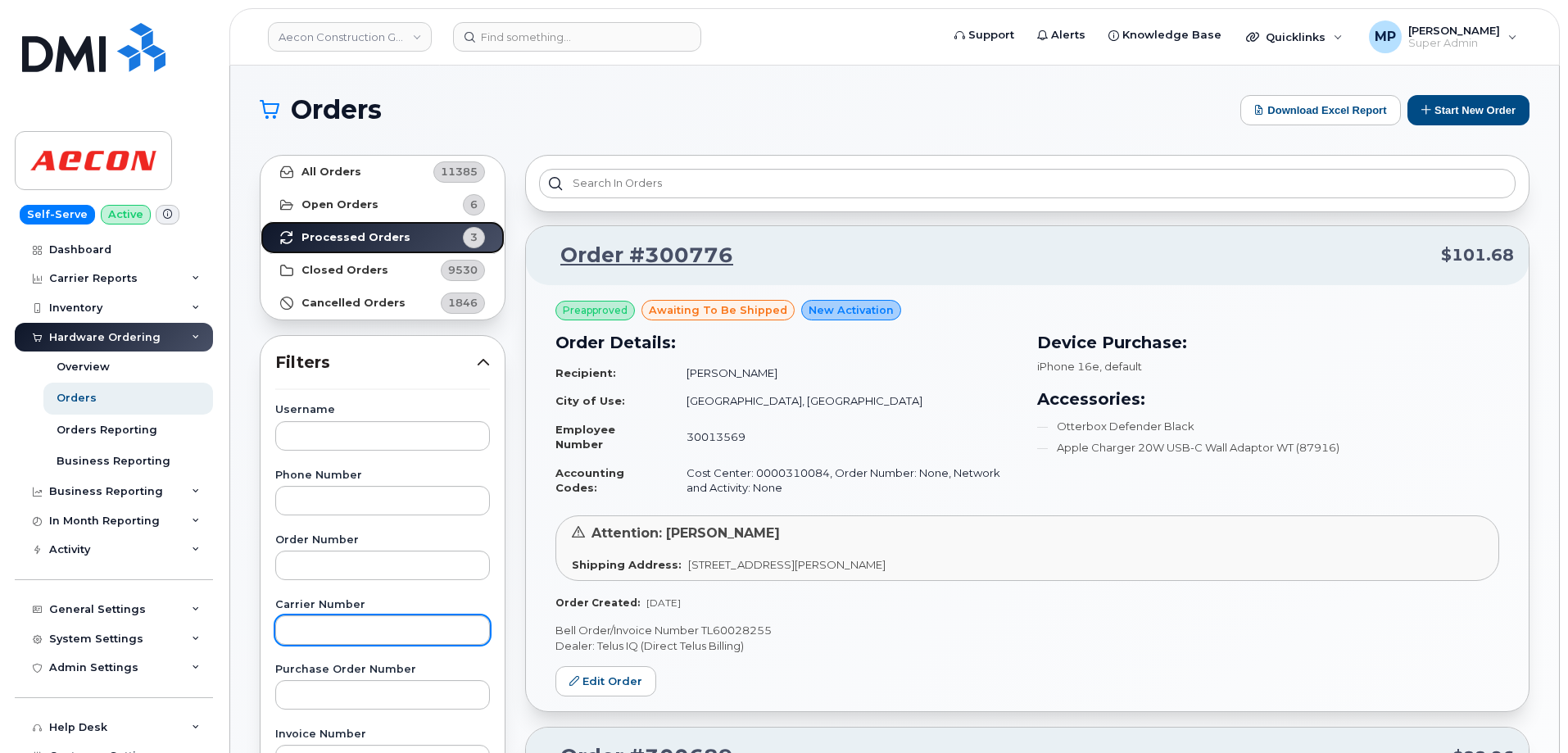
scroll to position [246, 0]
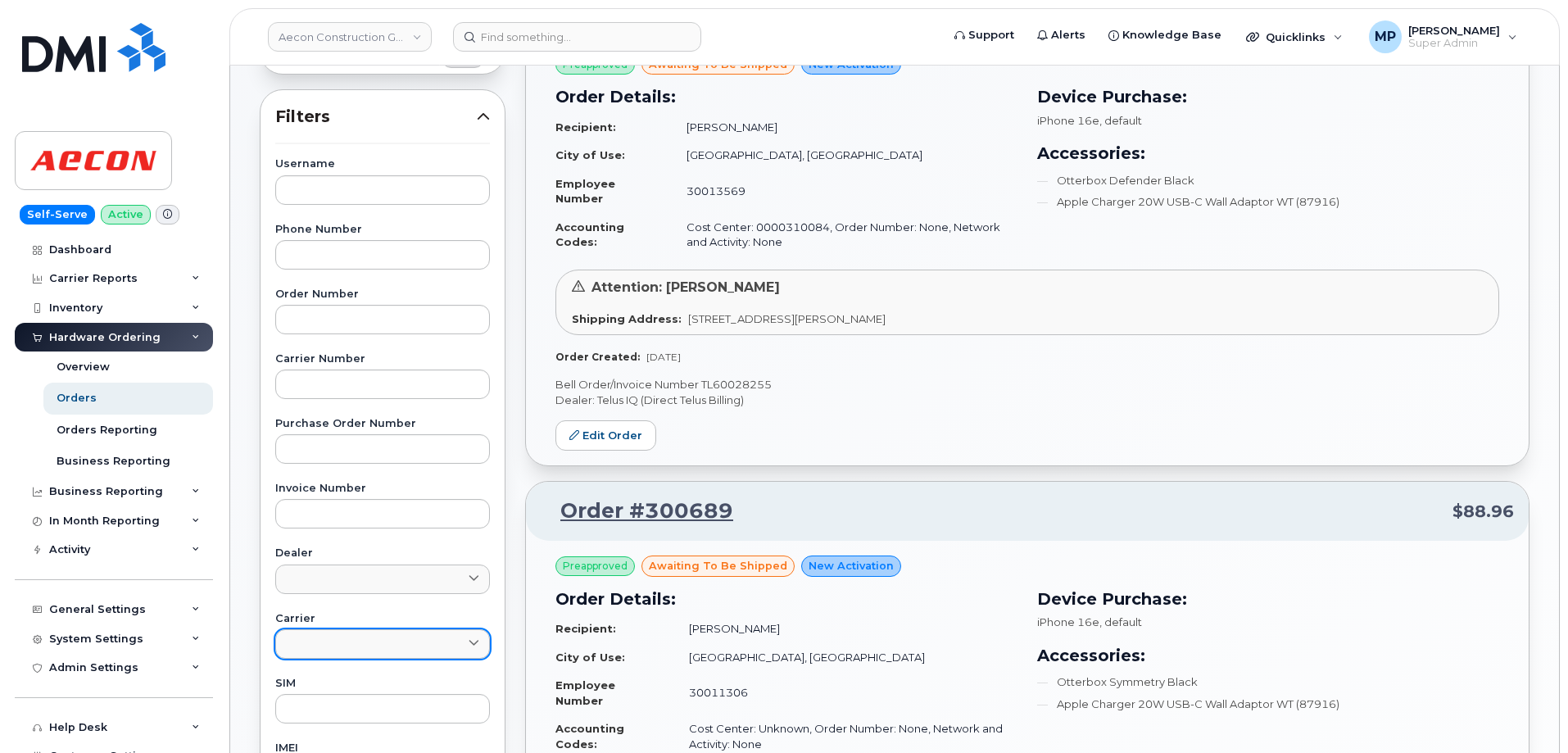
click at [295, 645] on link at bounding box center [382, 644] width 215 height 30
click at [293, 703] on div "Bell" at bounding box center [382, 705] width 207 height 27
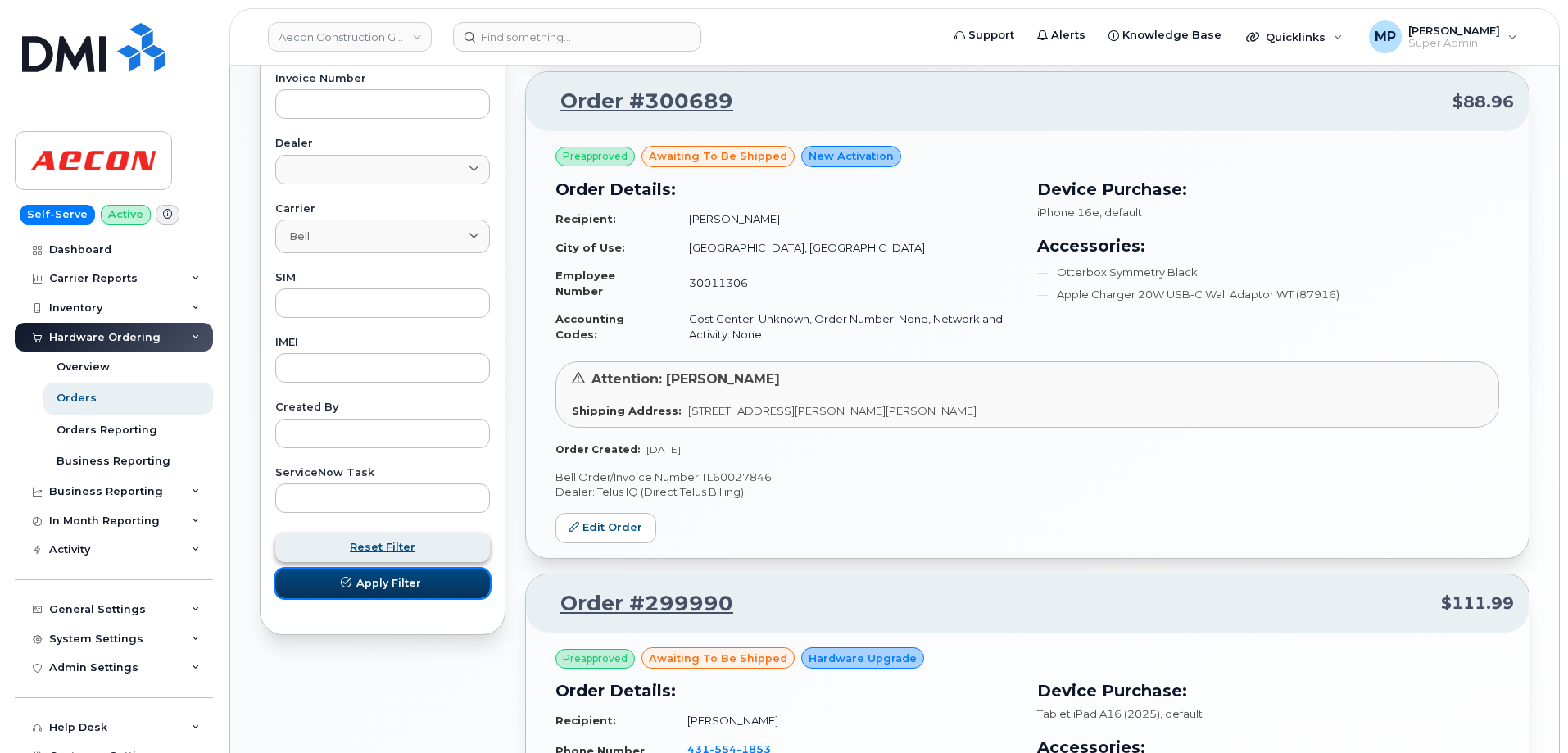
click at [331, 585] on button "Apply Filter" at bounding box center [382, 583] width 215 height 30
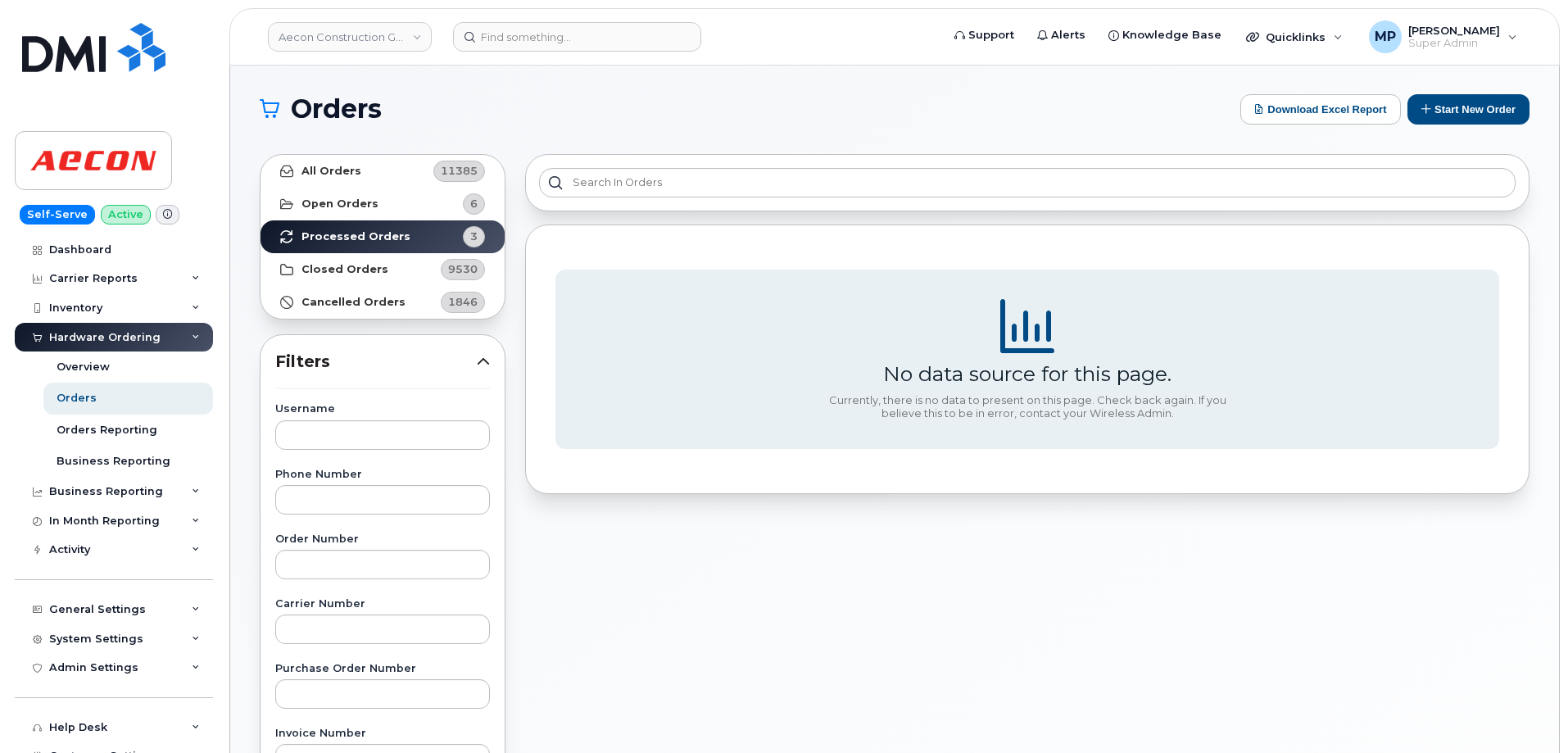
scroll to position [0, 0]
click at [354, 270] on strong "Closed Orders" at bounding box center [344, 270] width 86 height 13
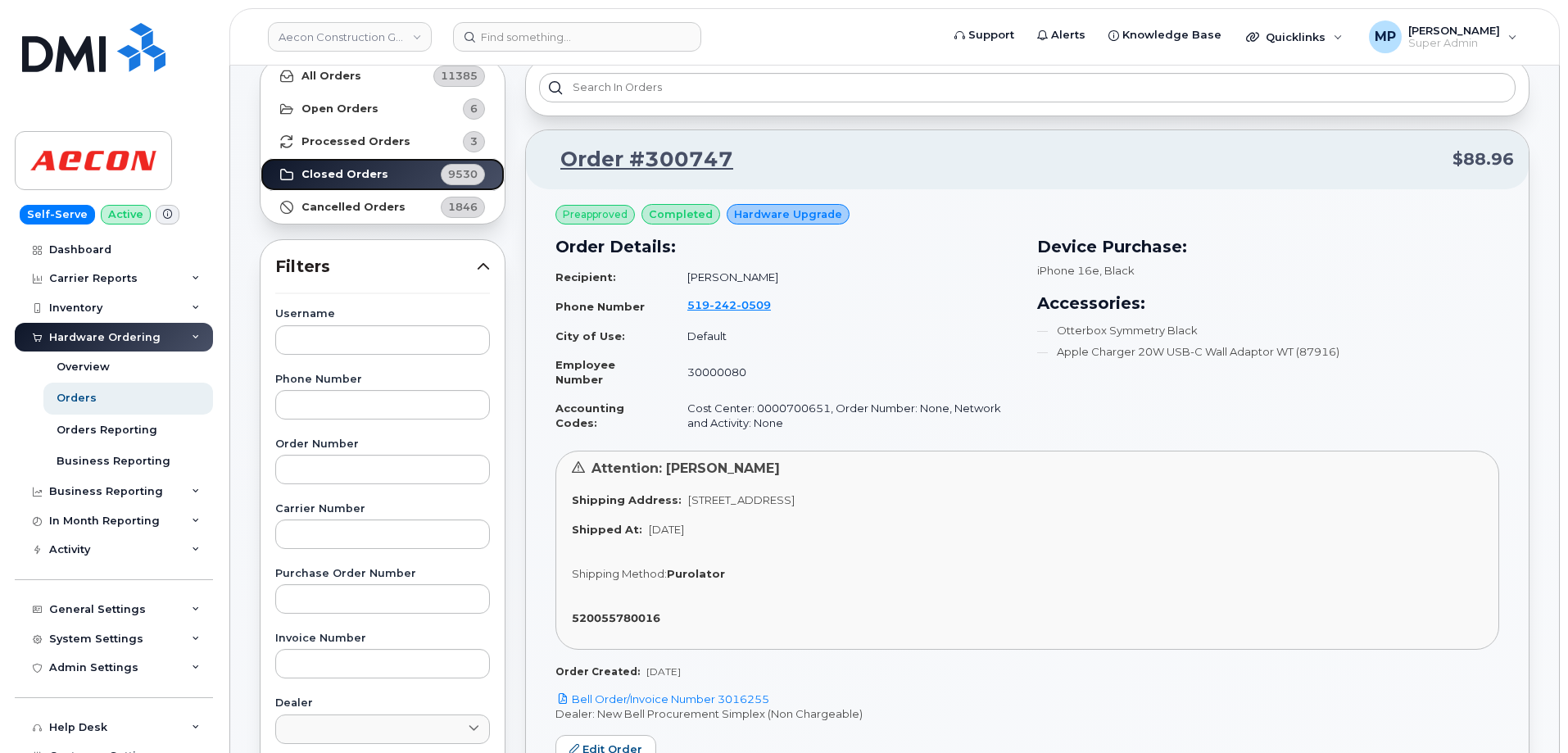
scroll to position [82, 0]
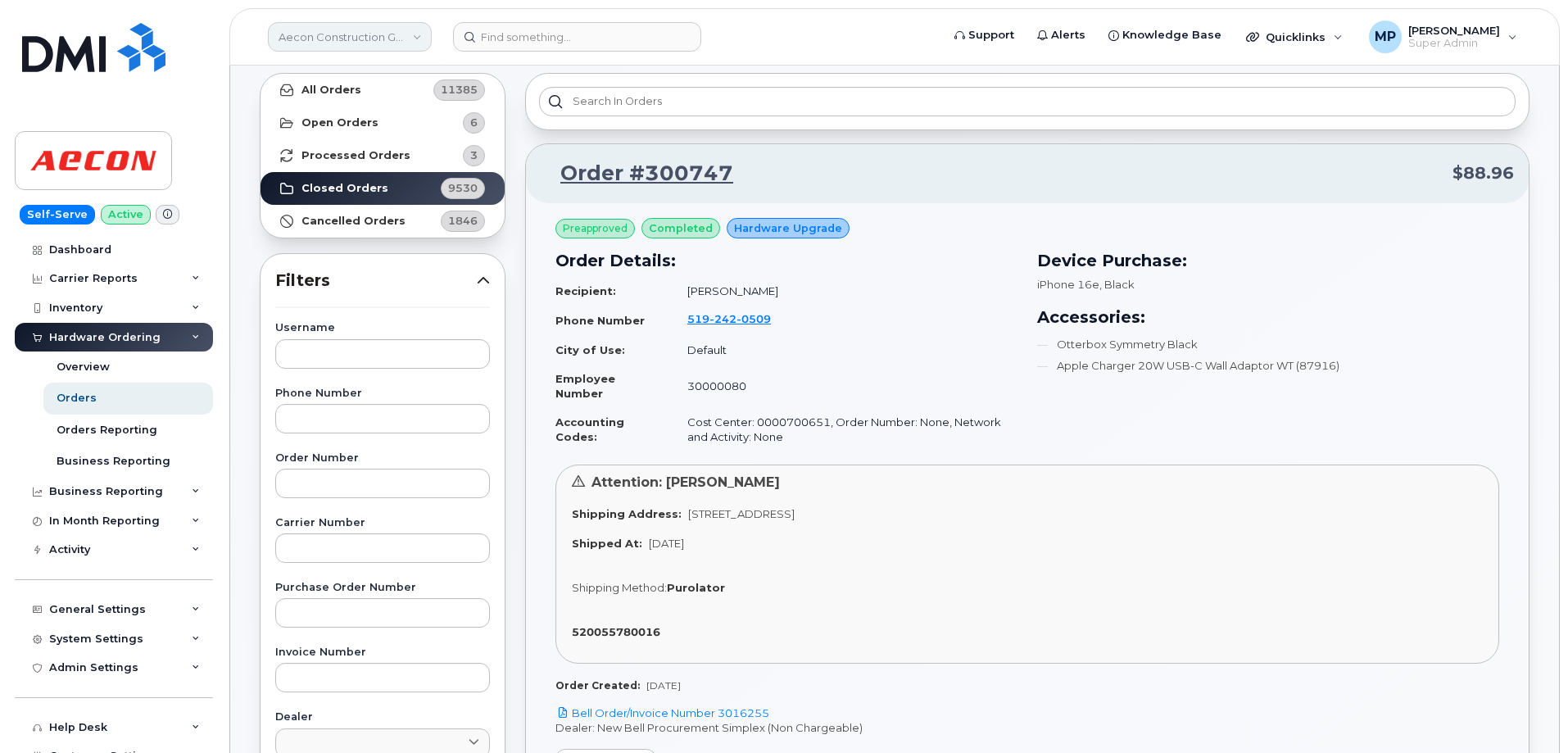
click at [304, 37] on link "Aecon Construction Group Inc" at bounding box center [350, 37] width 164 height 30
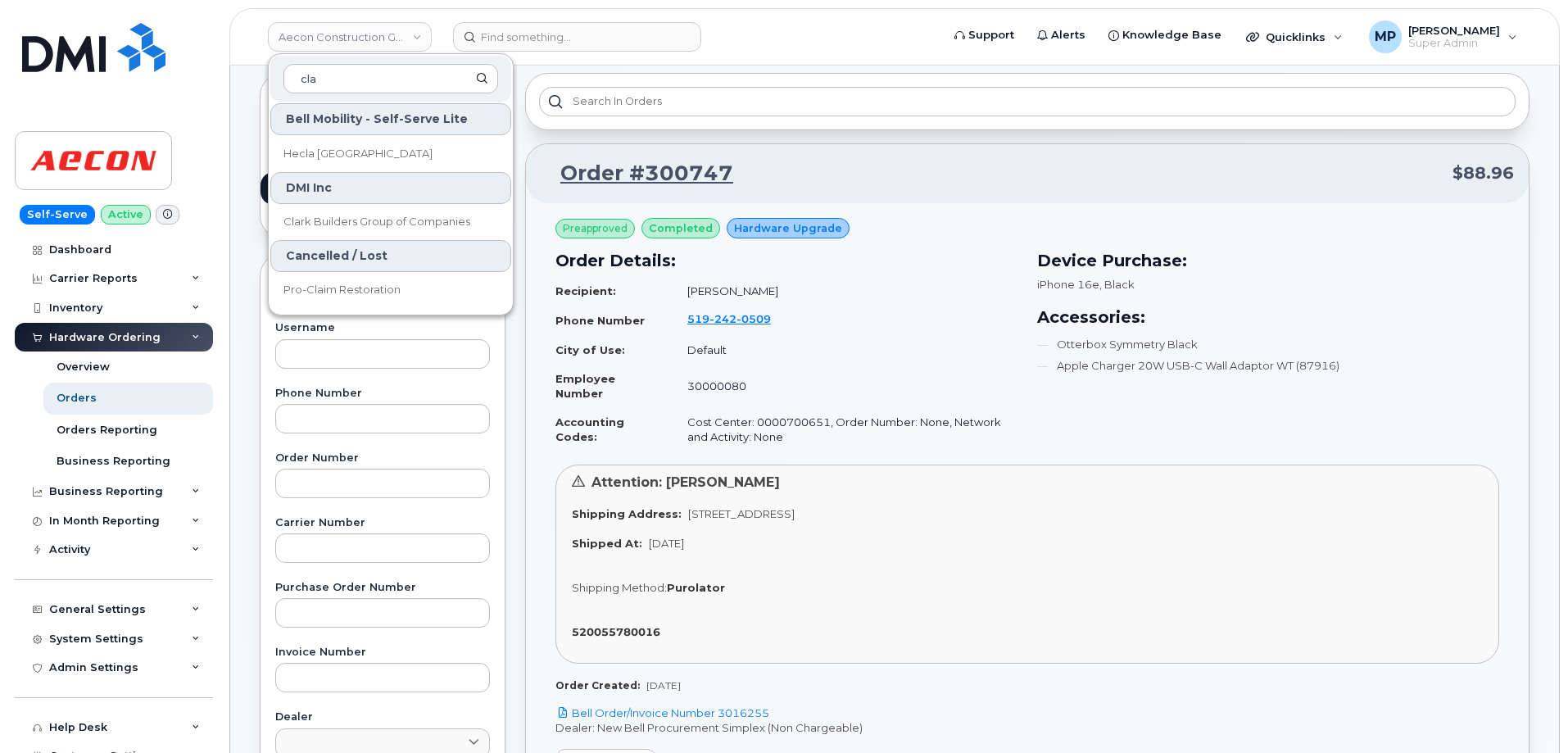
scroll to position [70, 0]
type input "cla"
click at [328, 223] on span "Clark Builders Group of Companies" at bounding box center [377, 222] width 187 height 17
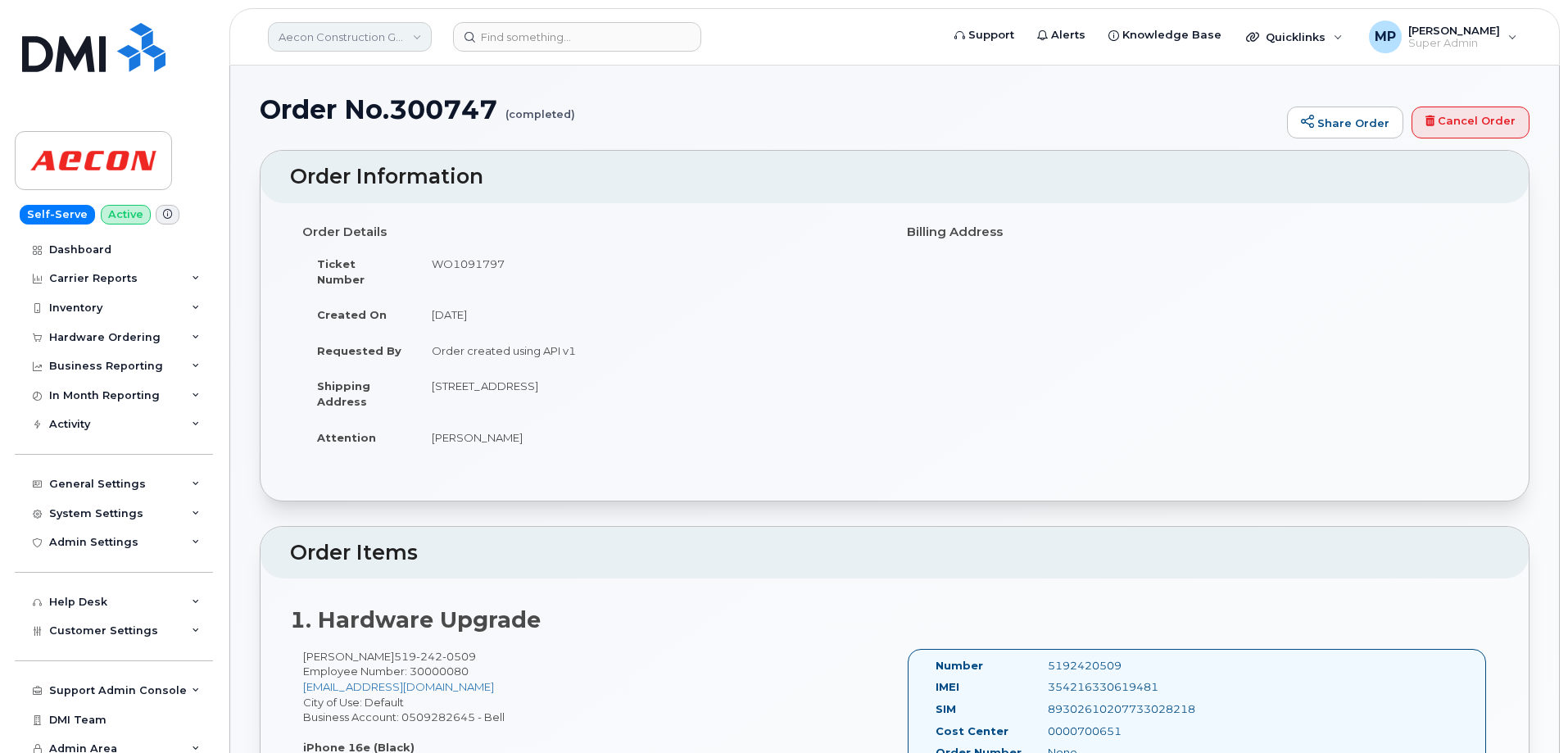
click at [361, 40] on link "Aecon Construction Group Inc" at bounding box center [350, 37] width 164 height 30
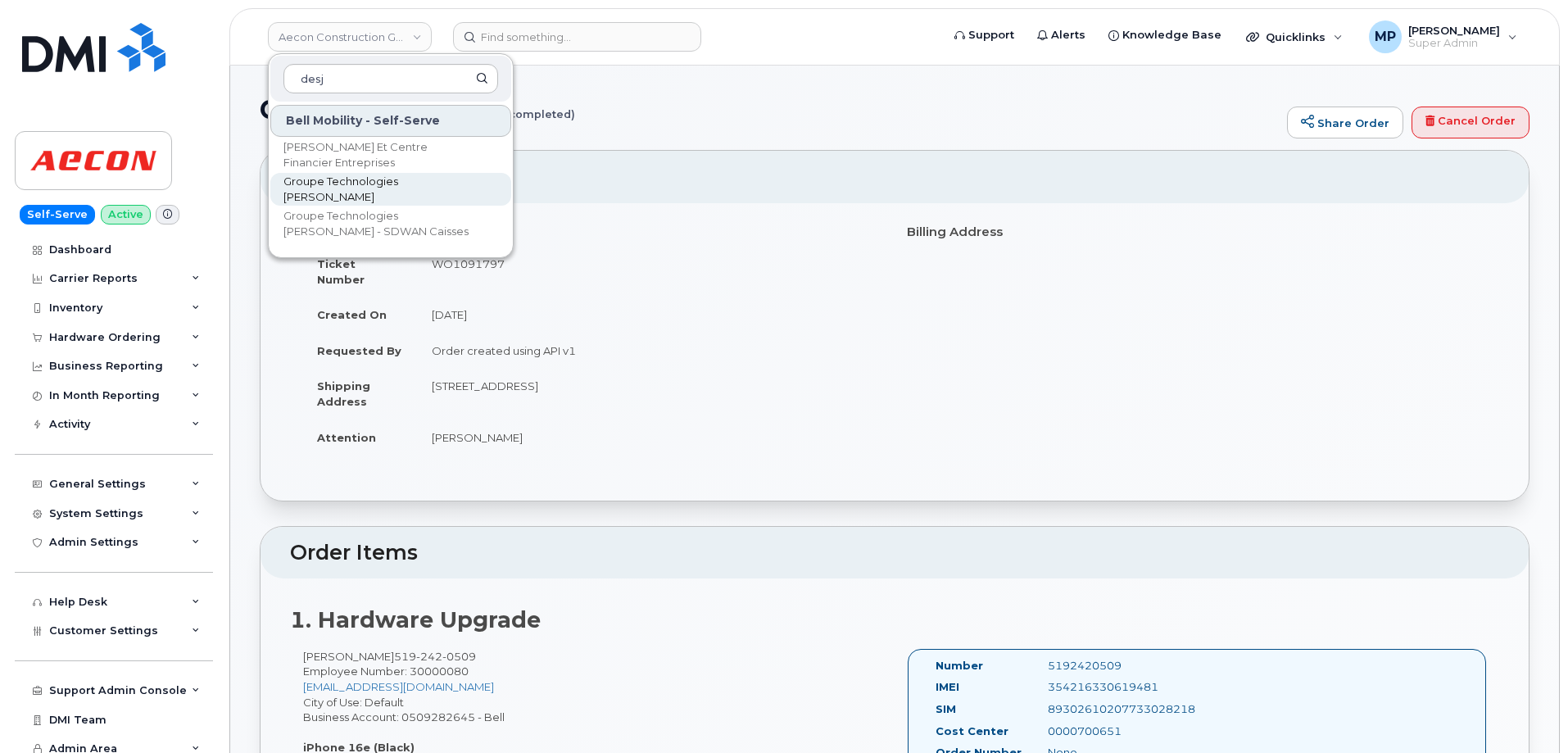
type input "desj"
click at [382, 191] on span "Groupe Technologies [PERSON_NAME]" at bounding box center [378, 189] width 189 height 32
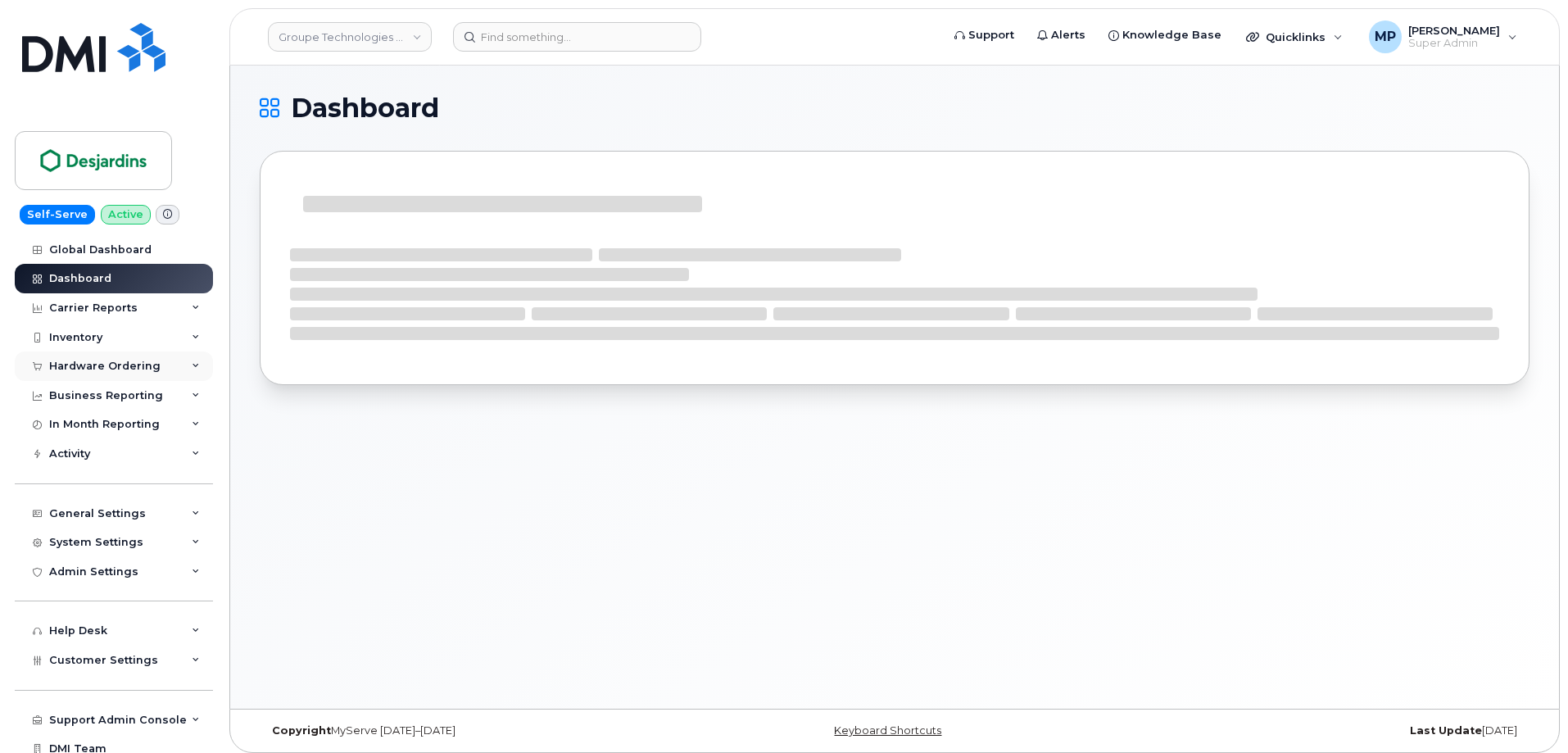
click at [74, 363] on div "Hardware Ordering" at bounding box center [105, 366] width 112 height 13
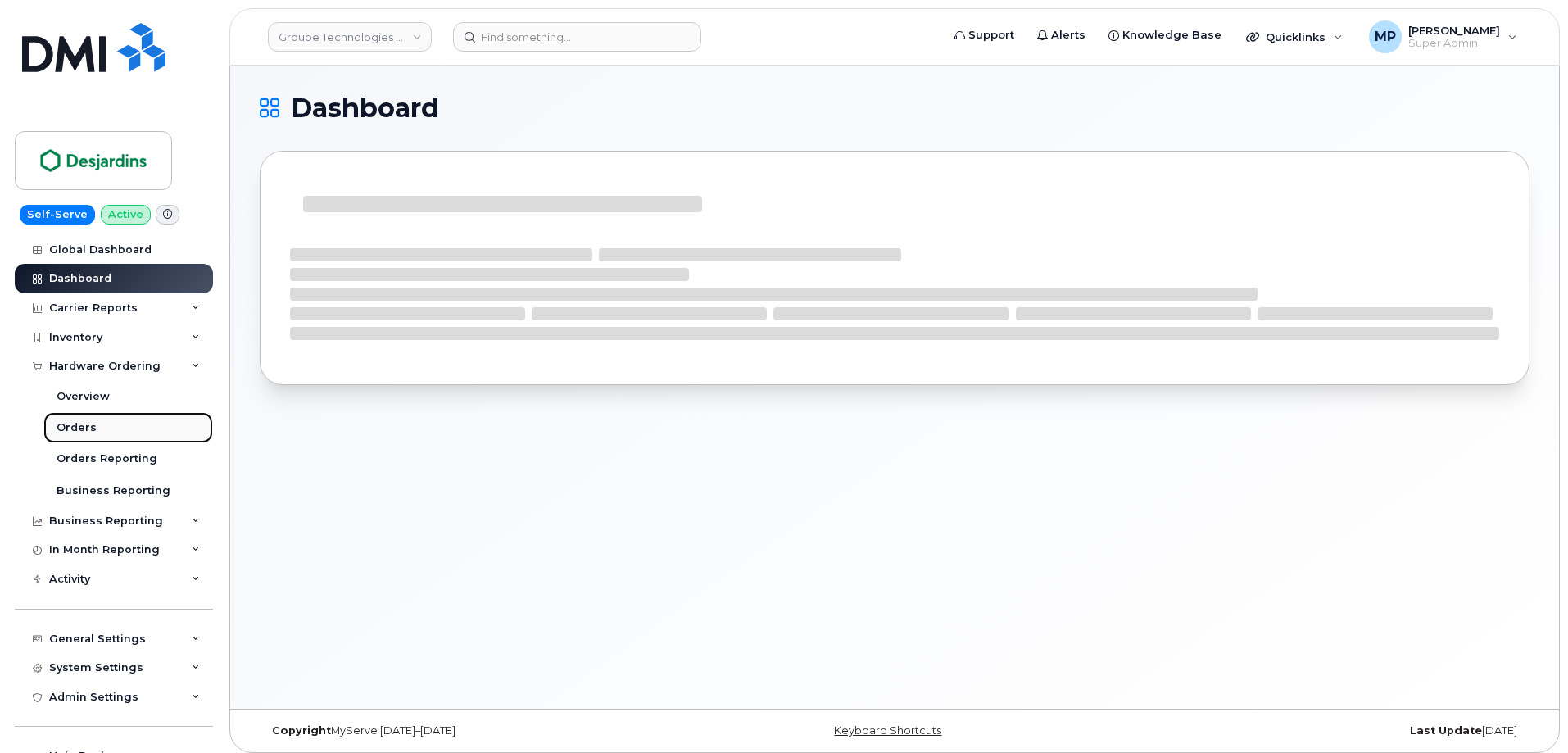
click at [79, 430] on div "Orders" at bounding box center [77, 428] width 40 height 15
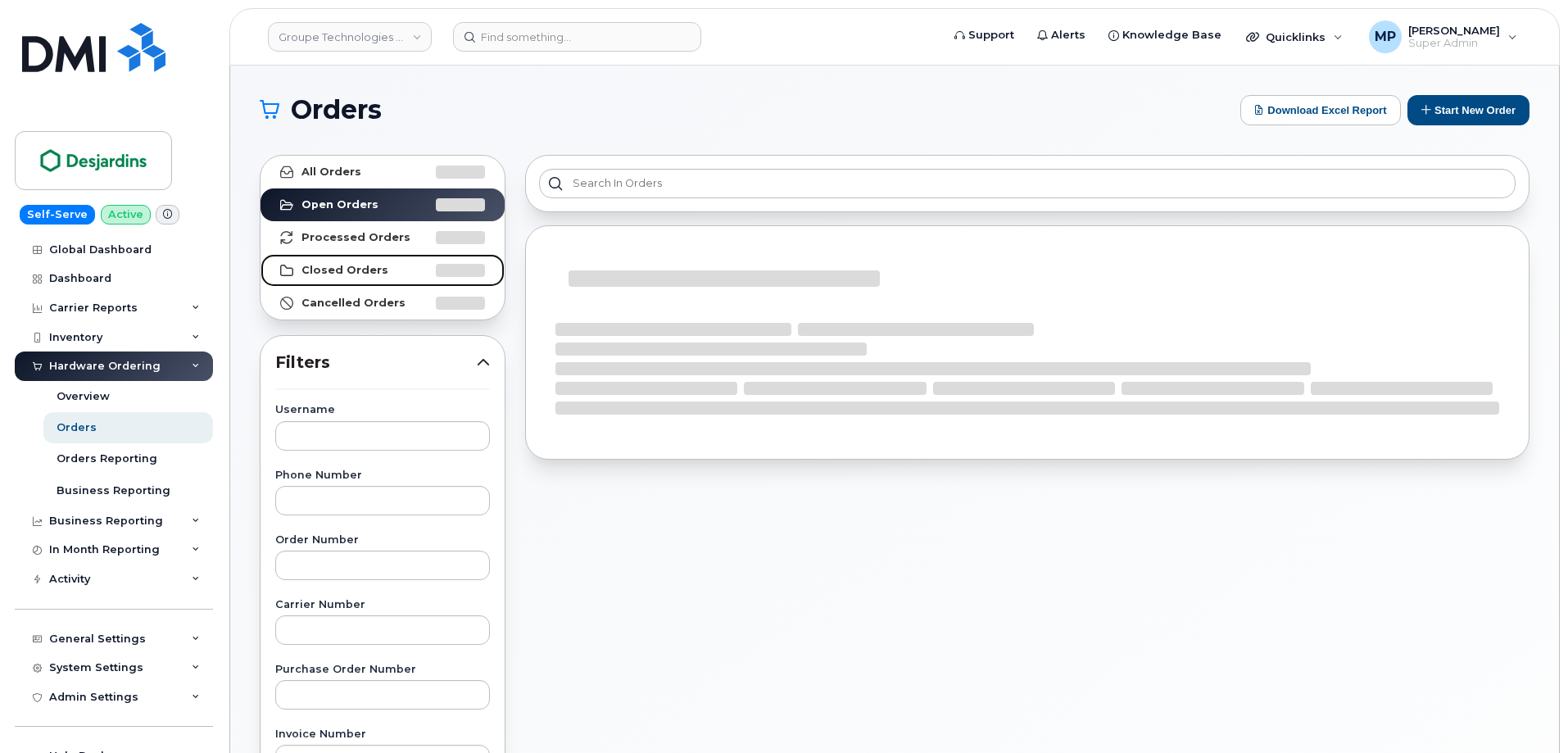
click at [354, 274] on strong "Closed Orders" at bounding box center [344, 270] width 86 height 13
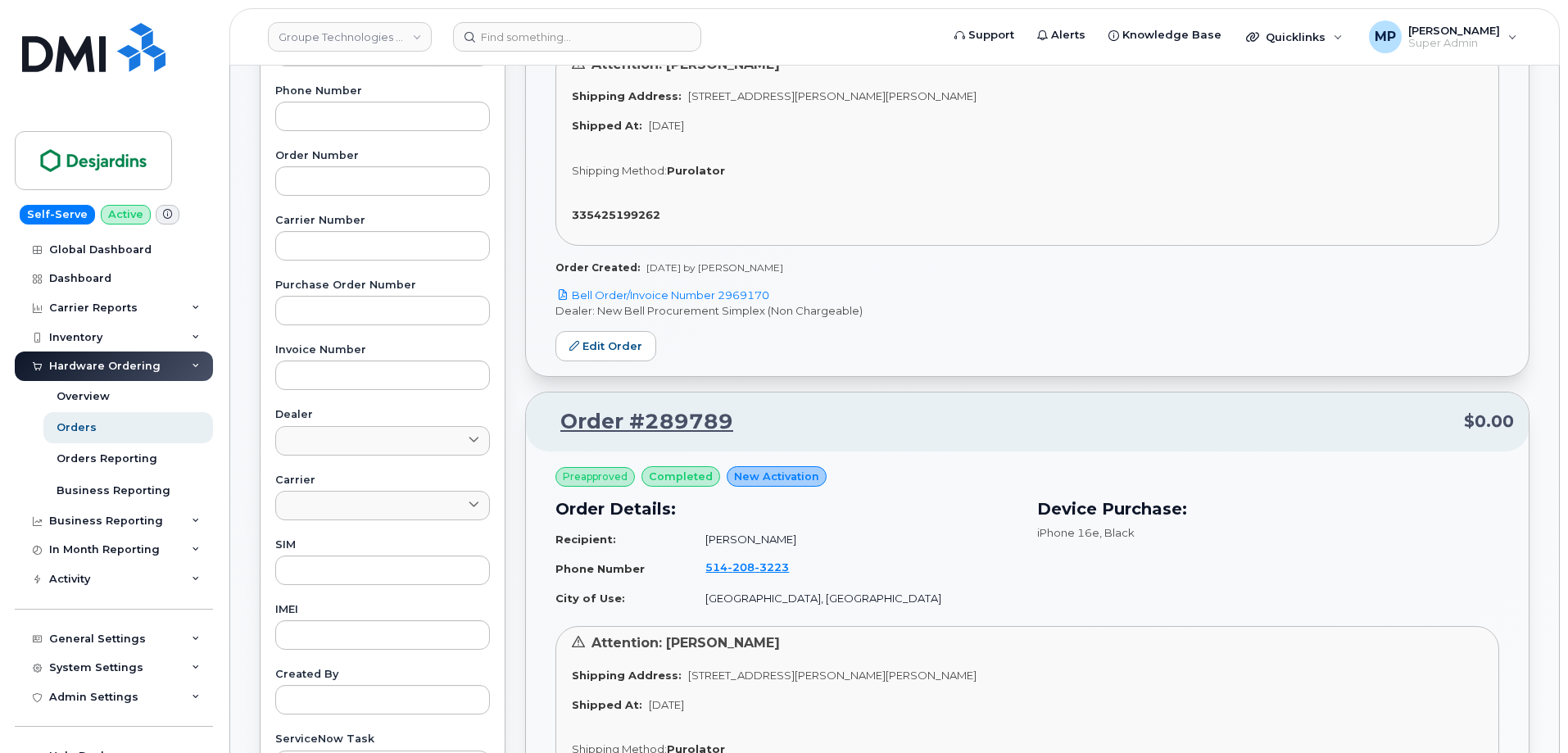
scroll to position [409, 0]
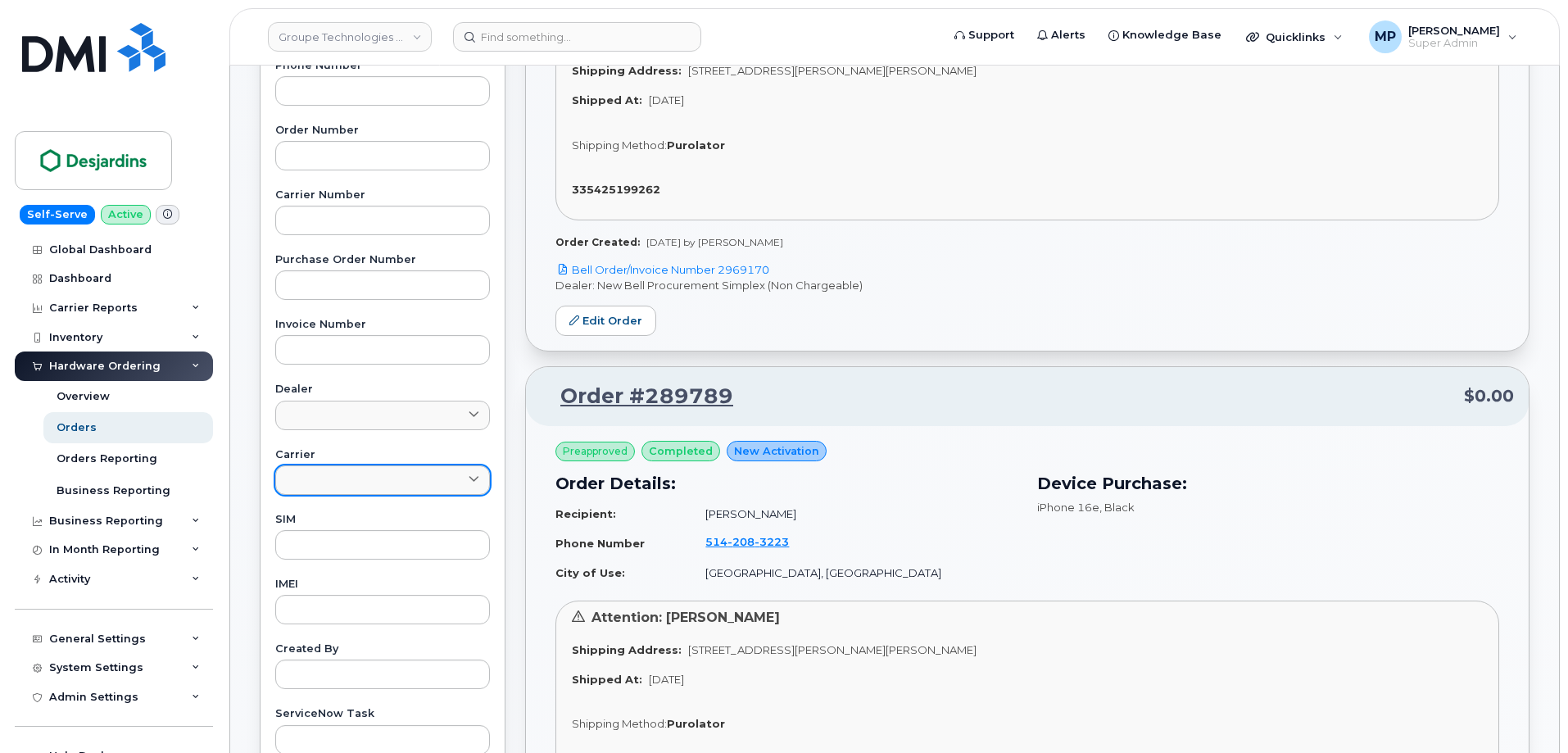
click at [380, 475] on link at bounding box center [382, 480] width 215 height 30
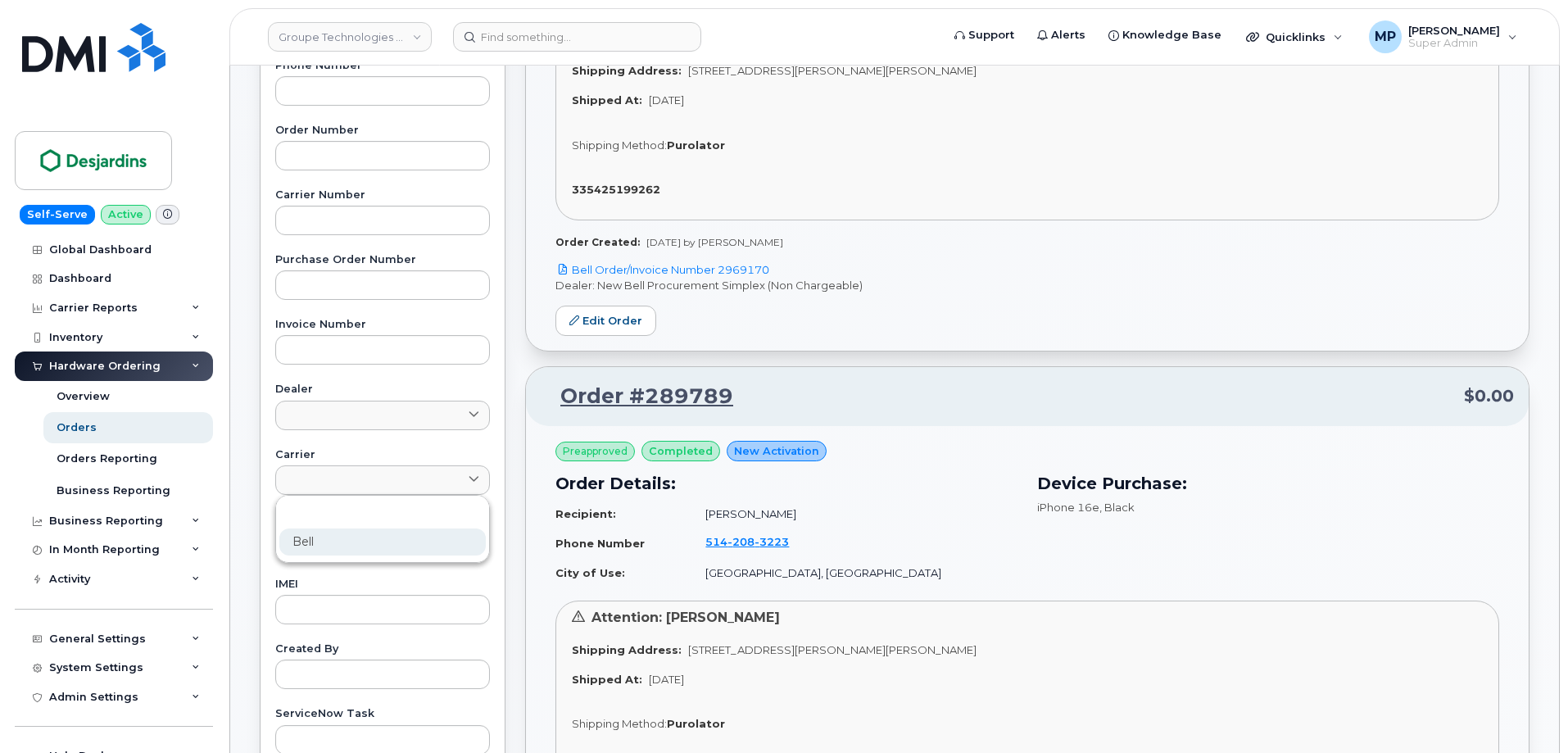
click at [335, 537] on div "Bell" at bounding box center [382, 541] width 207 height 27
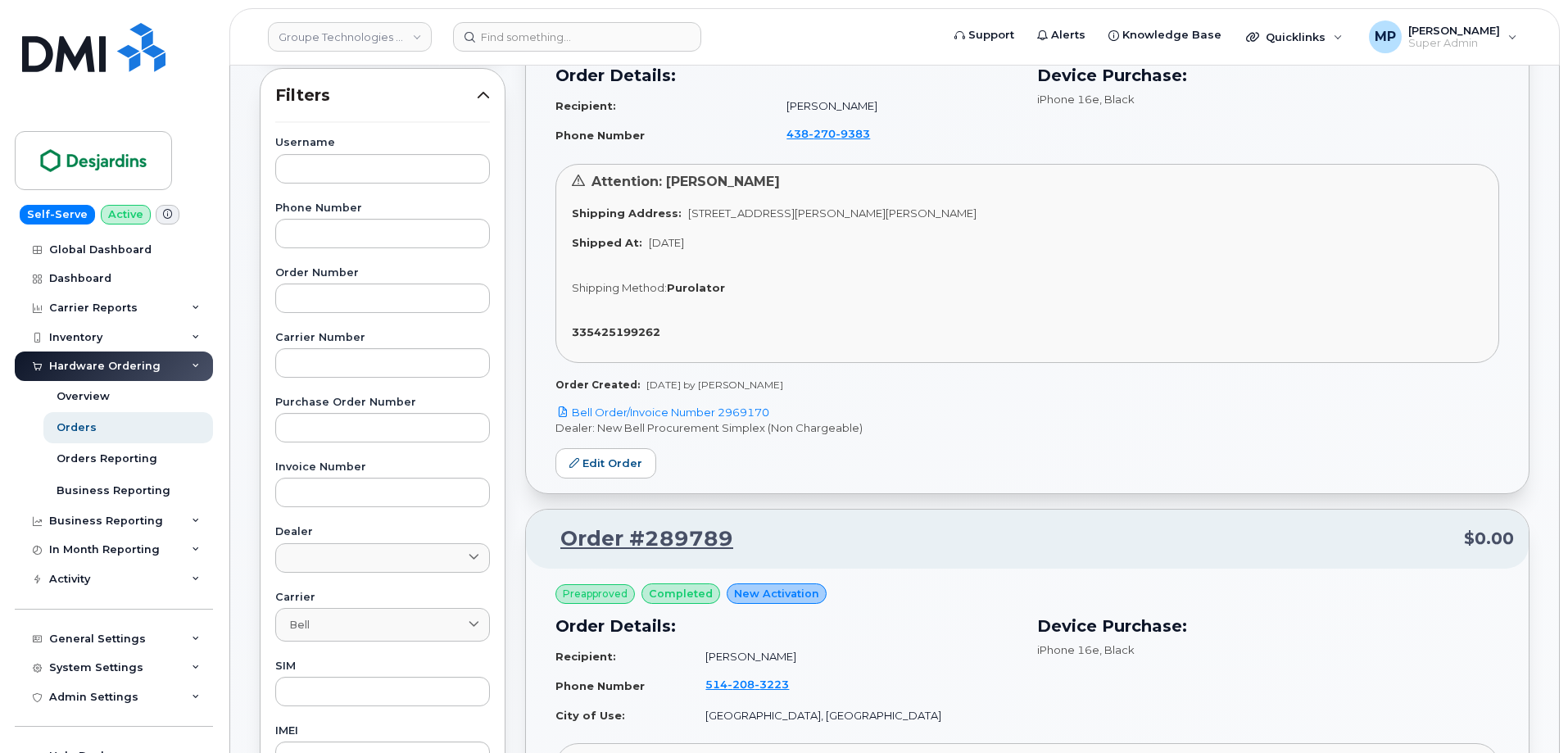
scroll to position [82, 0]
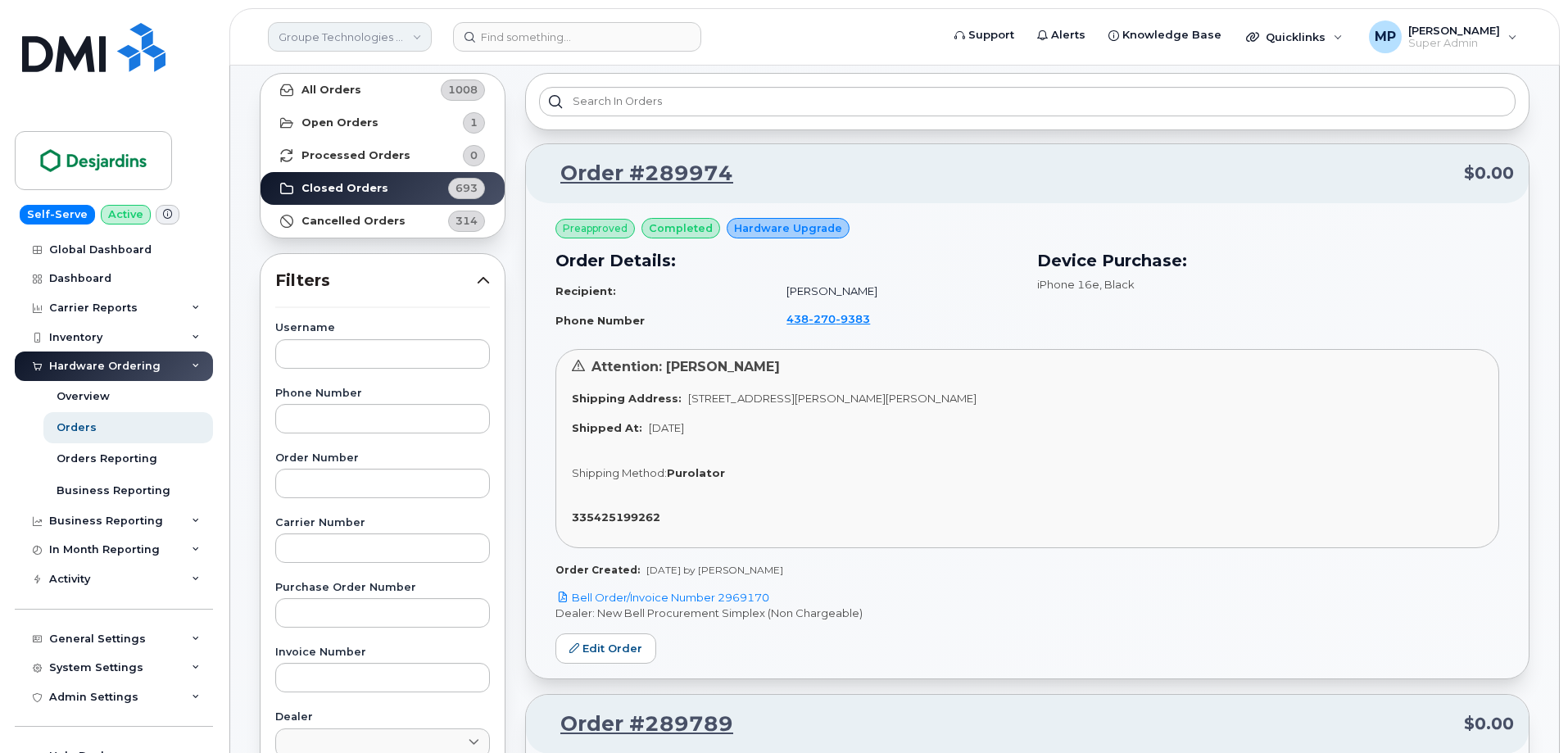
click at [333, 43] on link "Groupe Technologies Desjardins" at bounding box center [350, 37] width 164 height 30
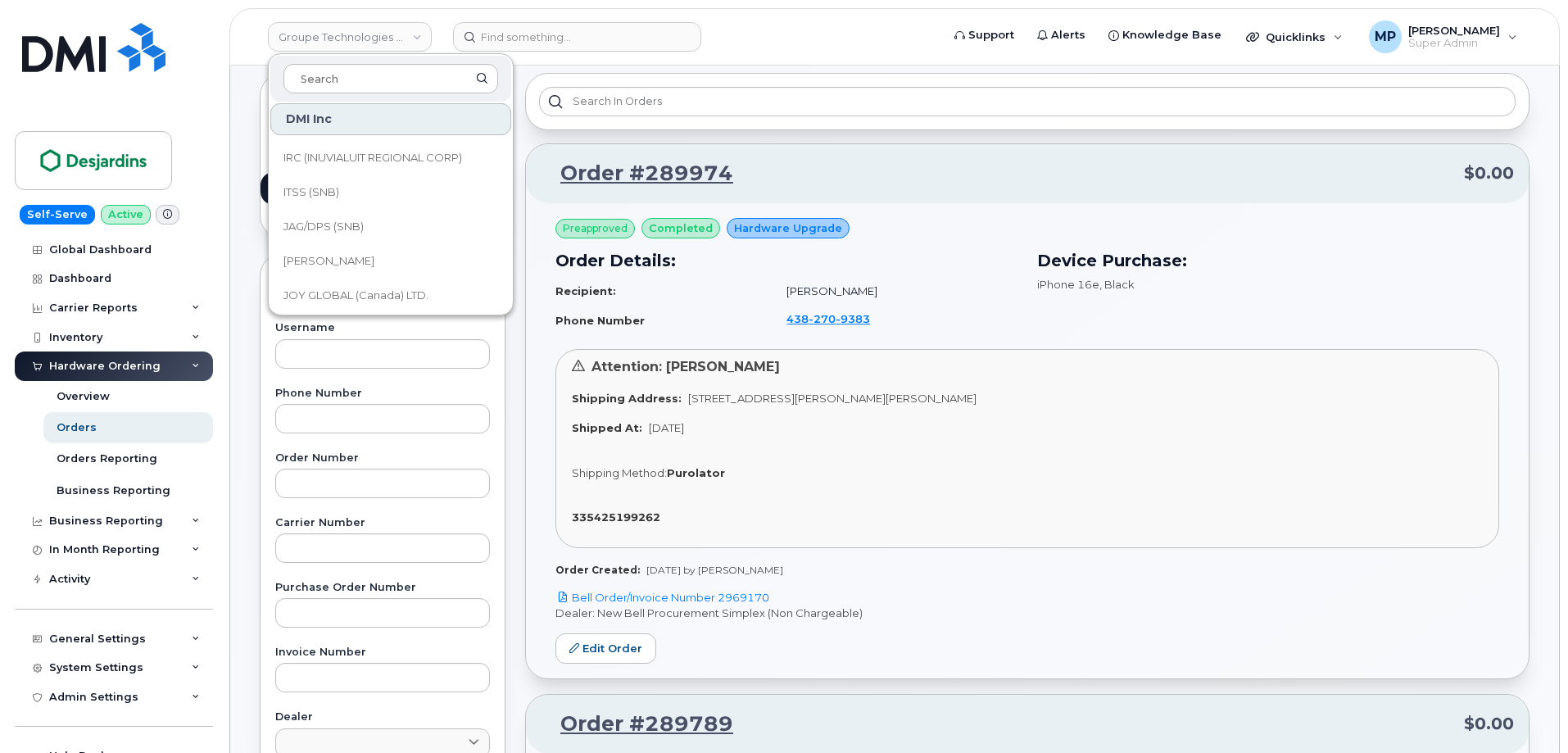
scroll to position [9500, 0]
click at [350, 248] on link "JD Irving" at bounding box center [391, 250] width 241 height 33
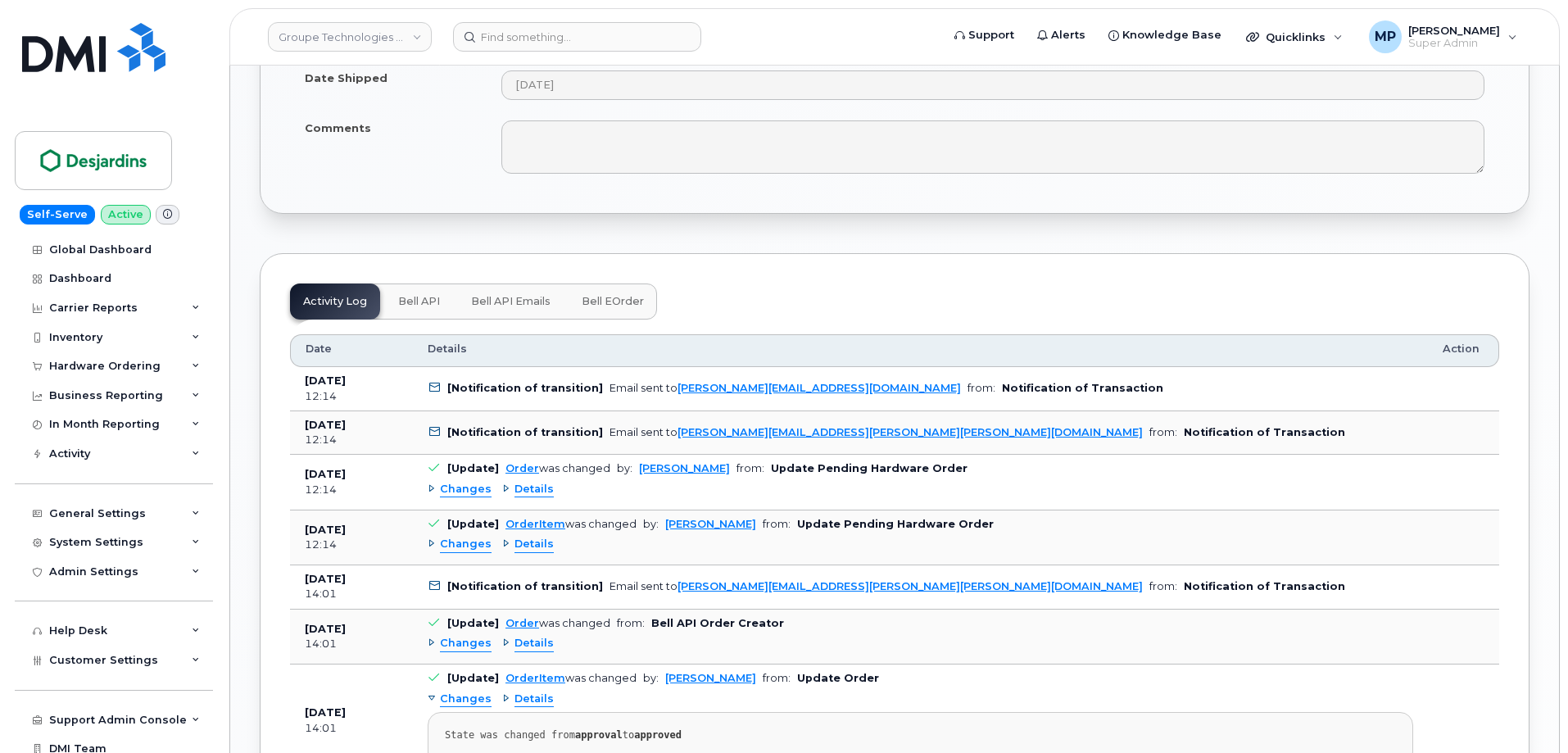
scroll to position [1147, 0]
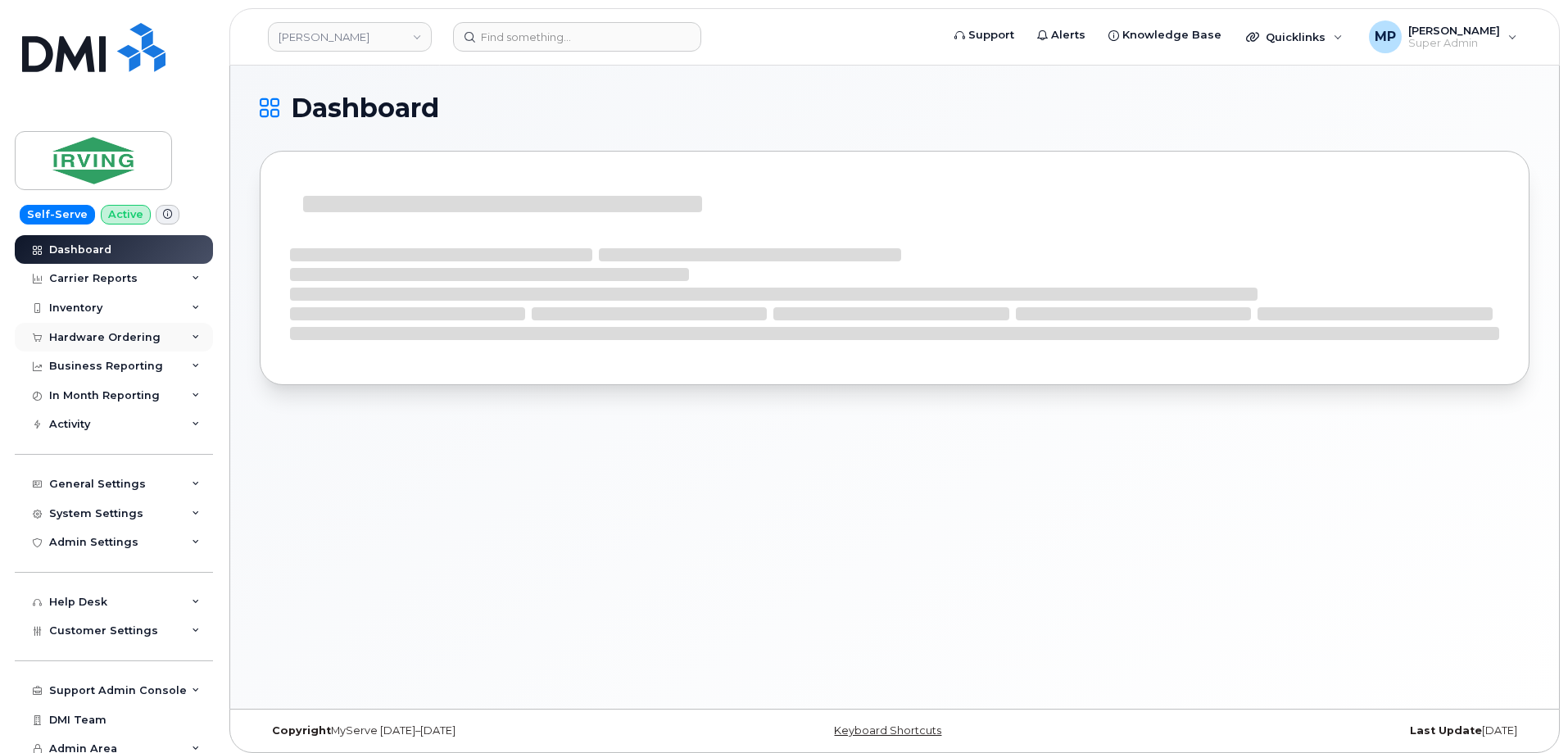
click at [95, 343] on div "Hardware Ordering" at bounding box center [105, 337] width 112 height 13
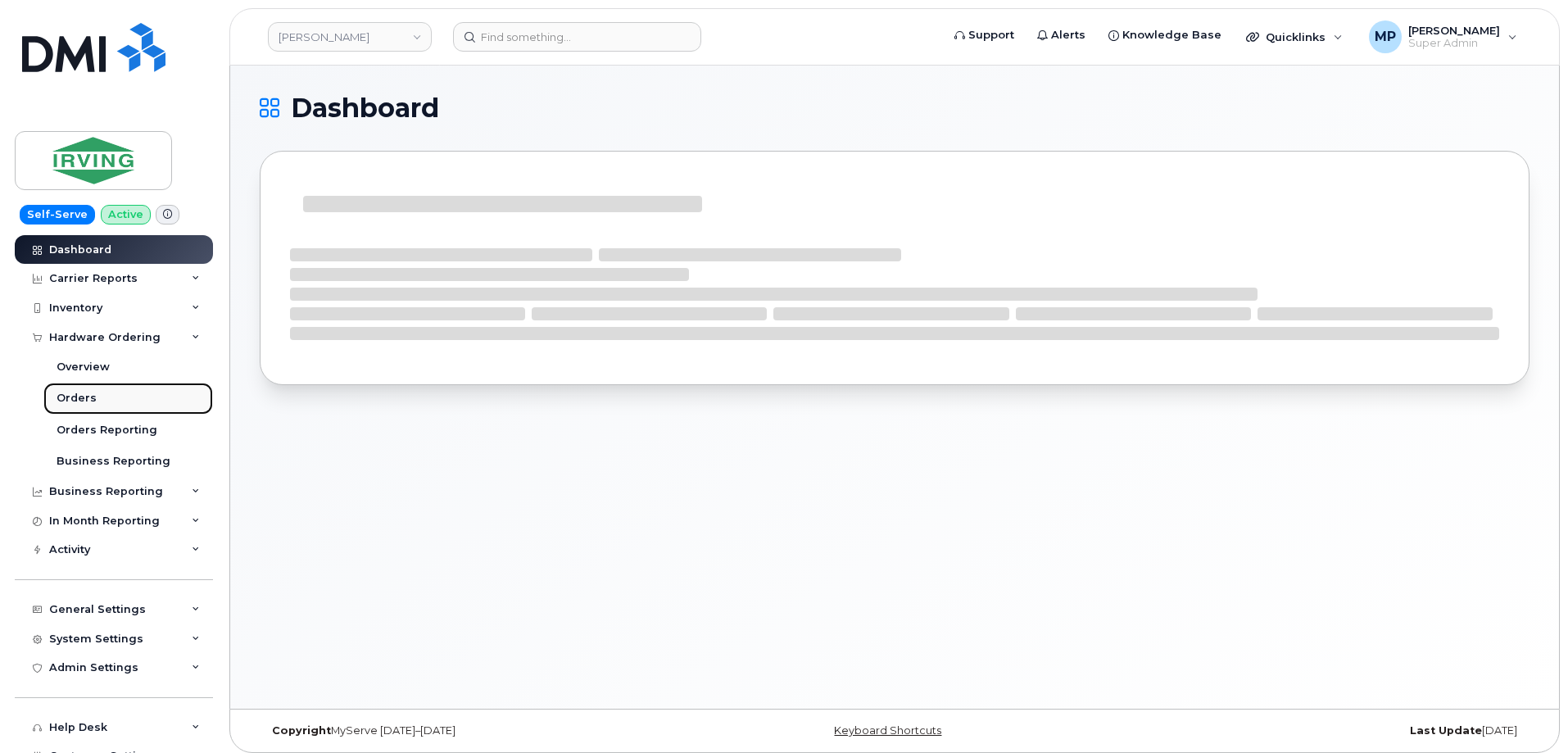
click at [77, 401] on div "Orders" at bounding box center [77, 398] width 40 height 15
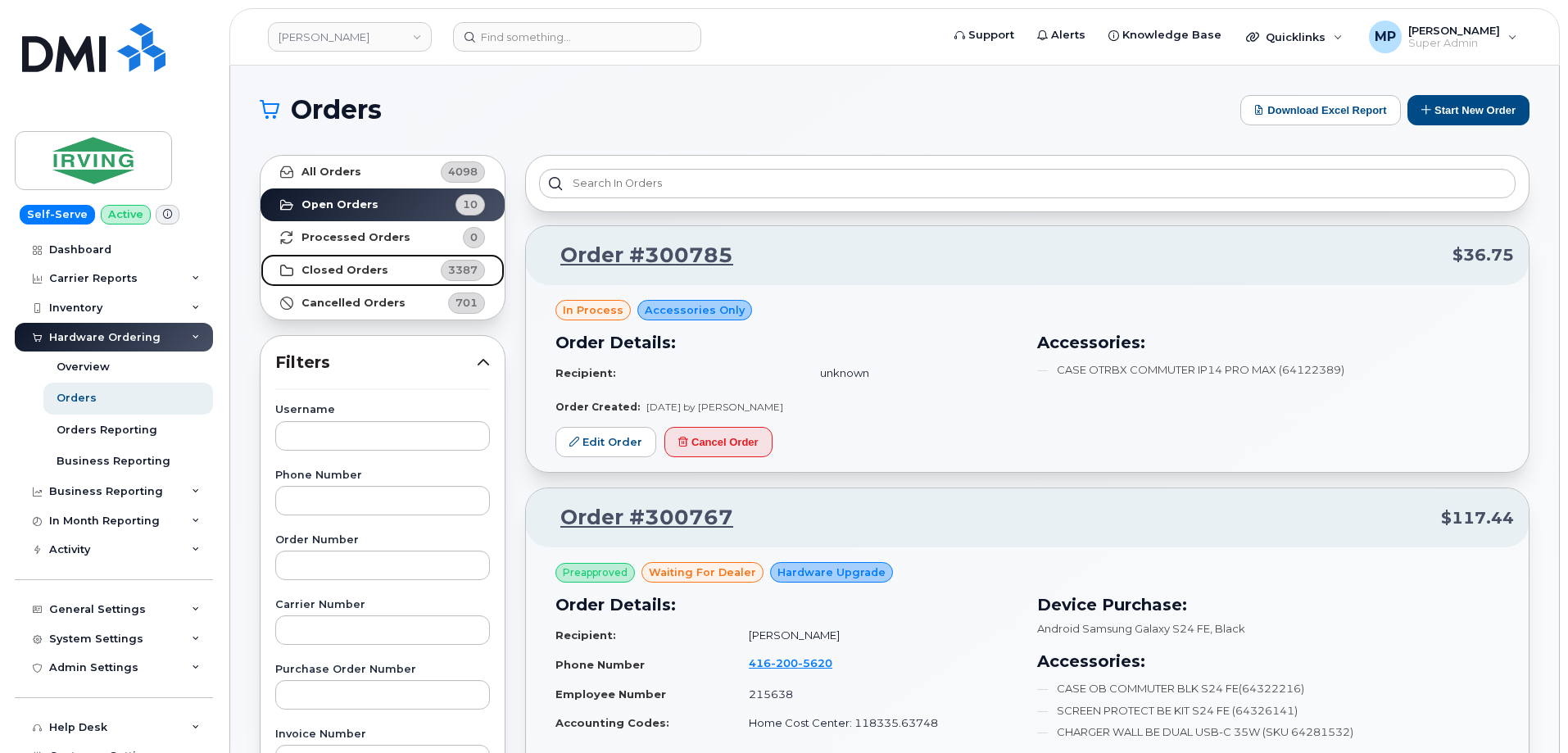
click at [354, 273] on strong "Closed Orders" at bounding box center [344, 270] width 86 height 13
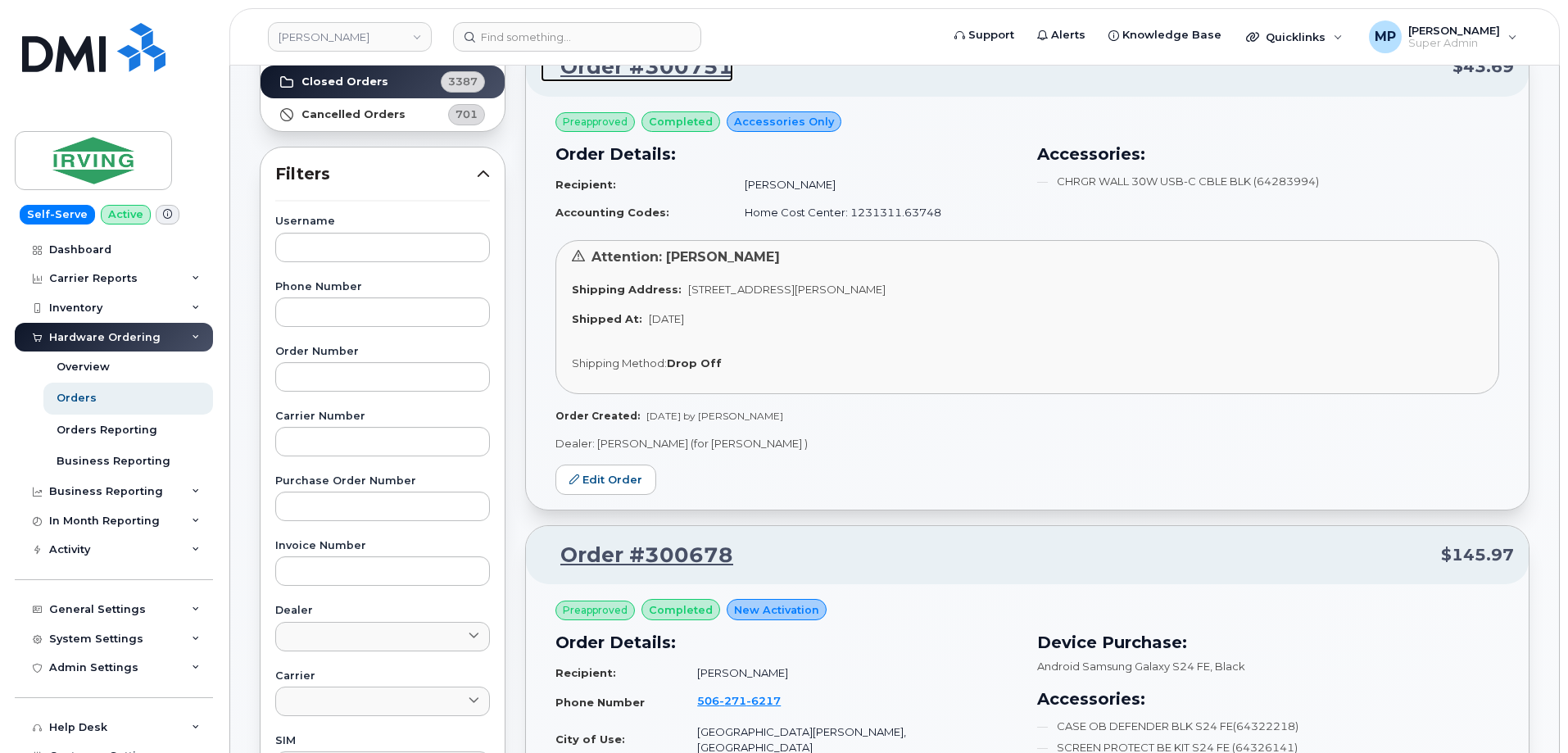
scroll to position [82, 0]
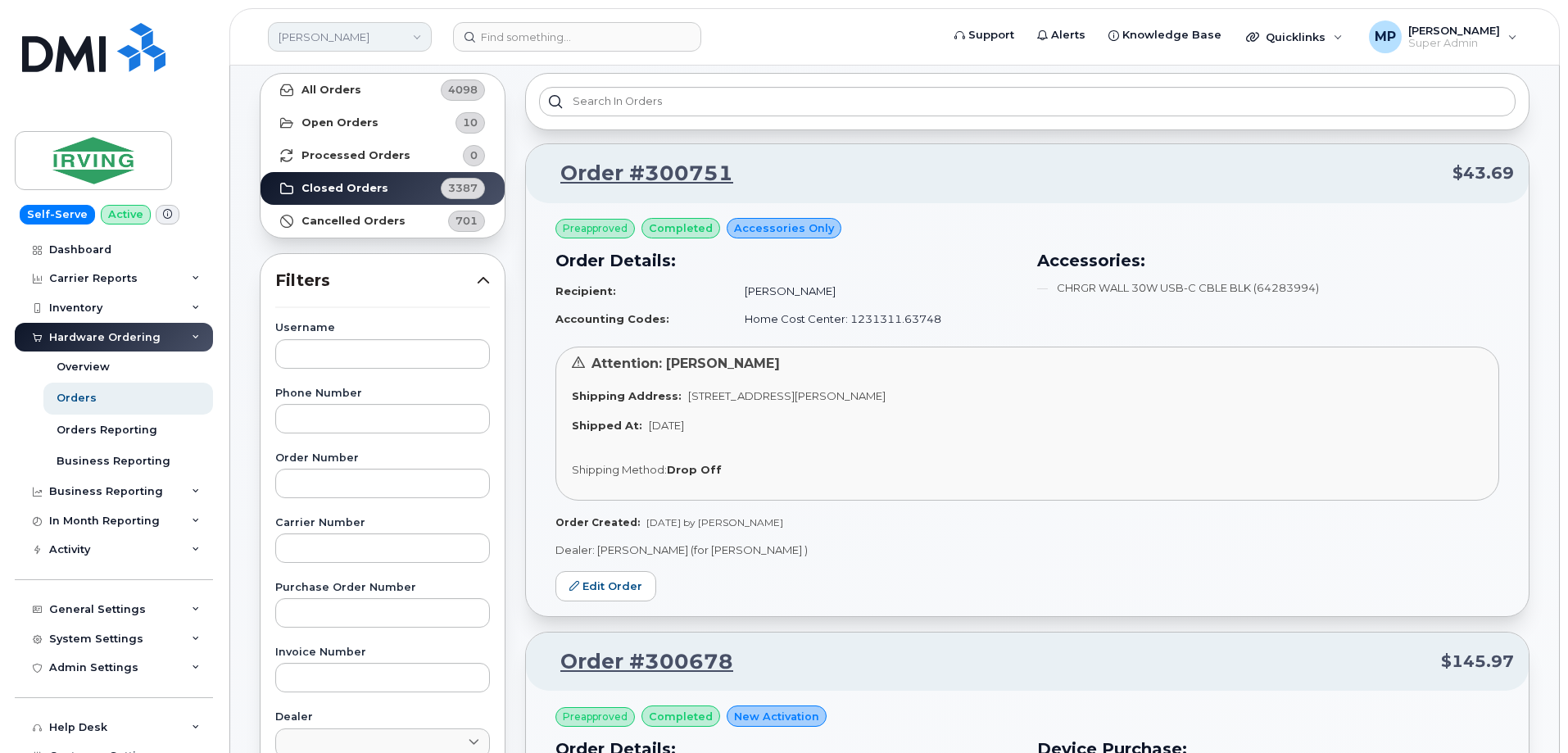
click at [317, 35] on link "[PERSON_NAME]" at bounding box center [350, 37] width 164 height 30
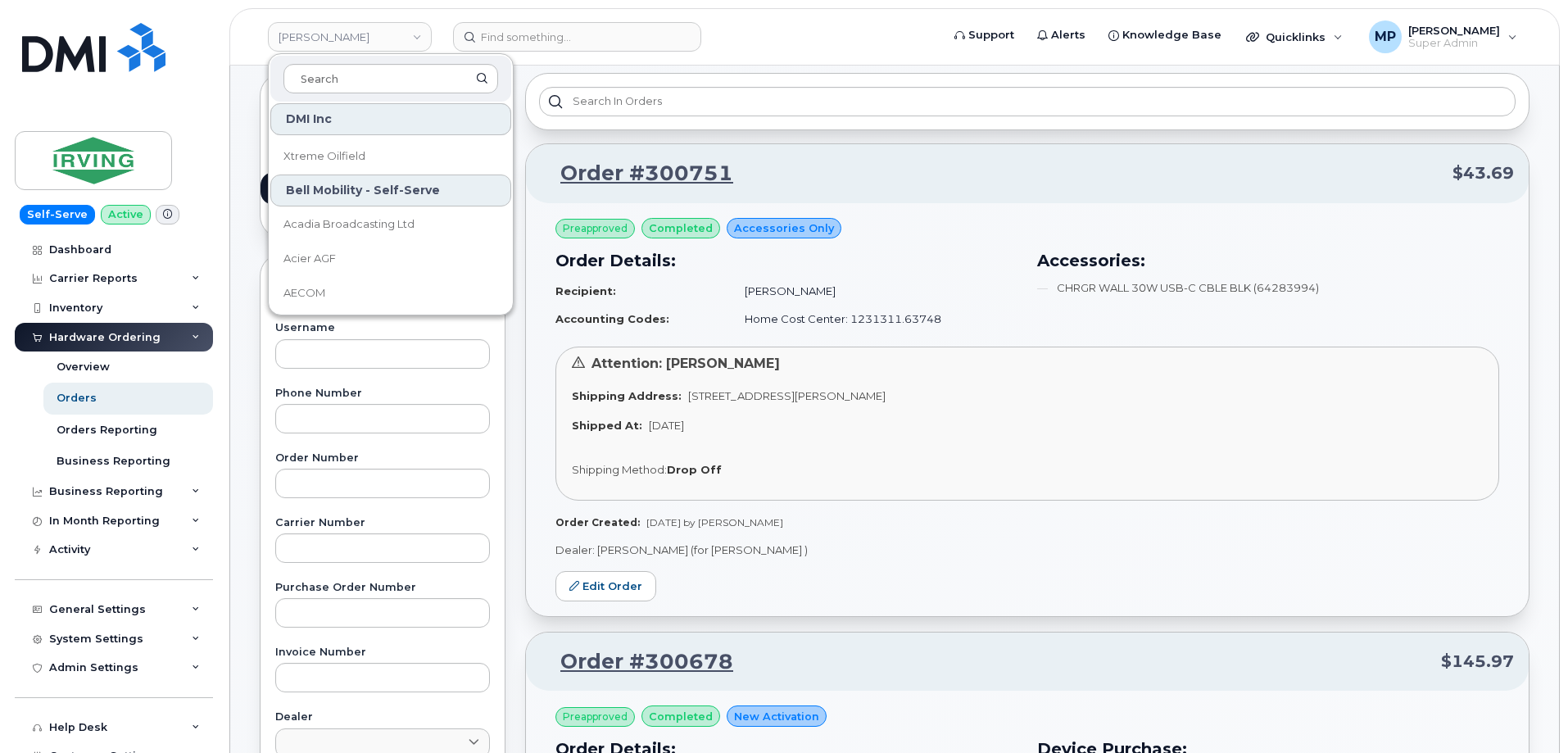
scroll to position [10729, 0]
click at [328, 288] on link "AECOM" at bounding box center [391, 294] width 241 height 33
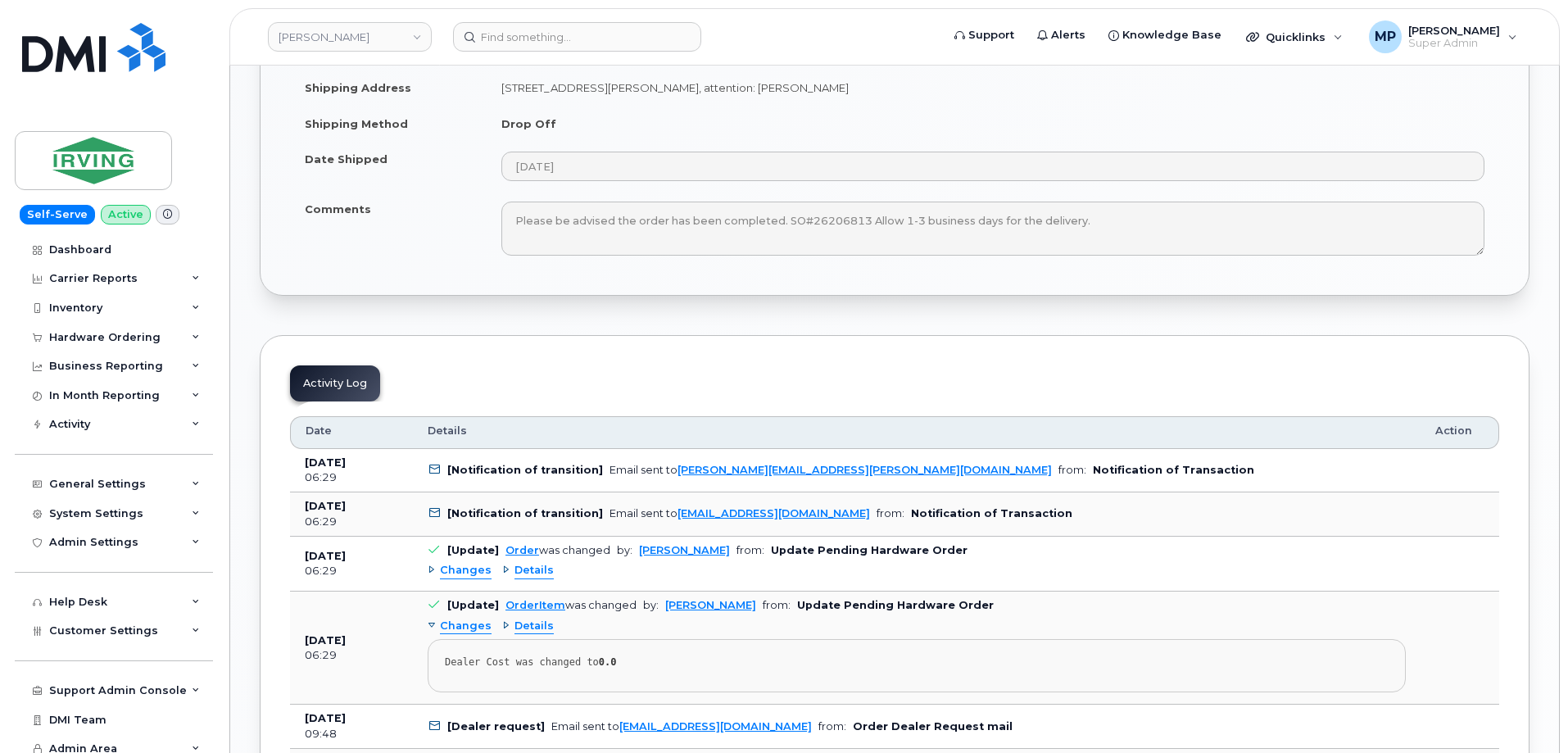
scroll to position [1393, 0]
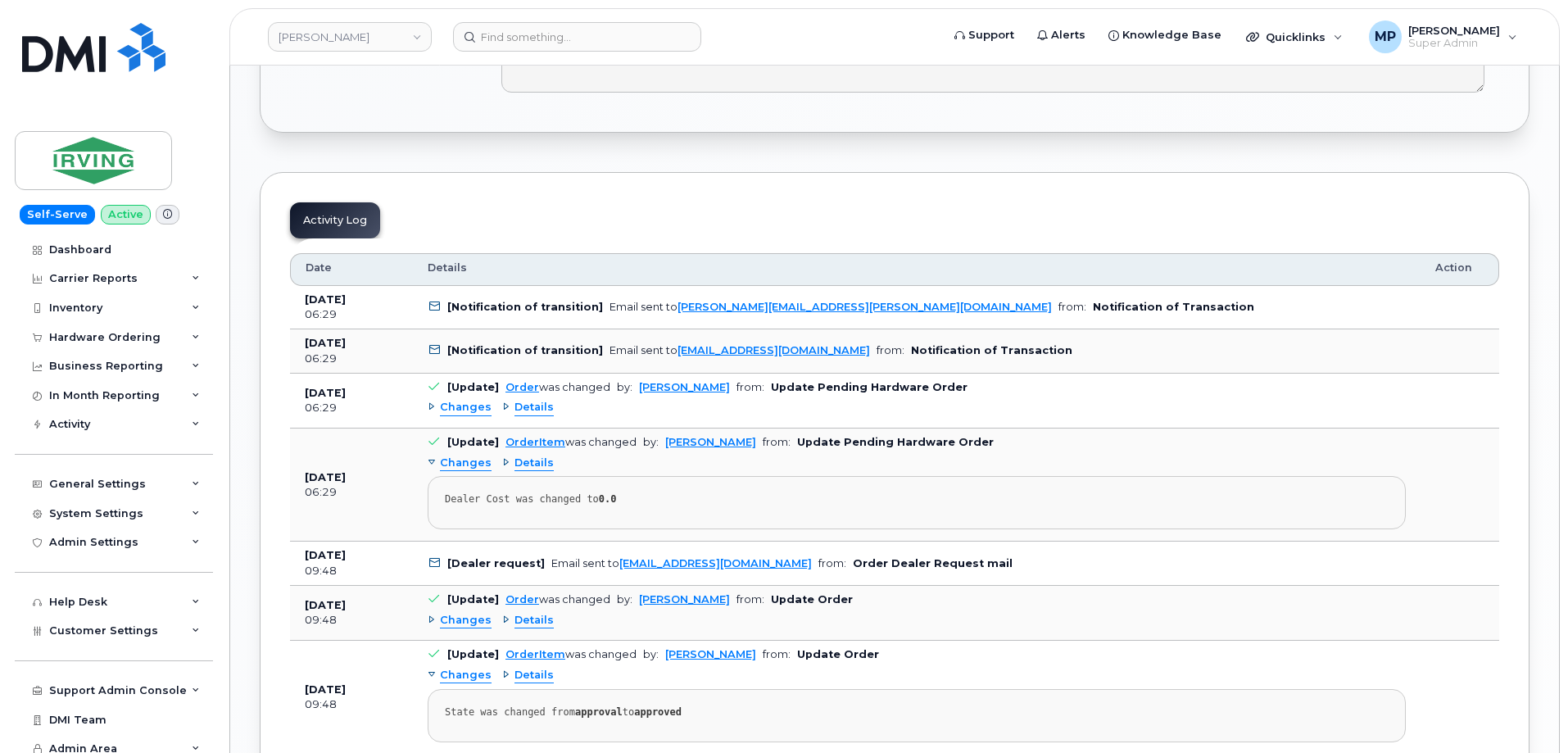
click at [454, 407] on span "Changes" at bounding box center [465, 407] width 52 height 16
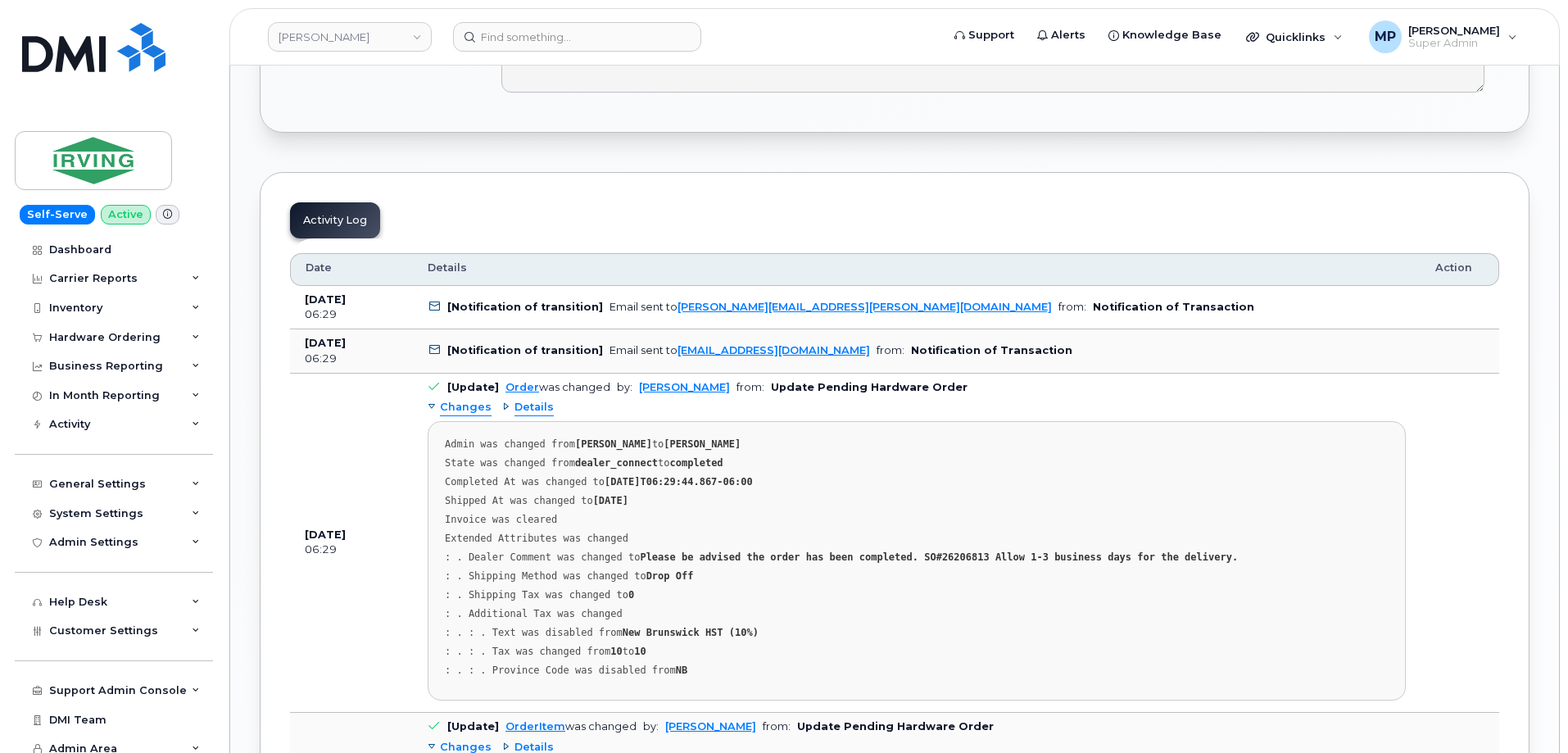
click at [454, 407] on span "Changes" at bounding box center [465, 407] width 52 height 16
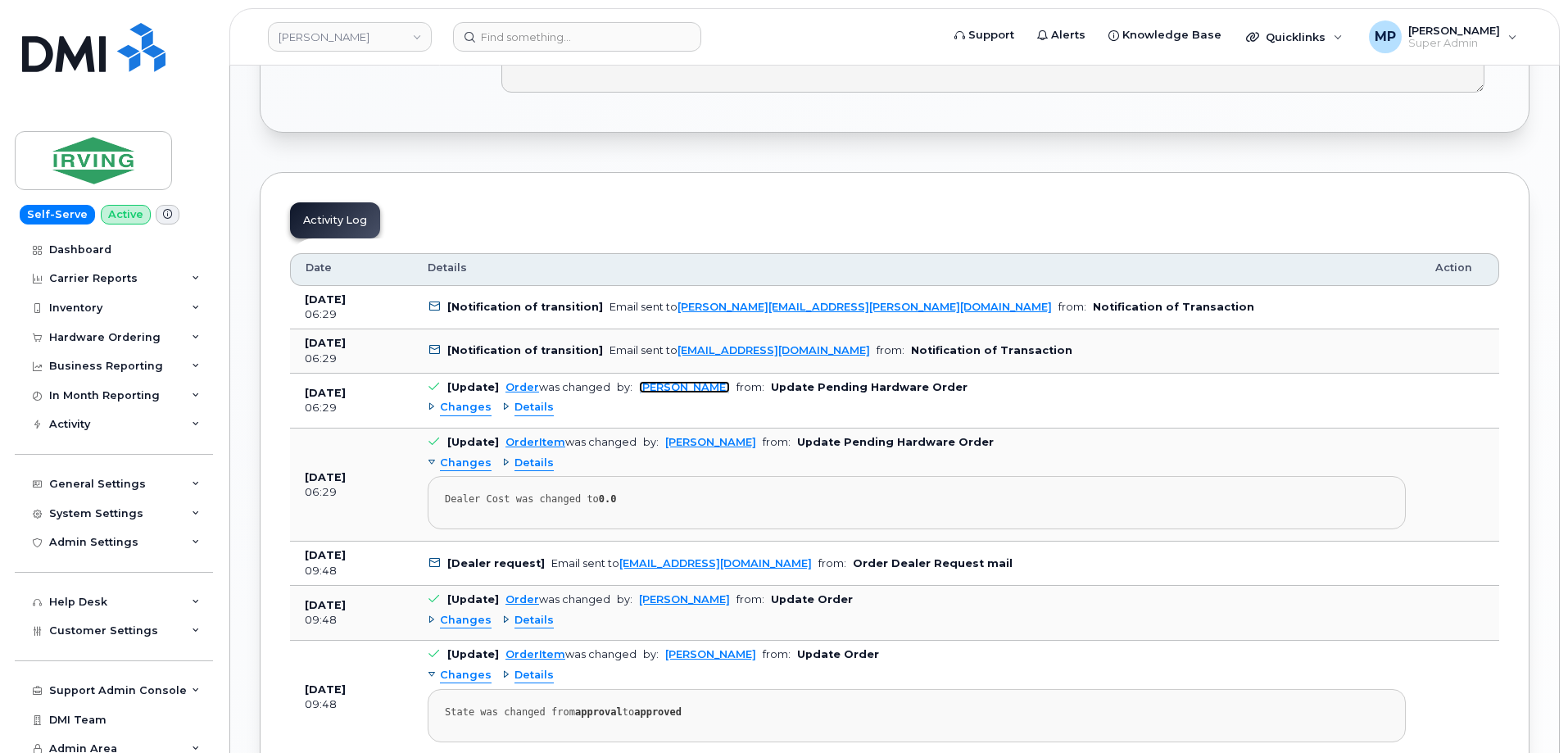
click at [677, 386] on link "Roberts, Brad" at bounding box center [684, 387] width 91 height 12
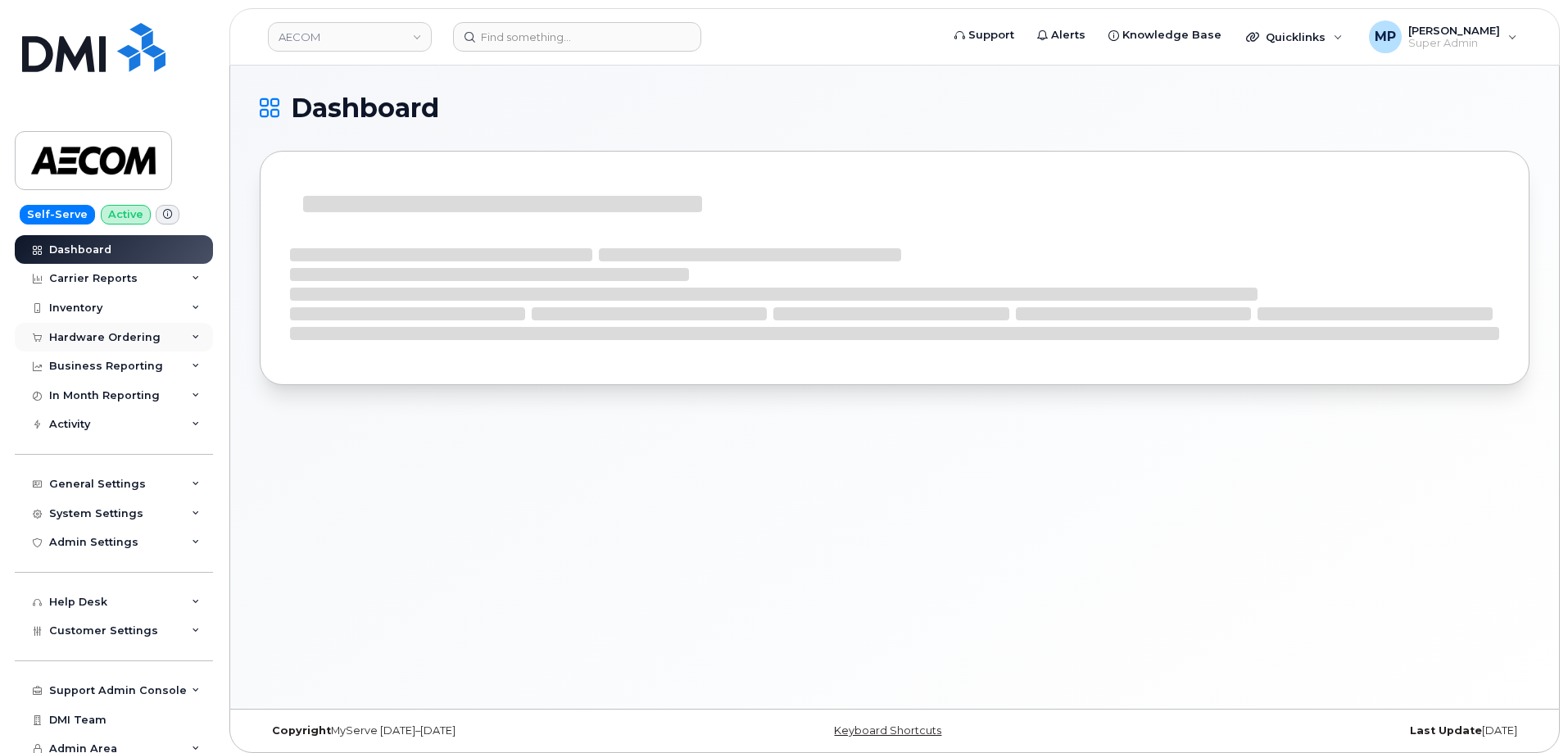
click at [126, 339] on div "Hardware Ordering" at bounding box center [105, 337] width 112 height 13
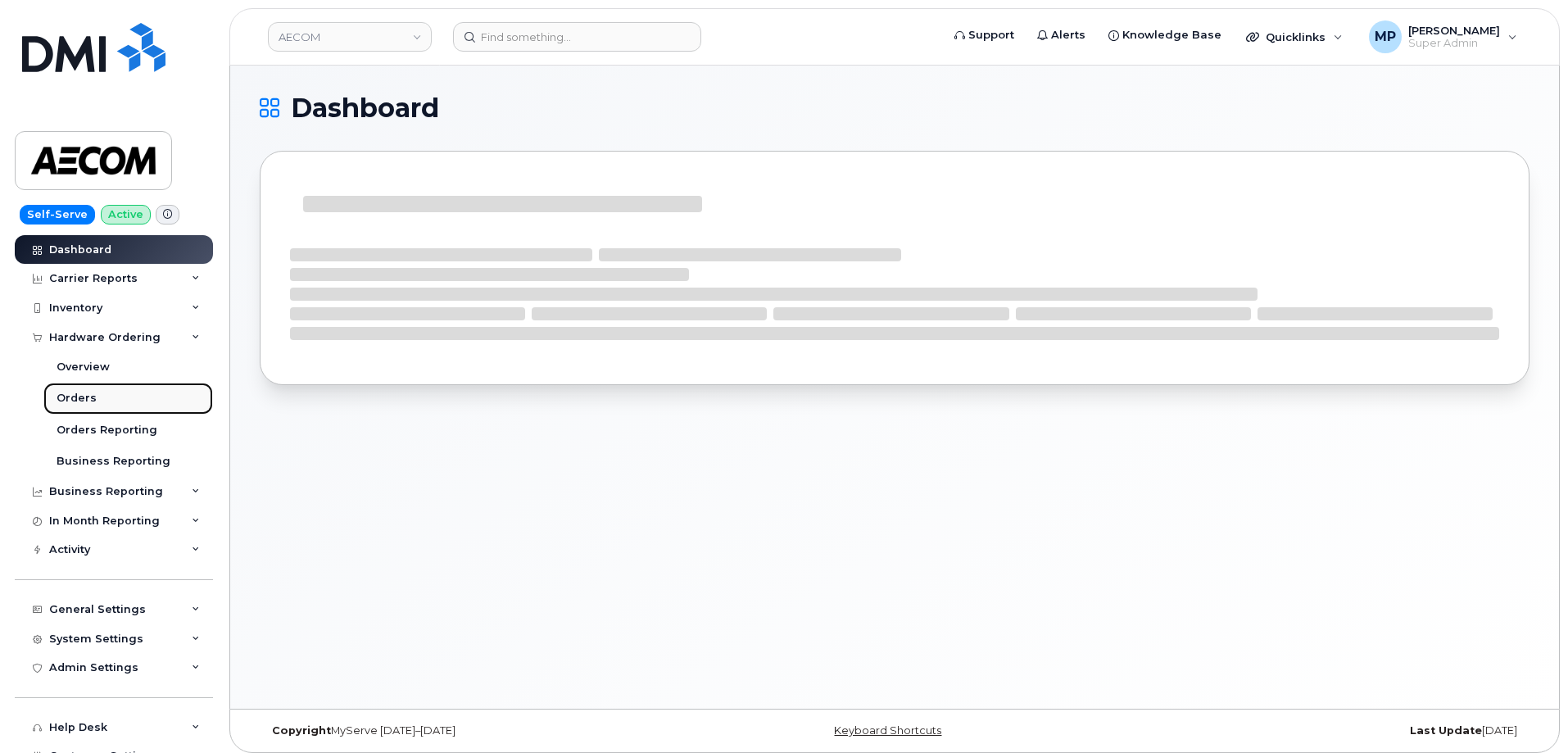
click at [94, 396] on link "Orders" at bounding box center [128, 398] width 169 height 31
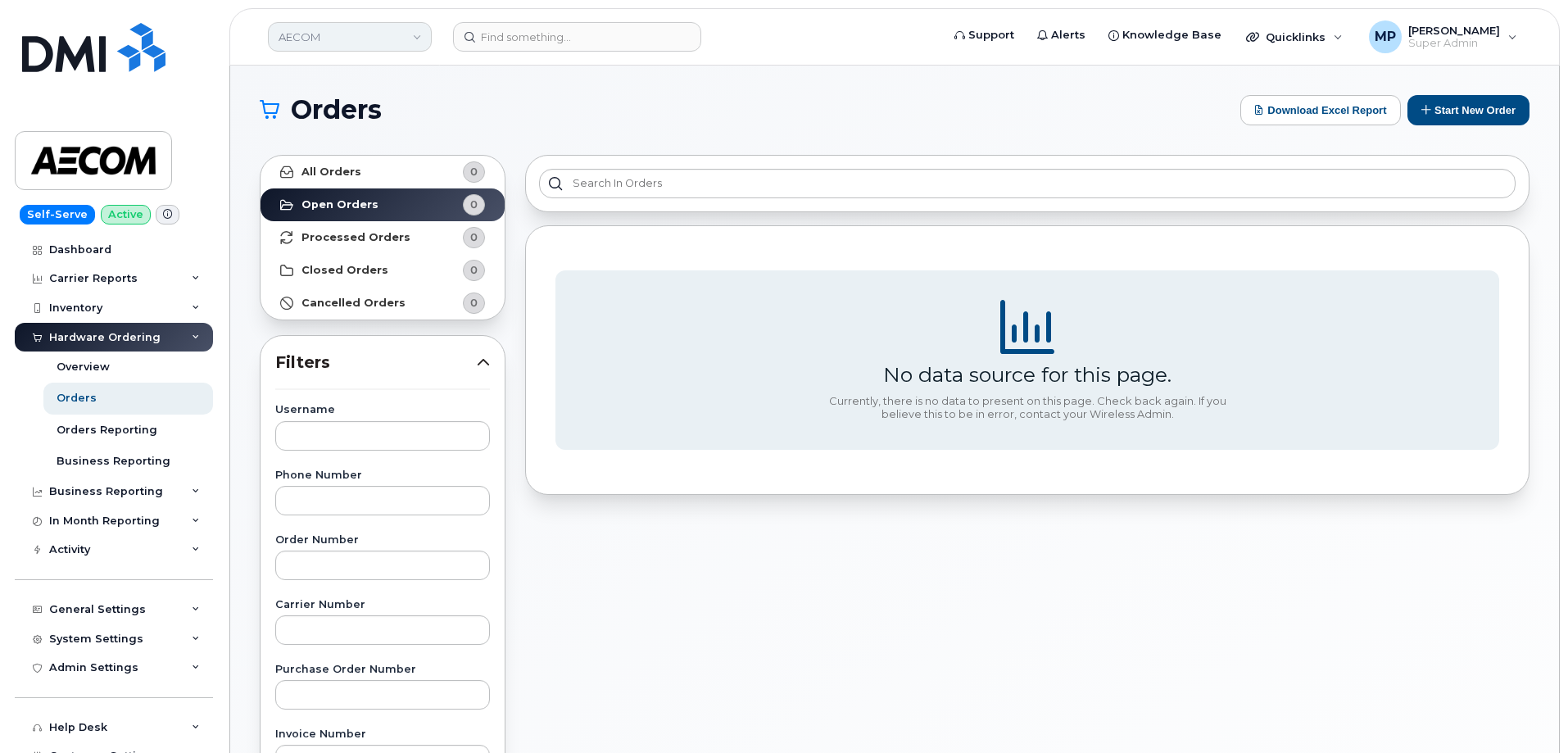
click at [334, 31] on link "AECOM" at bounding box center [350, 37] width 164 height 30
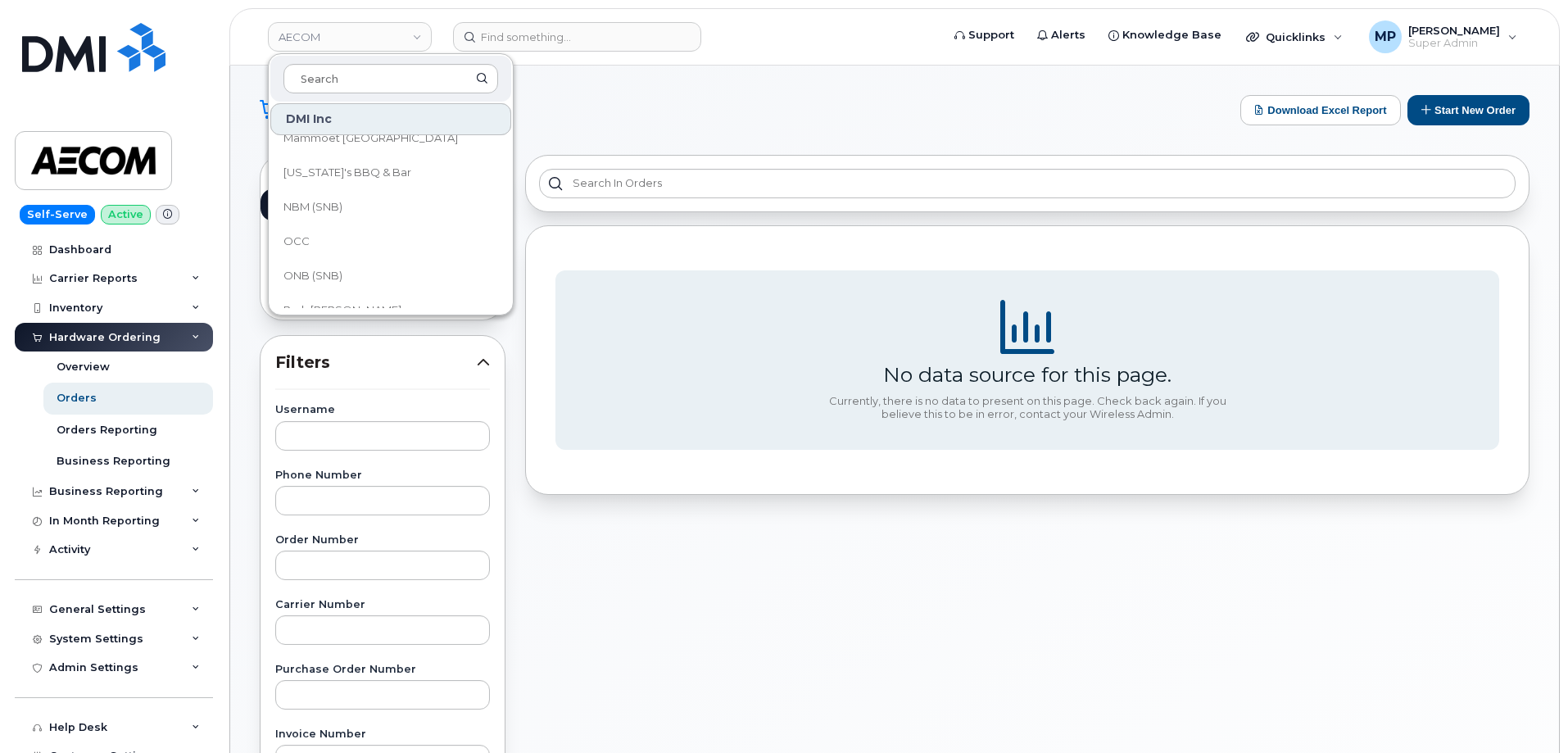
scroll to position [9909, 0]
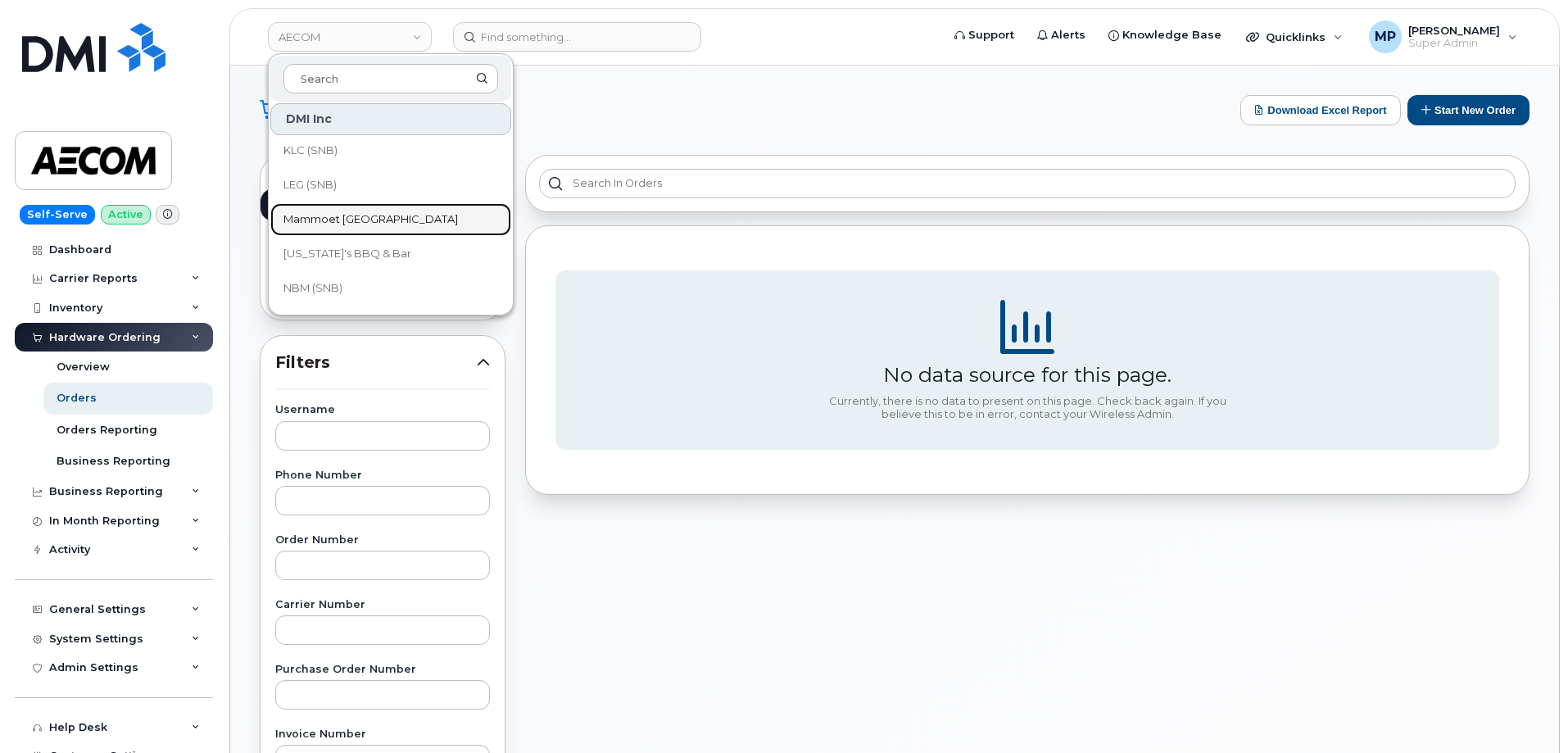
click at [343, 220] on span "Mammoet [GEOGRAPHIC_DATA]" at bounding box center [371, 219] width 175 height 17
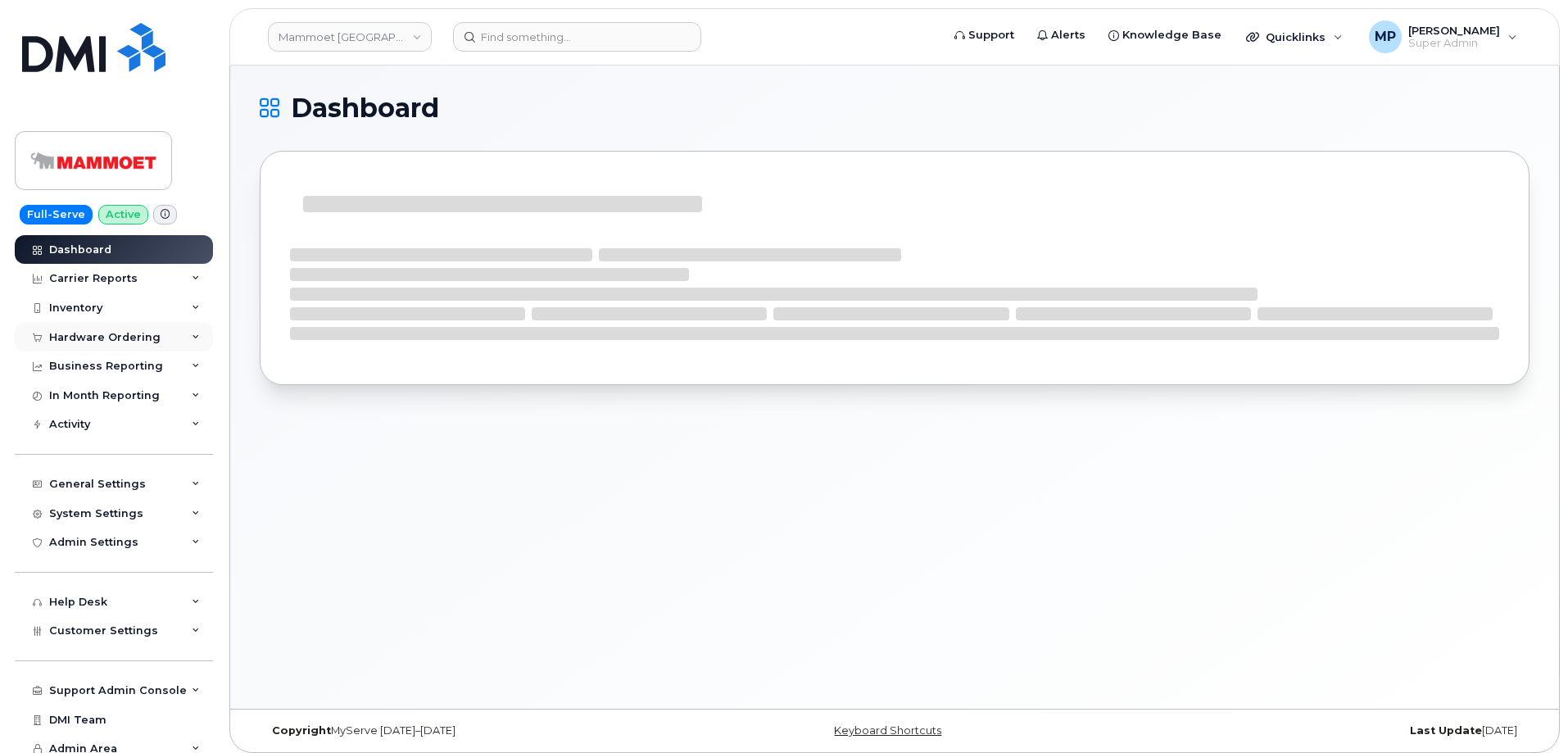
click at [85, 340] on div "Hardware Ordering" at bounding box center [105, 337] width 112 height 13
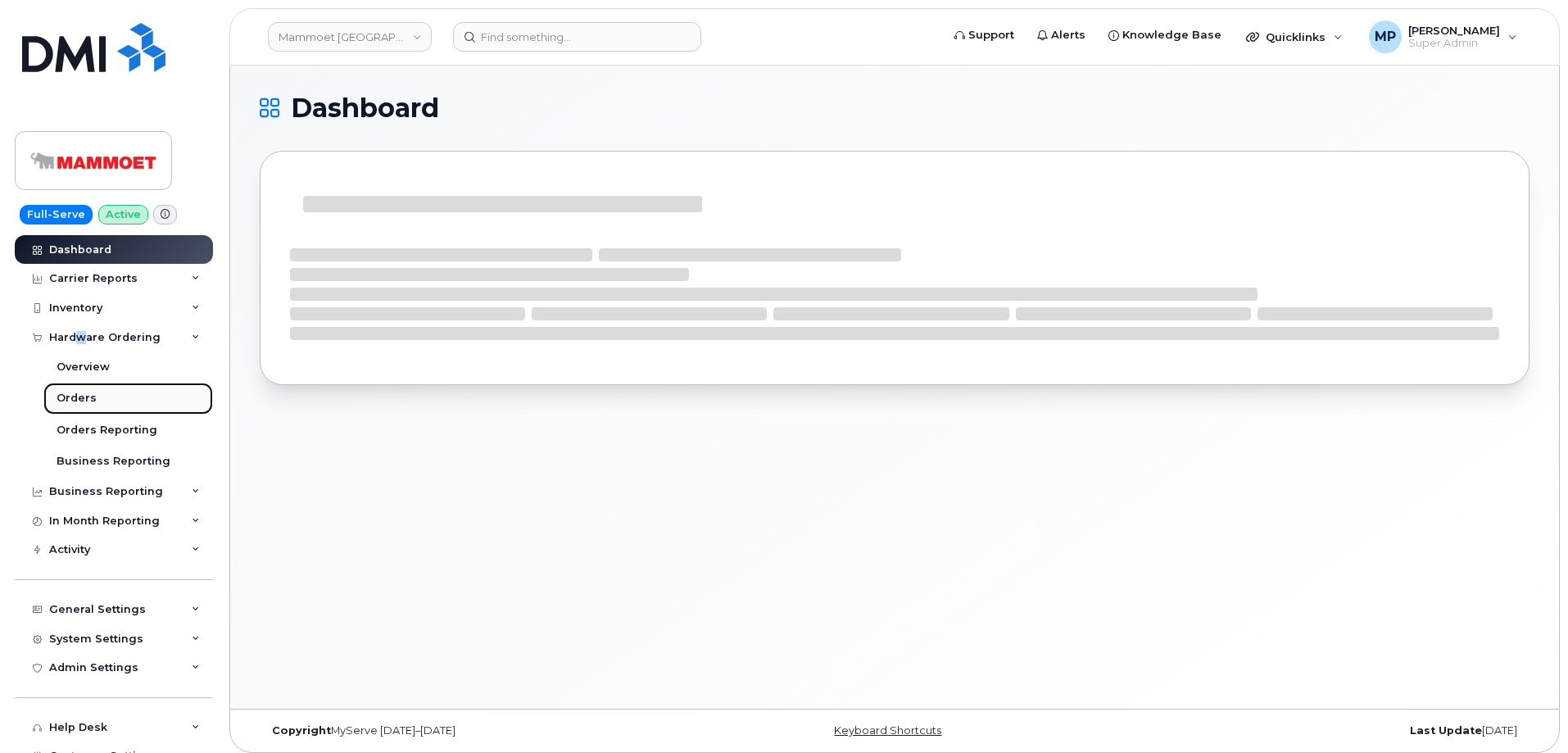
click at [83, 394] on div "Orders" at bounding box center [77, 398] width 40 height 15
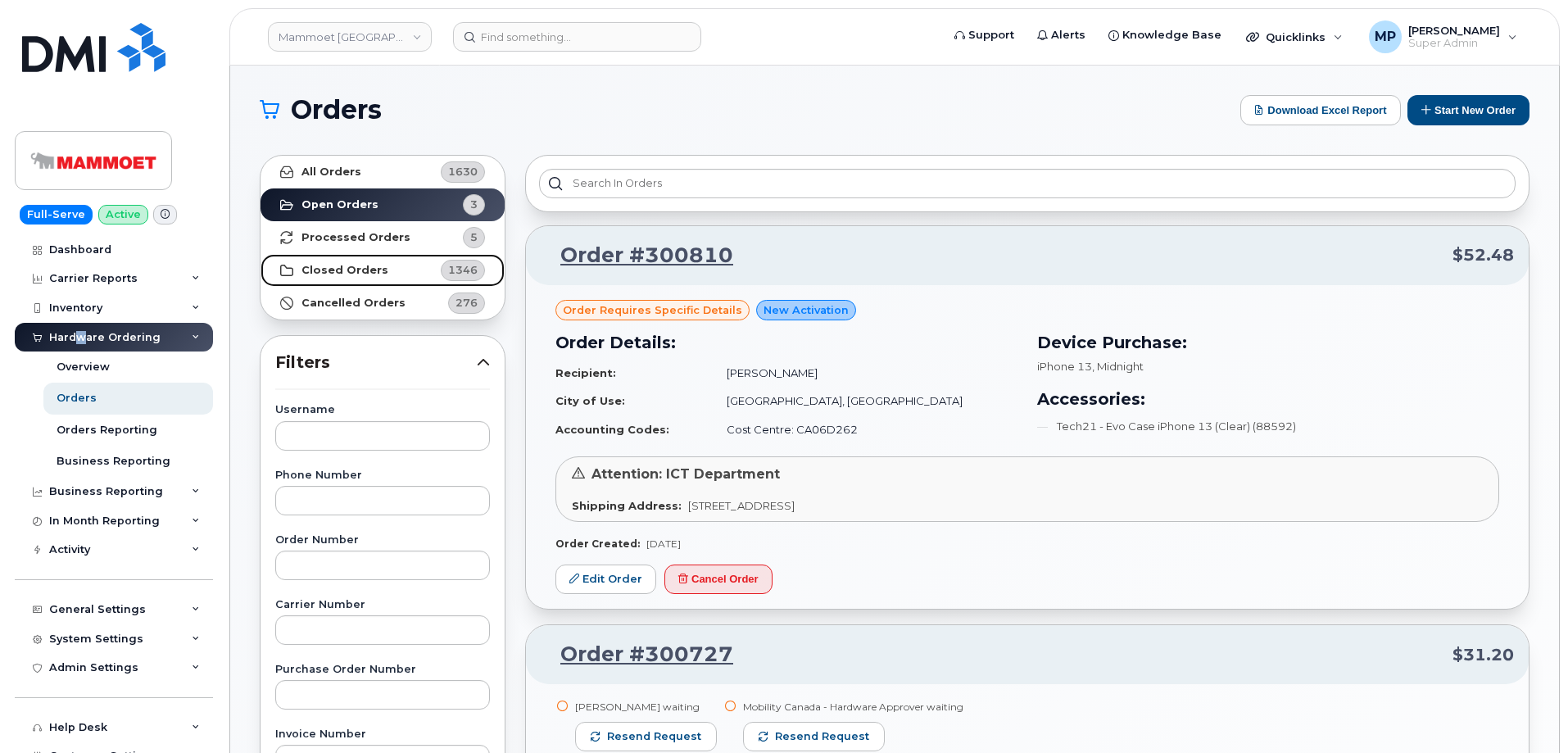
click at [361, 268] on strong "Closed Orders" at bounding box center [344, 270] width 86 height 13
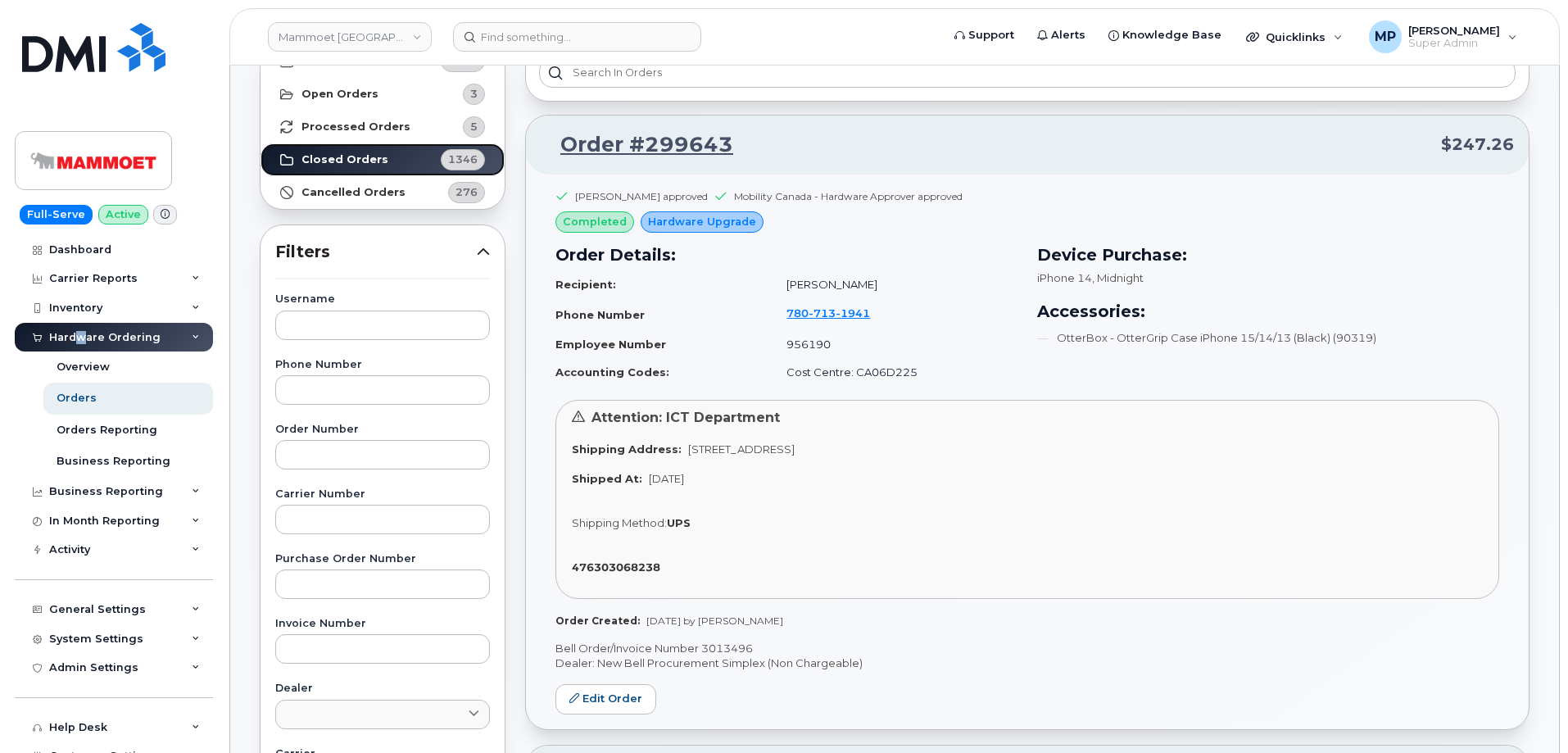
scroll to position [82, 0]
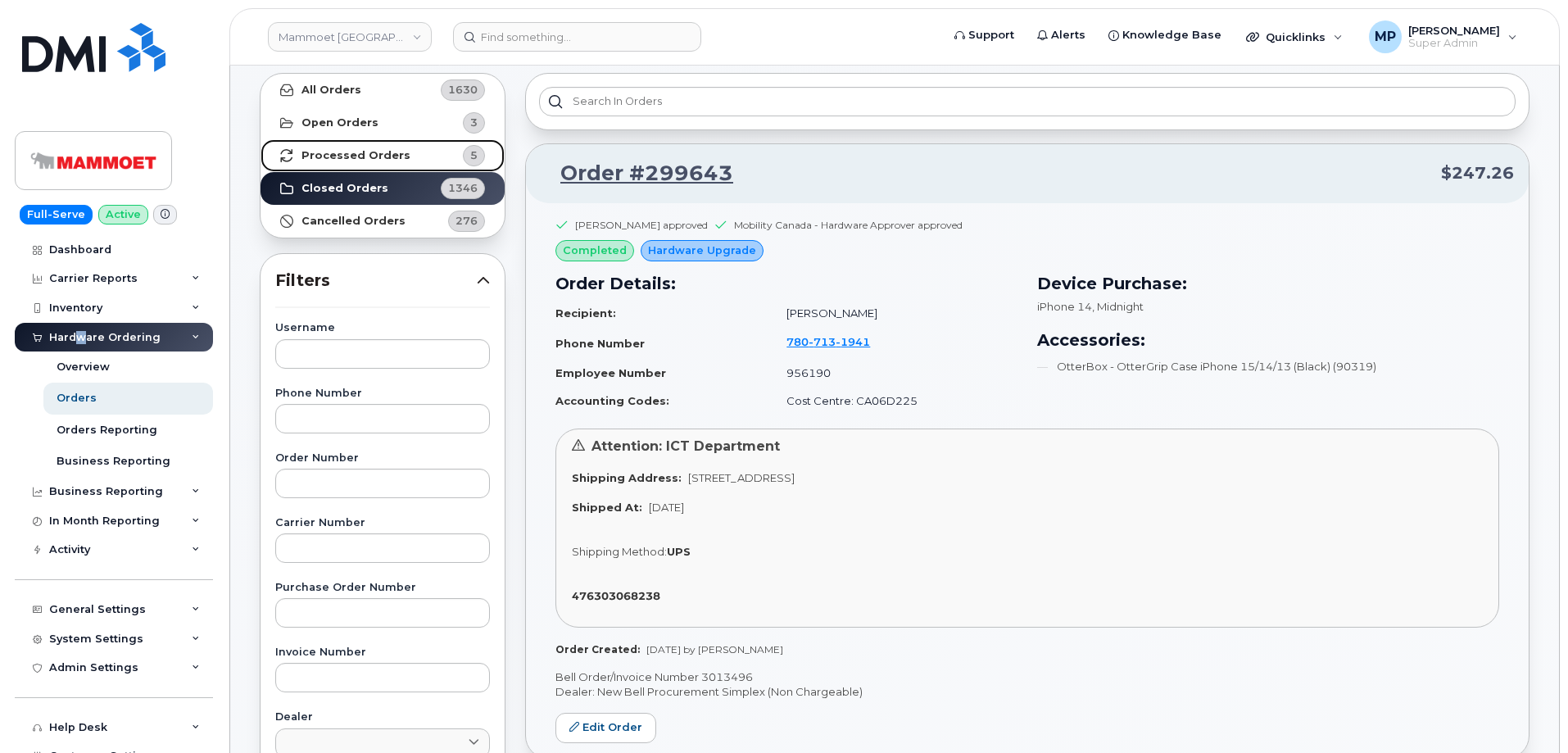
click at [352, 149] on strong "Processed Orders" at bounding box center [355, 155] width 109 height 13
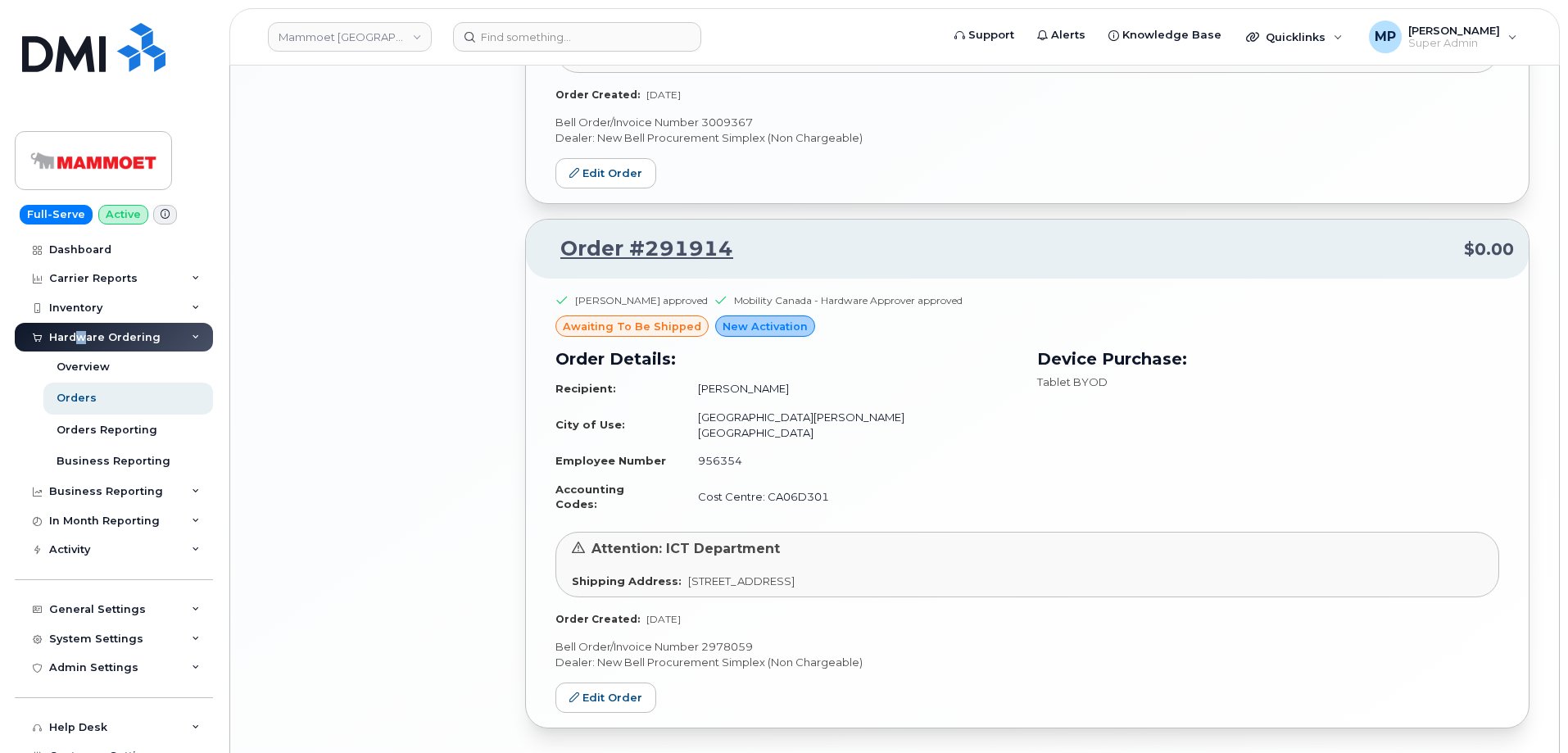
scroll to position [2001, 0]
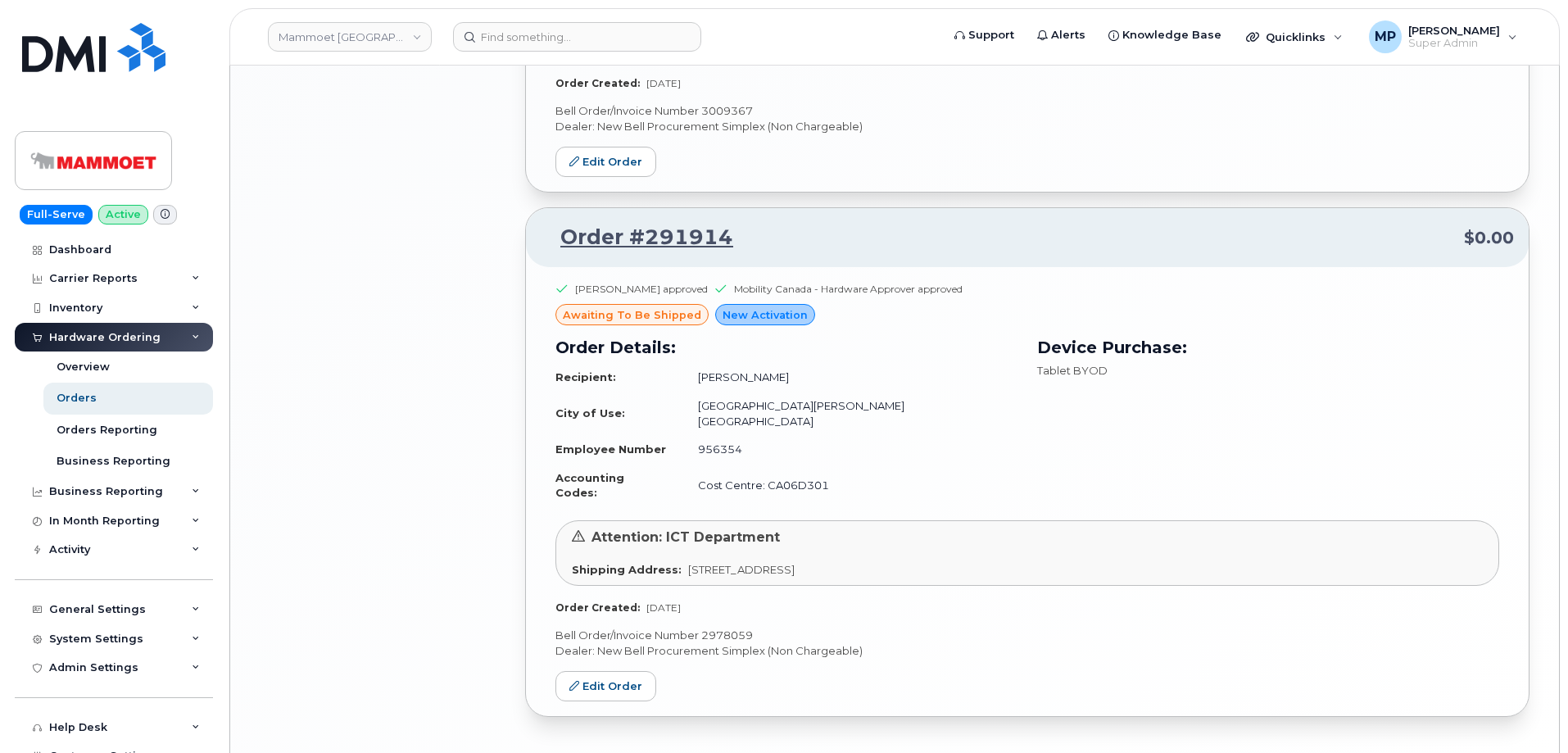
click at [711, 627] on p "Bell Order/Invoice Number 2978059" at bounding box center [1027, 635] width 944 height 16
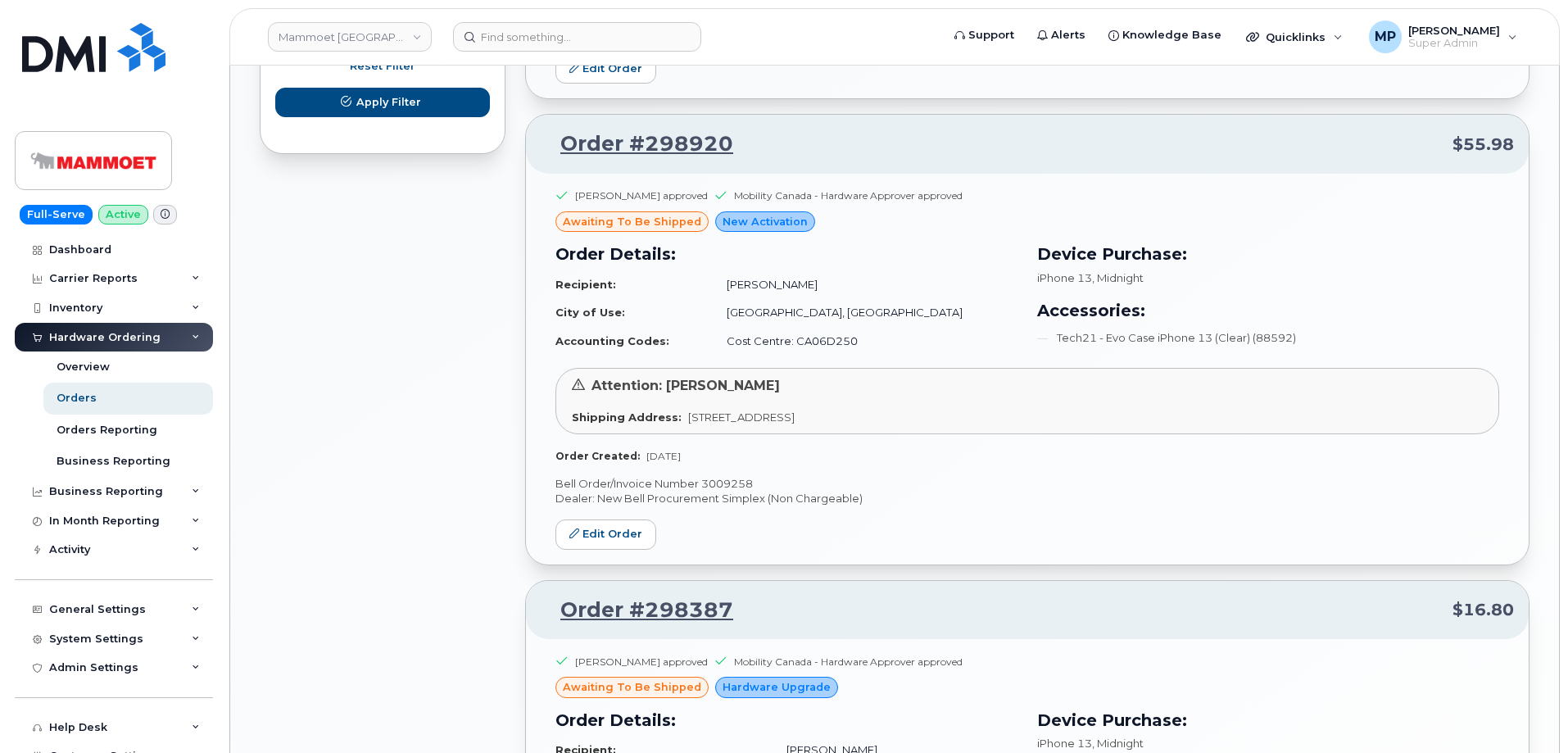
scroll to position [1311, 0]
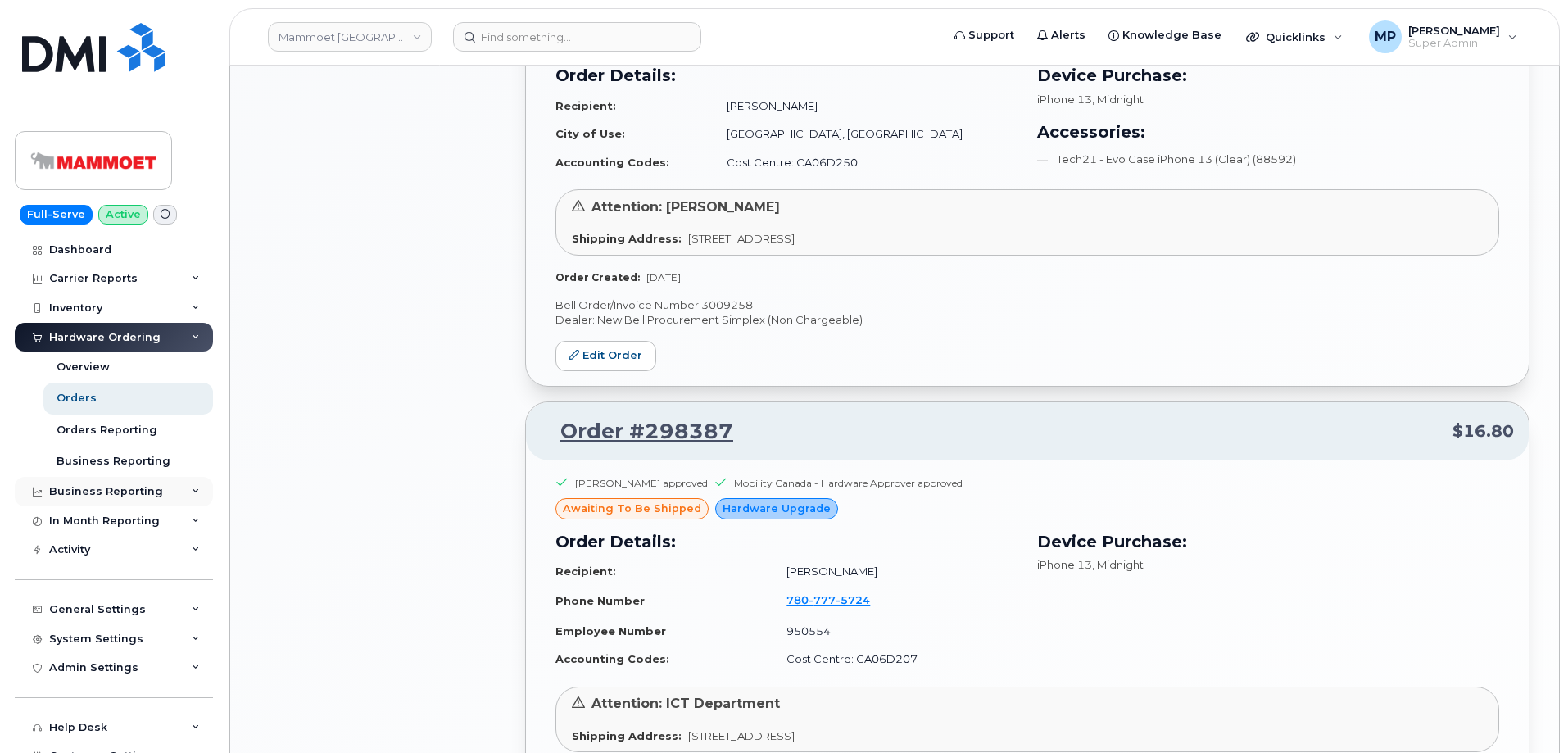
click at [58, 489] on div "Business Reporting" at bounding box center [106, 491] width 113 height 13
click at [79, 479] on div "Business Reporting" at bounding box center [113, 491] width 198 height 30
click at [79, 667] on div "Admin Settings" at bounding box center [93, 667] width 89 height 13
click at [79, 663] on div "Admin Settings" at bounding box center [93, 667] width 89 height 13
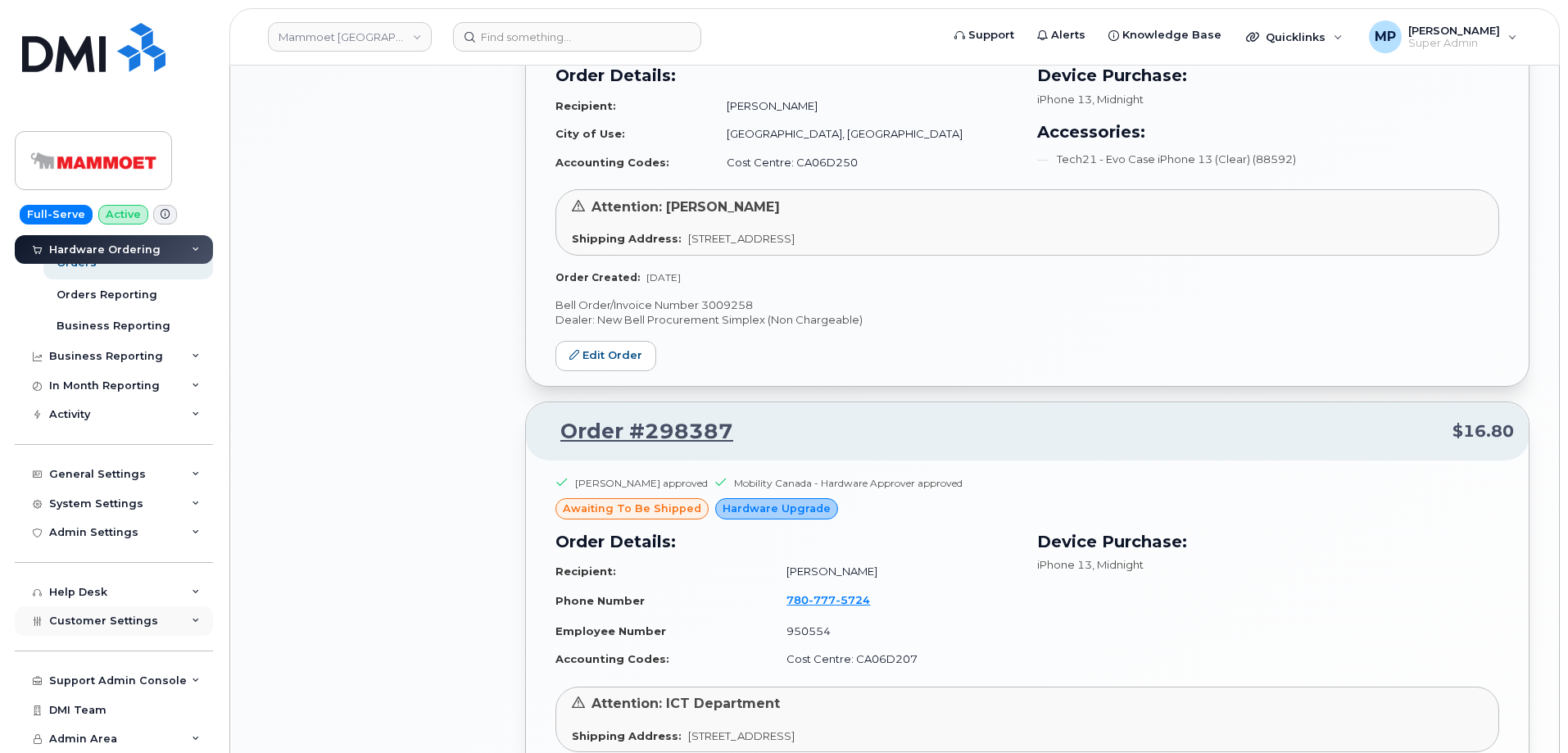
click at [90, 616] on span "Customer Settings" at bounding box center [103, 620] width 109 height 12
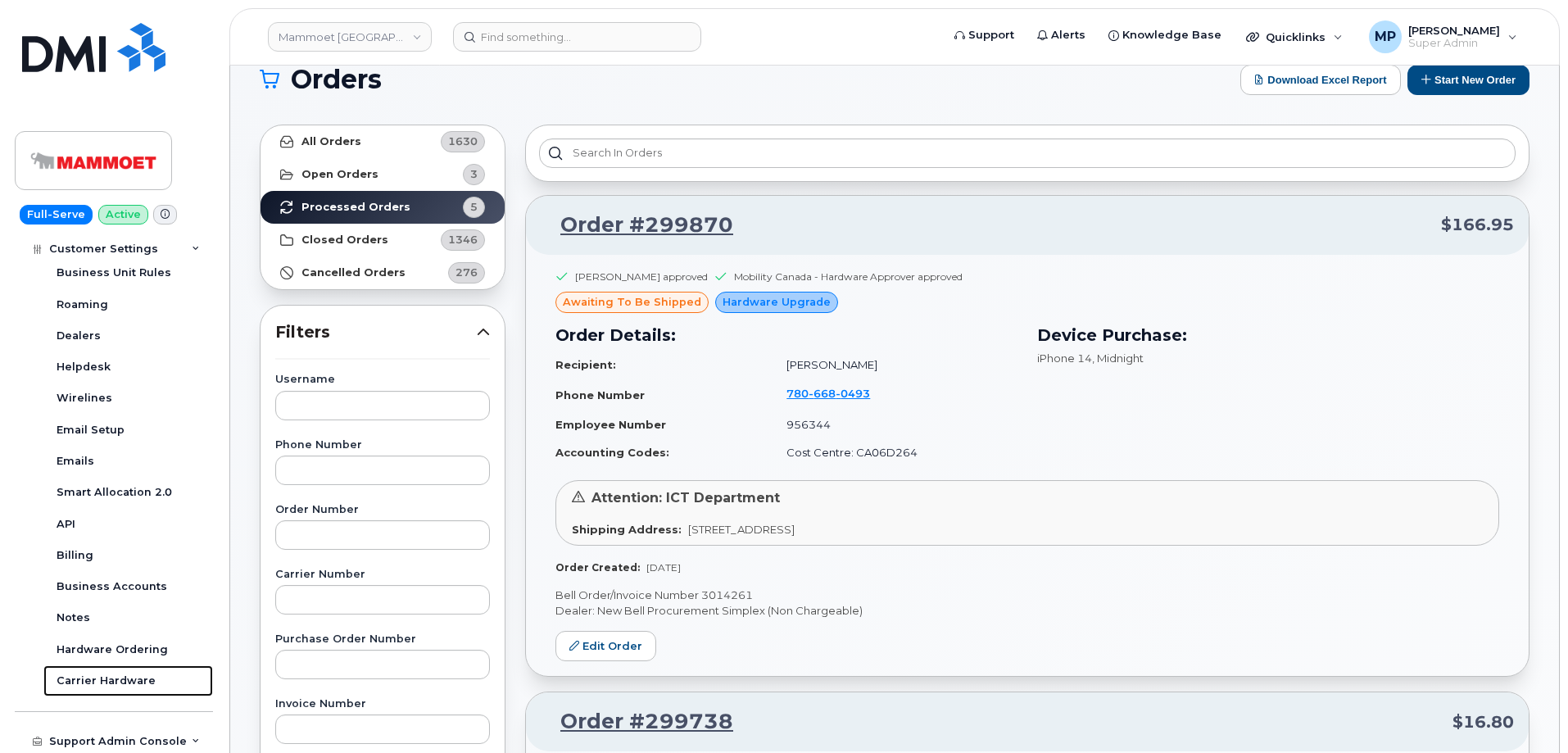
scroll to position [0, 0]
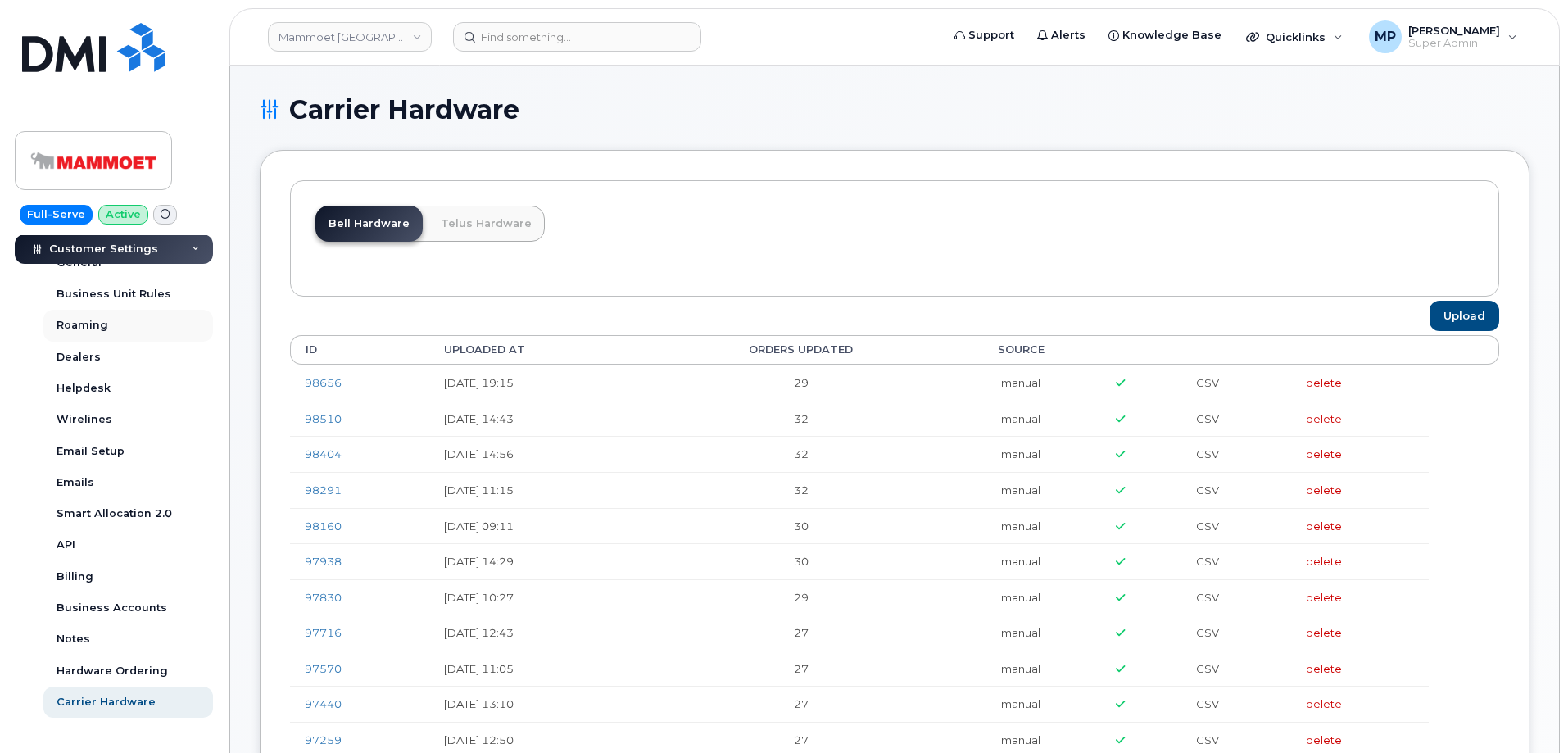
scroll to position [316, 0]
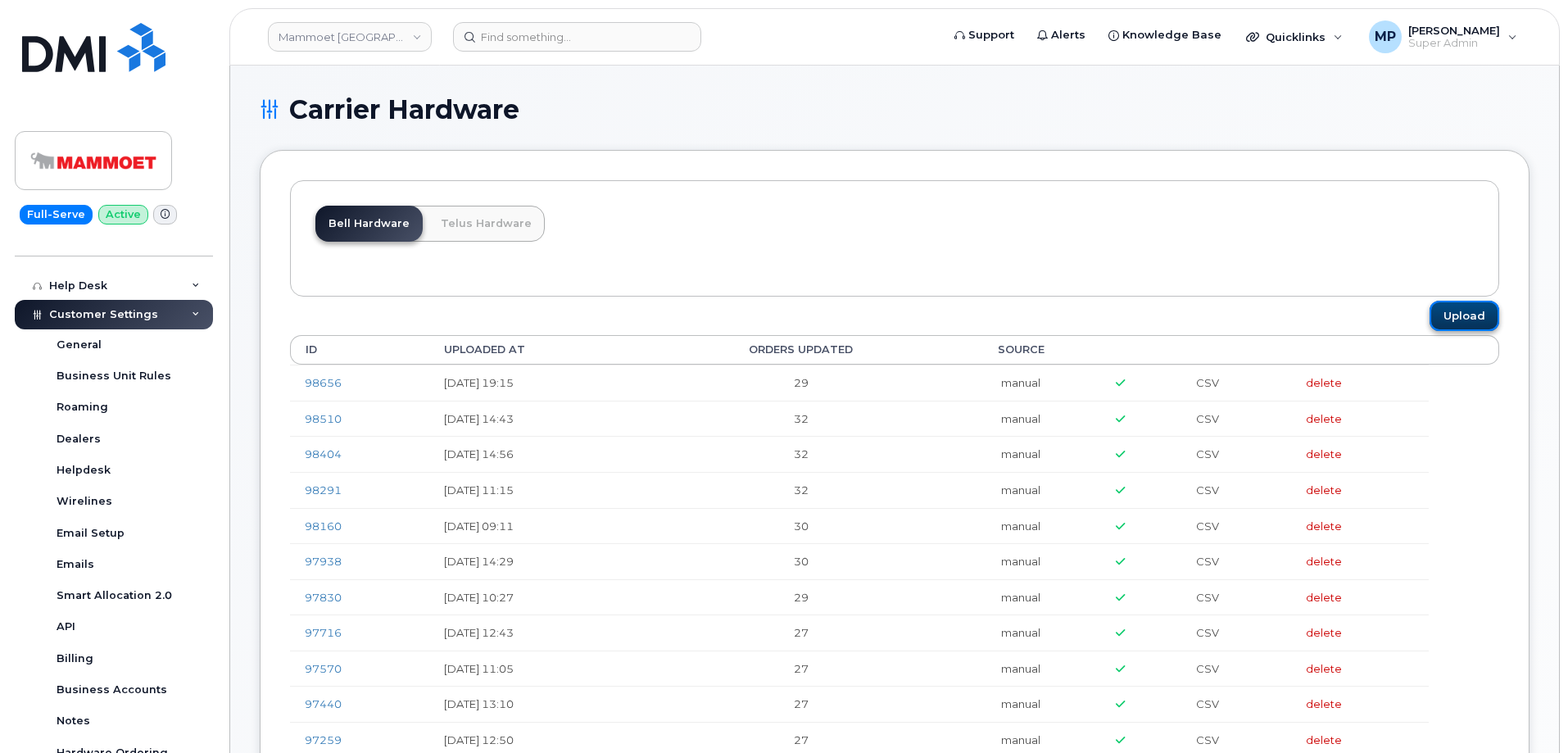
click at [1480, 312] on link "Upload" at bounding box center [1465, 315] width 70 height 31
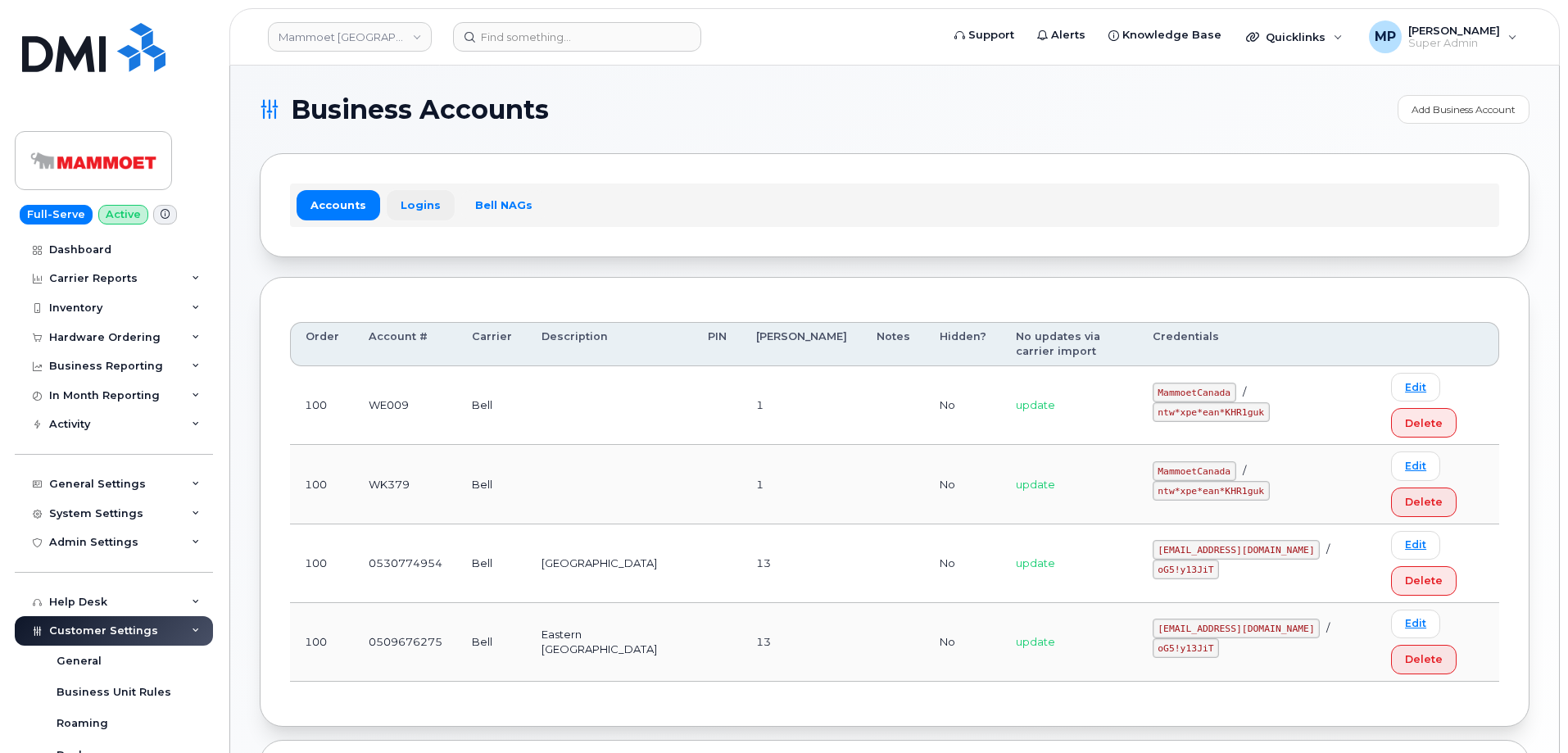
click at [410, 203] on link "Logins" at bounding box center [421, 205] width 68 height 30
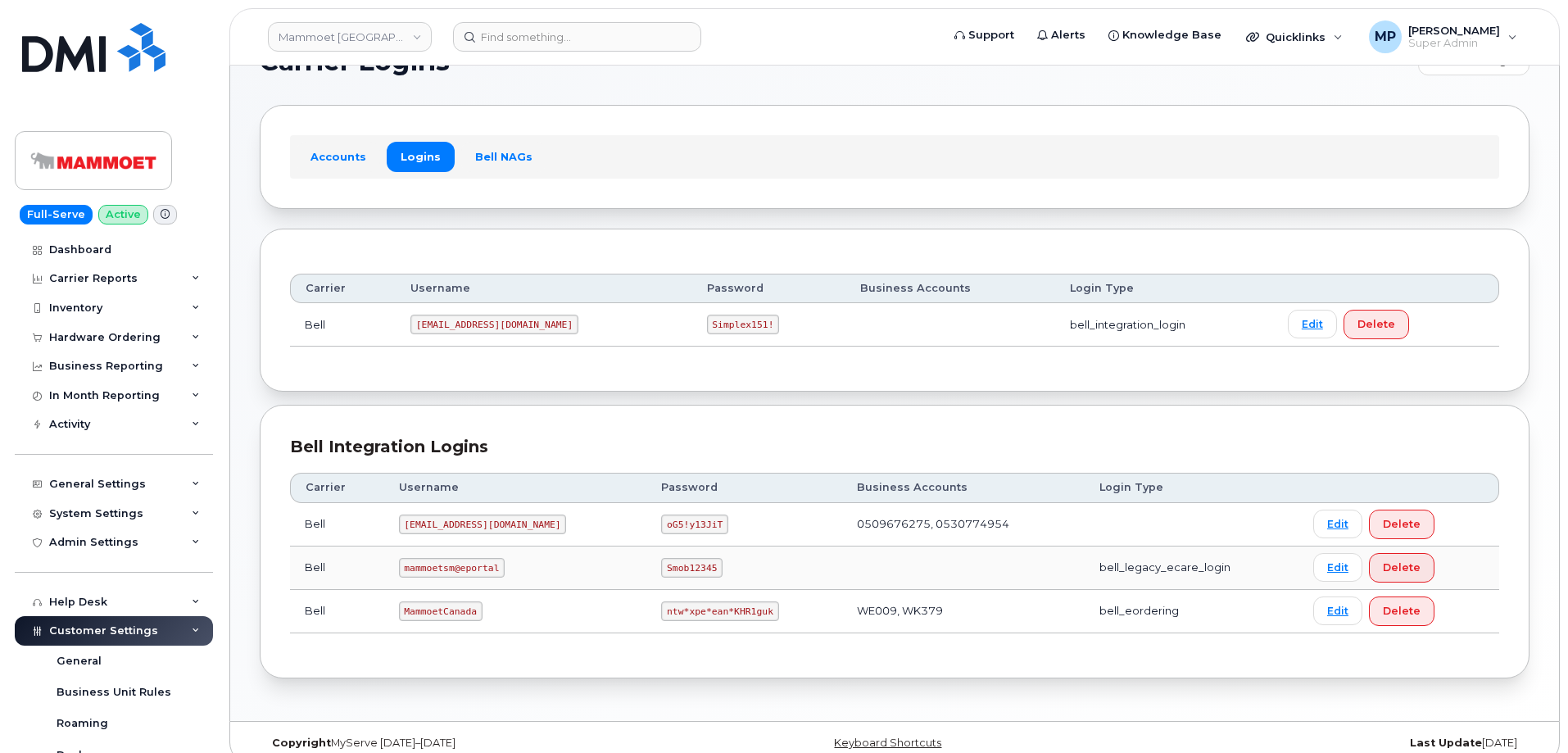
scroll to position [69, 0]
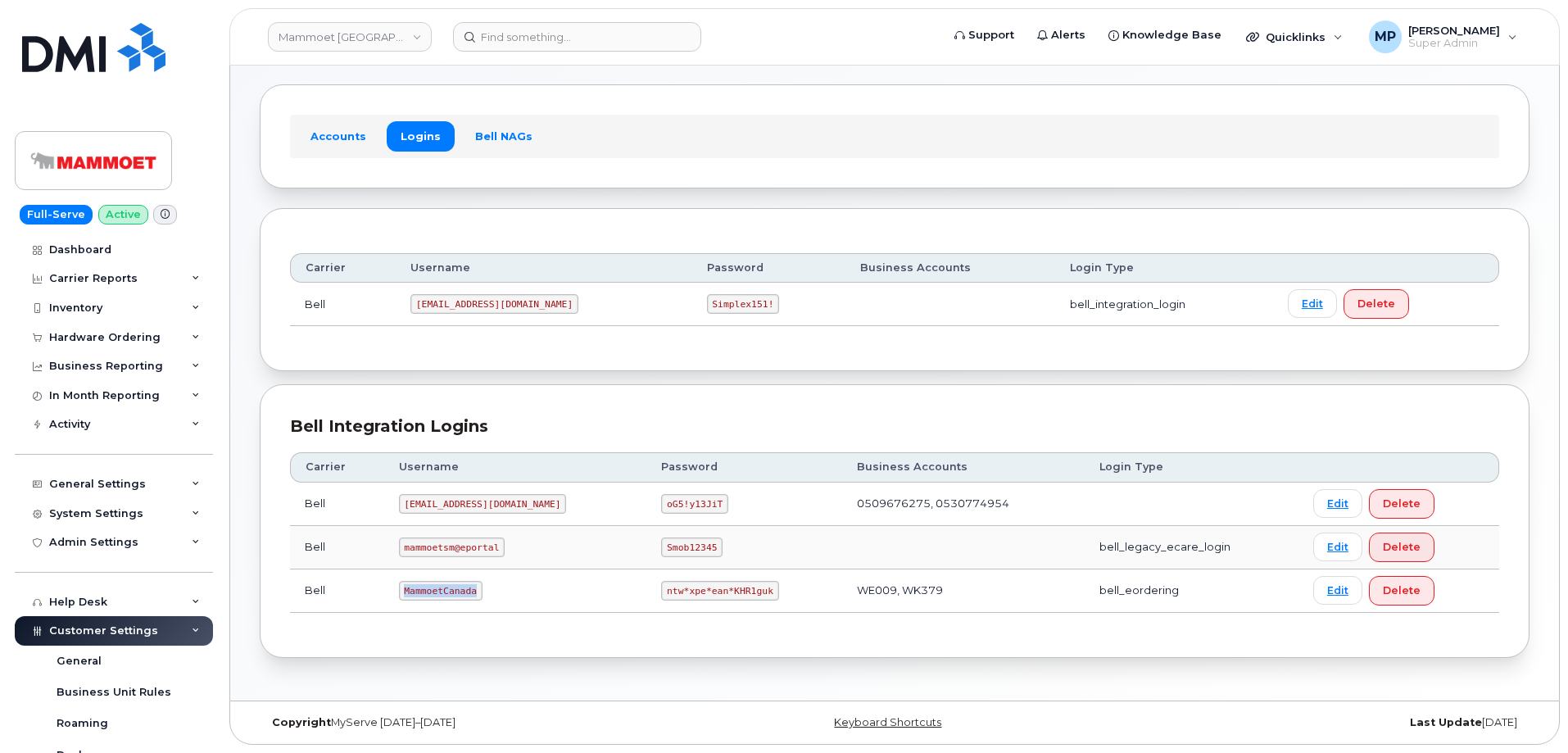
drag, startPoint x: 407, startPoint y: 586, endPoint x: 486, endPoint y: 593, distance: 79.3
click at [486, 593] on td "MammoetCanada" at bounding box center [515, 591] width 263 height 44
copy code "MammoetCanada"
drag, startPoint x: 596, startPoint y: 591, endPoint x: 694, endPoint y: 597, distance: 98.2
click at [694, 597] on code "ntw*xpe*ean*KHR1guk" at bounding box center [719, 590] width 117 height 20
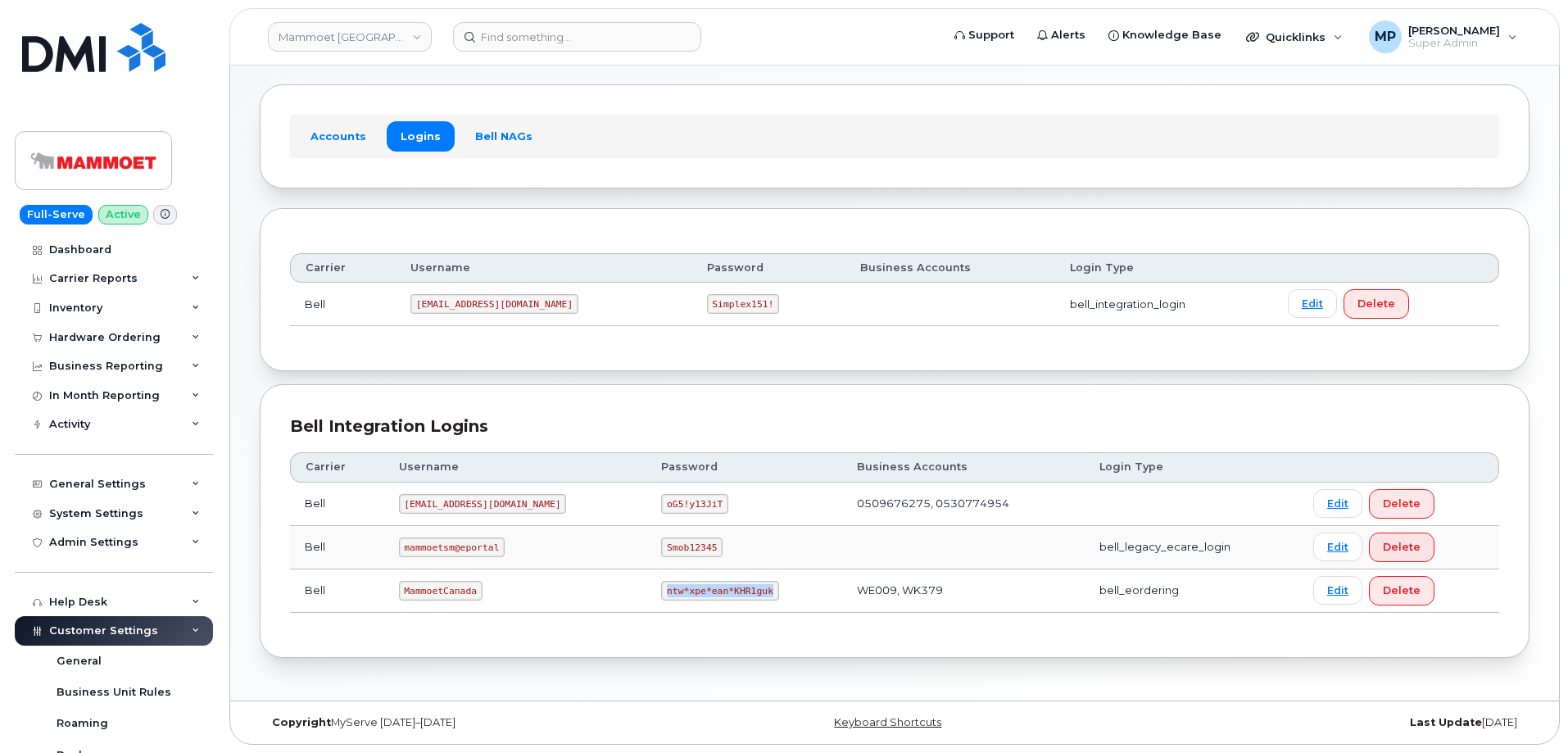
copy code "ntw*xpe*ean*KHR1guk"
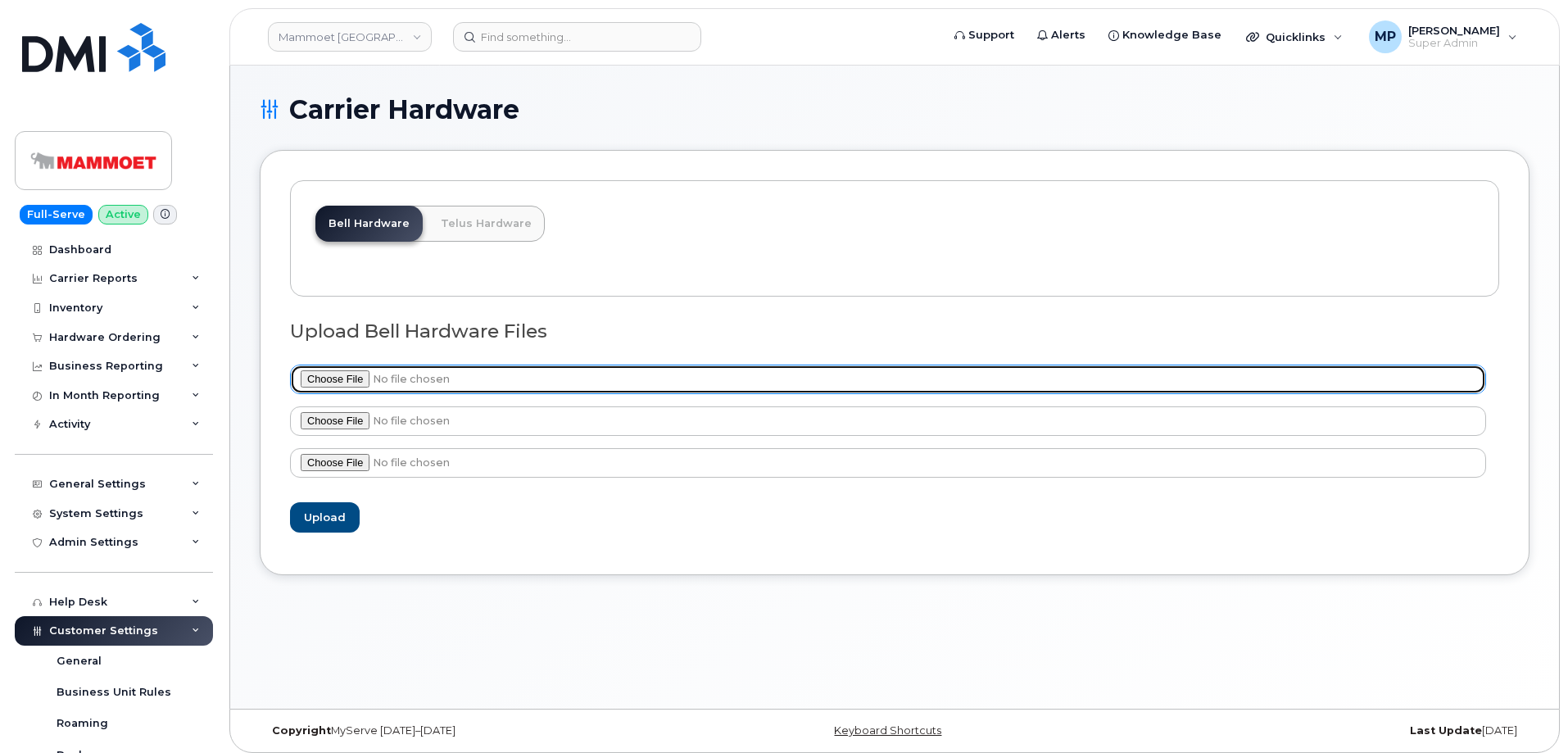
click at [345, 378] on input "file" at bounding box center [888, 380] width 1196 height 30
type input "C:\fakepath\Bell Business eOrdering Portal Hardware export (1).csv"
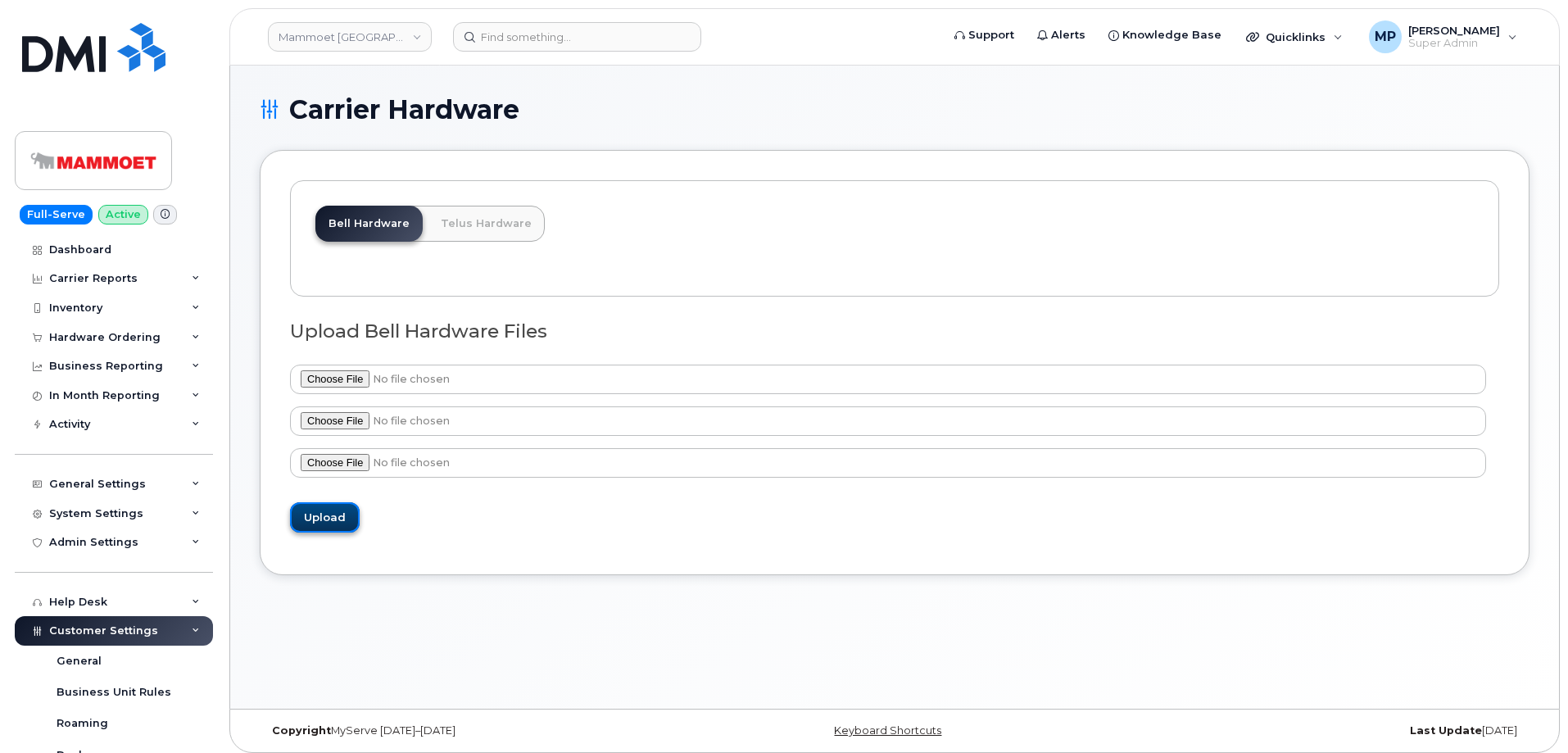
click at [327, 519] on input "Upload" at bounding box center [325, 517] width 70 height 31
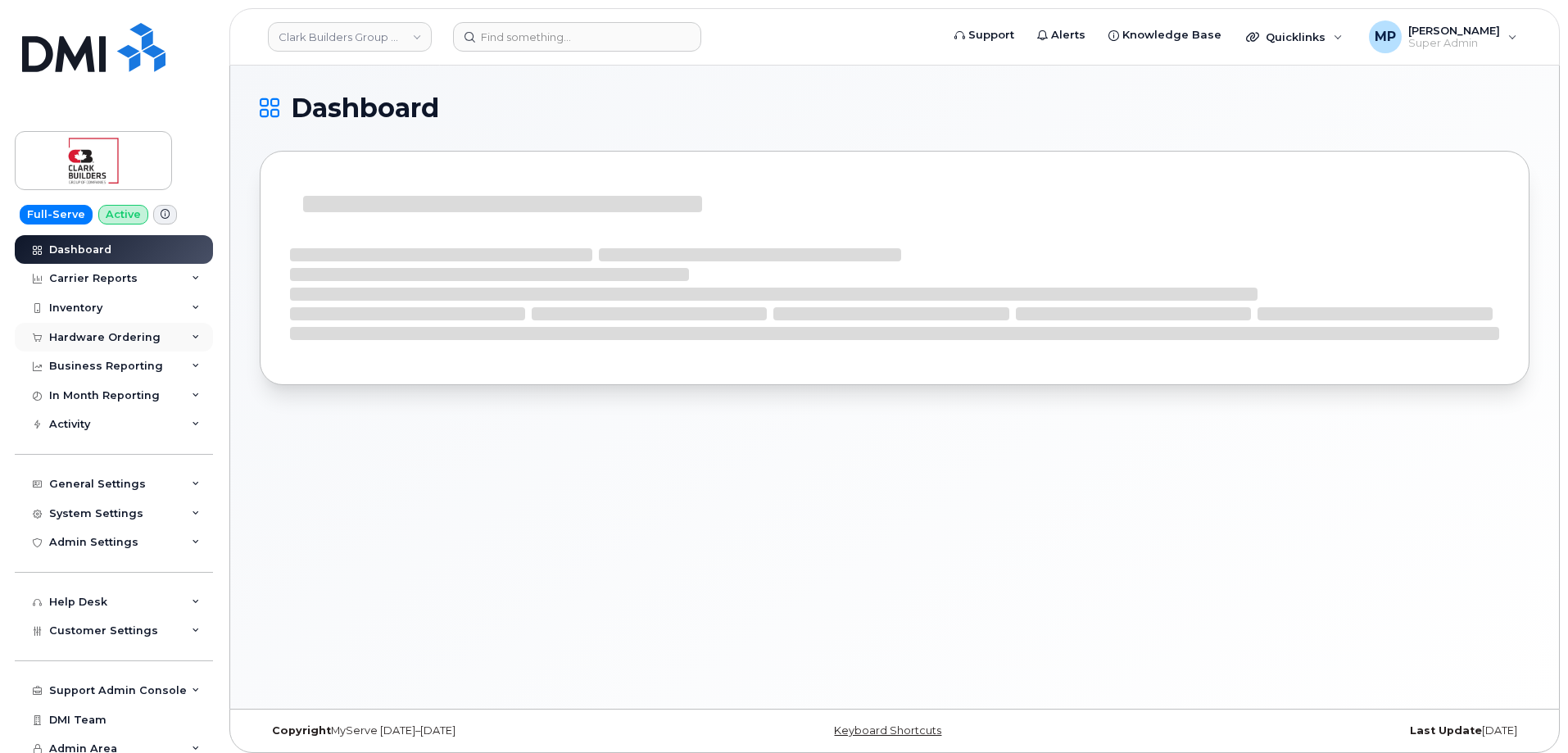
click at [81, 339] on div "Hardware Ordering" at bounding box center [105, 337] width 112 height 13
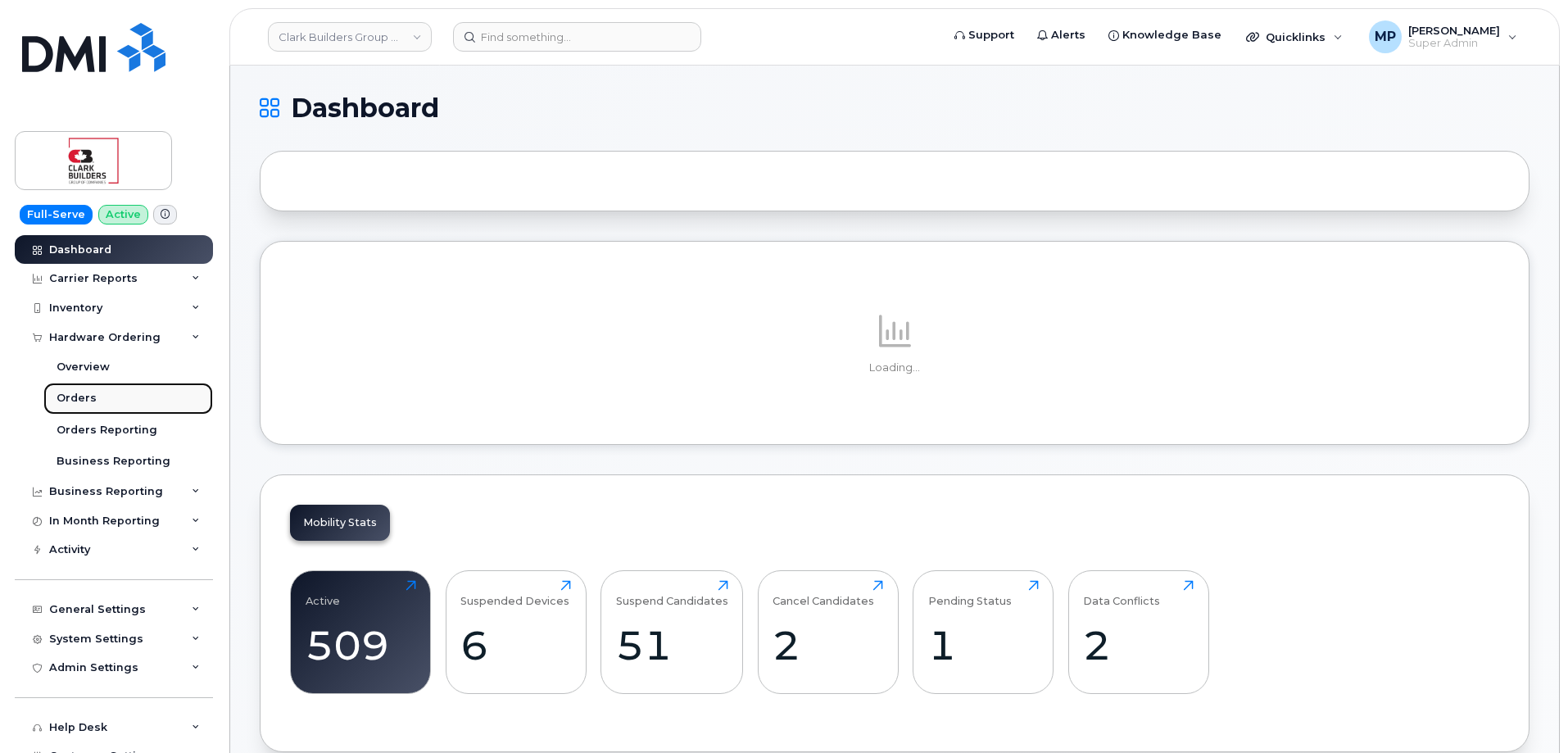
click at [74, 400] on div "Orders" at bounding box center [77, 398] width 40 height 15
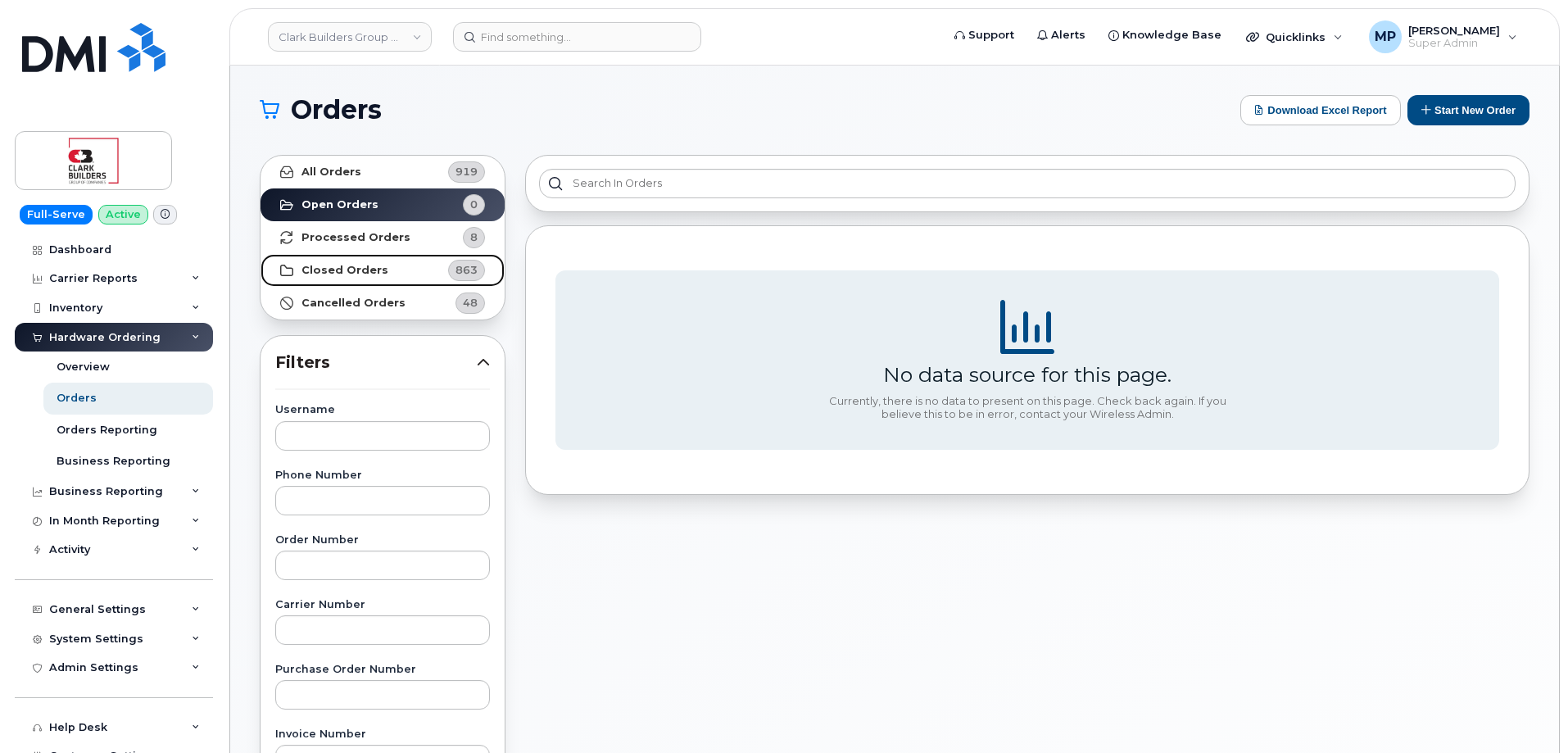
click at [351, 266] on strong "Closed Orders" at bounding box center [344, 270] width 86 height 13
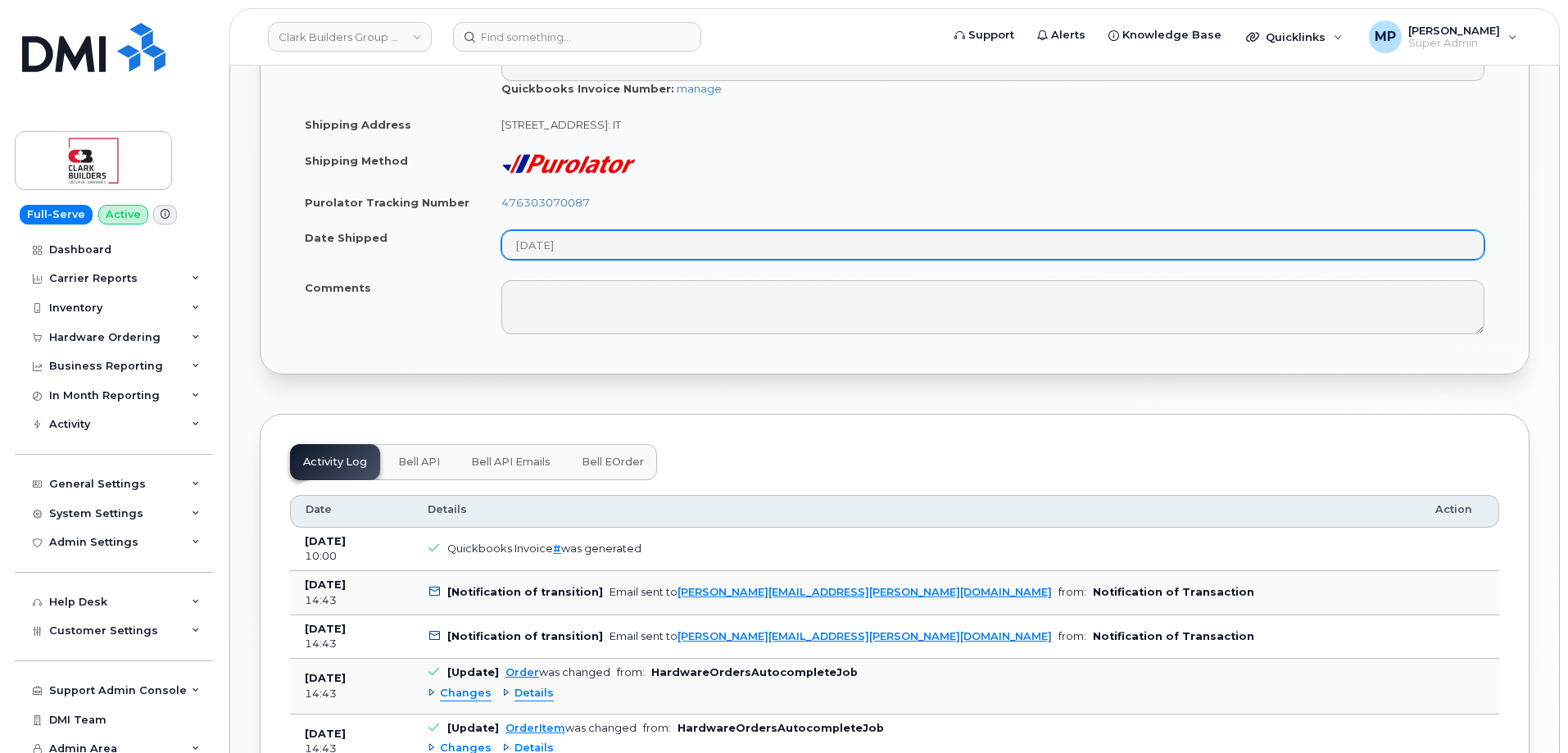
scroll to position [1802, 0]
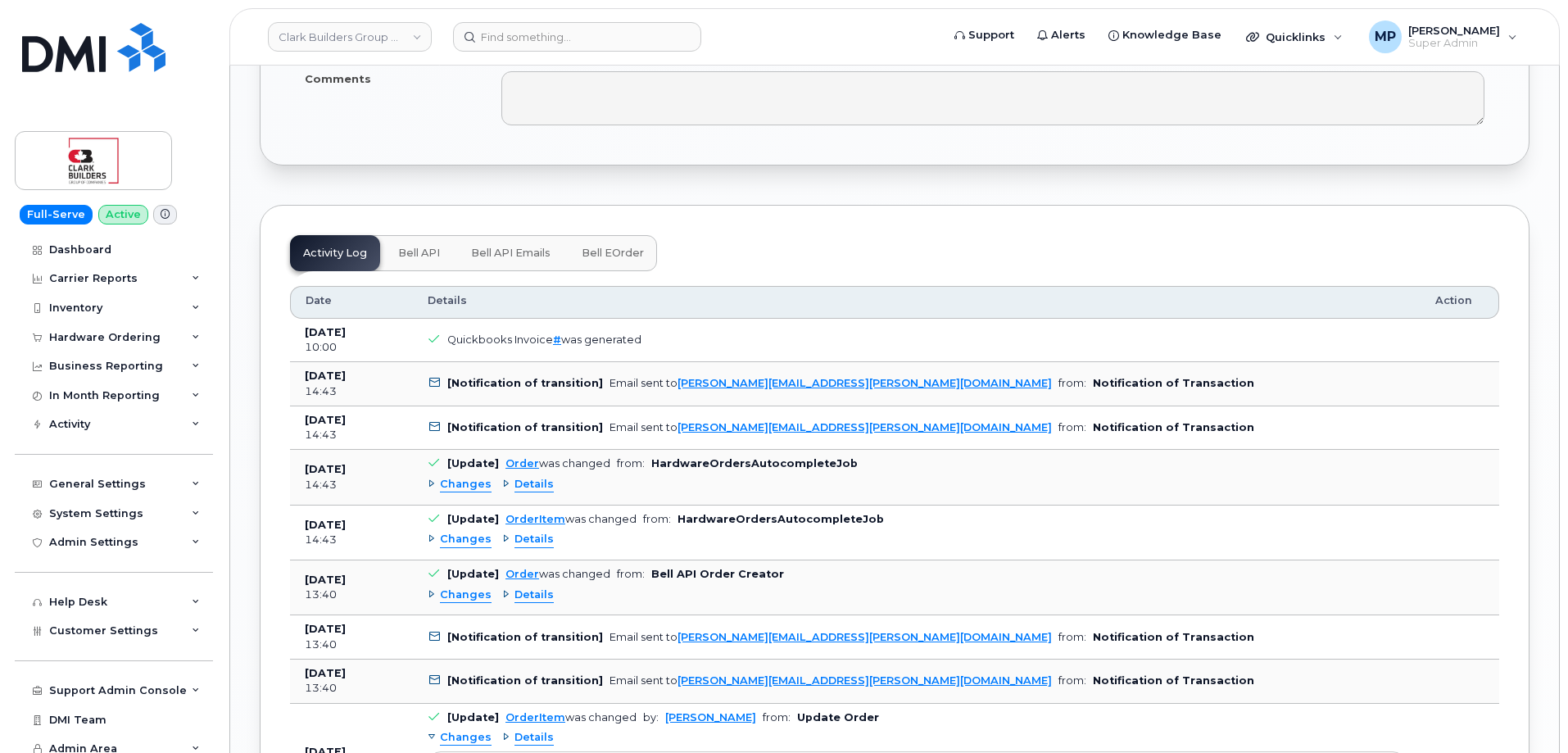
click at [455, 481] on span "Changes" at bounding box center [465, 484] width 52 height 16
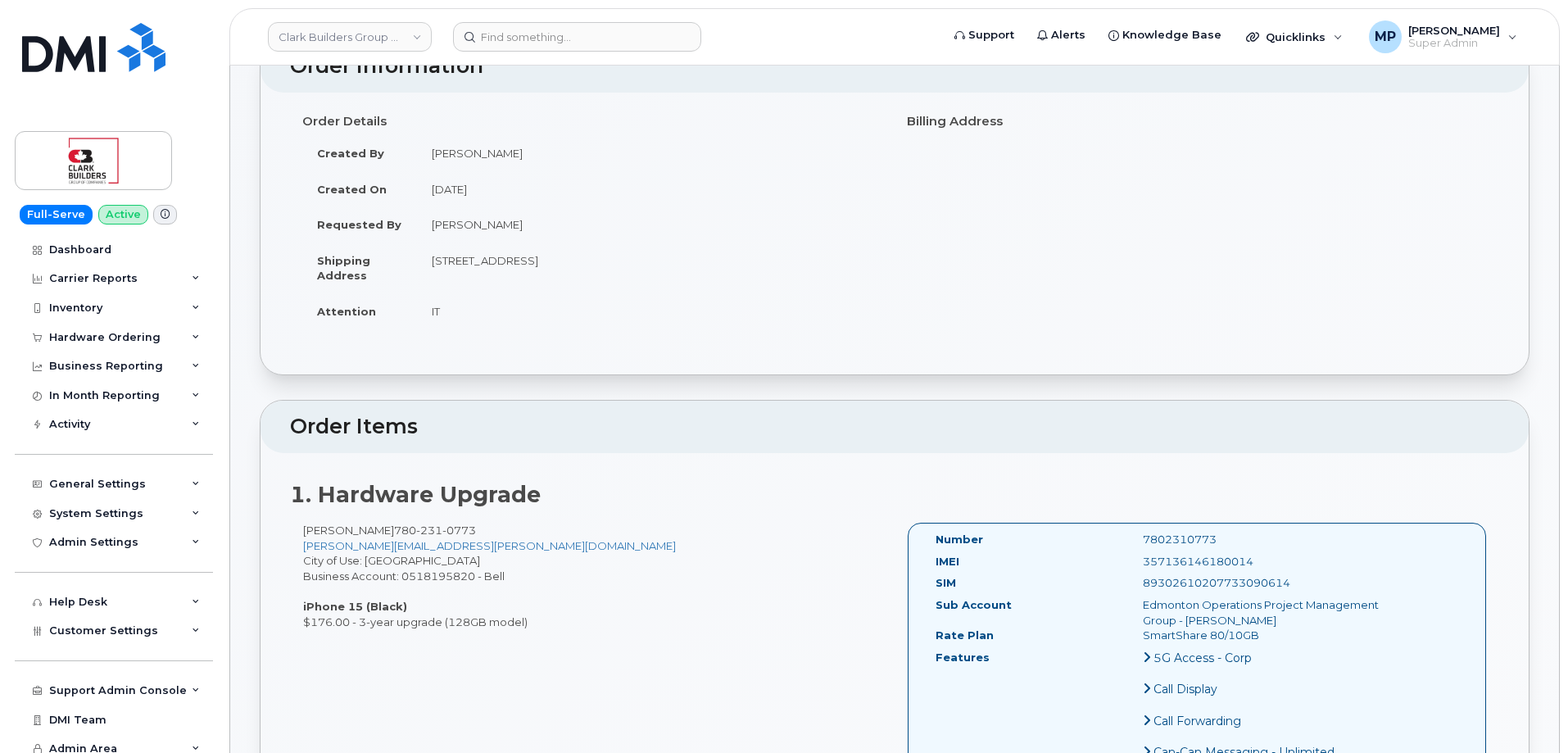
scroll to position [0, 0]
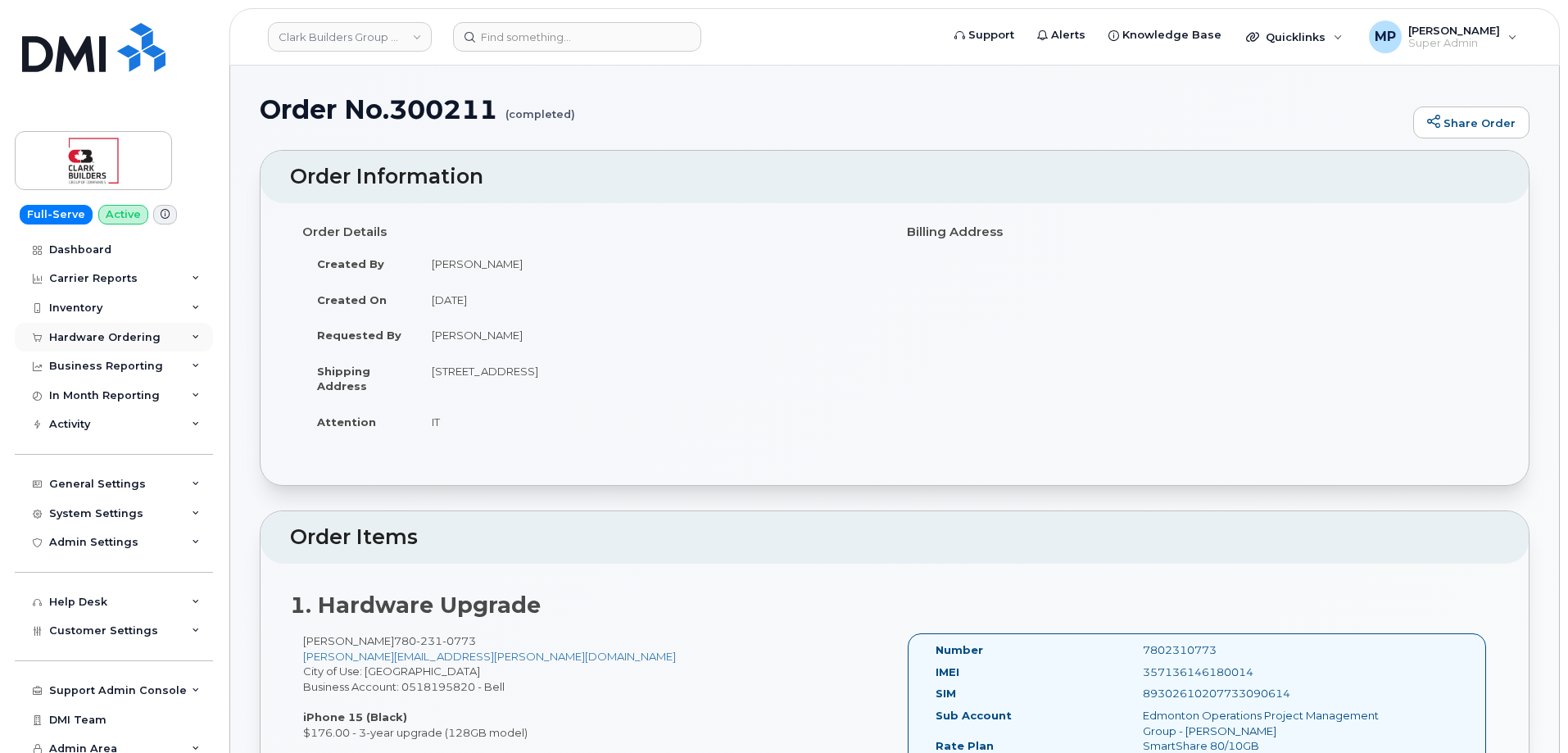
click at [75, 334] on div "Hardware Ordering" at bounding box center [105, 337] width 112 height 13
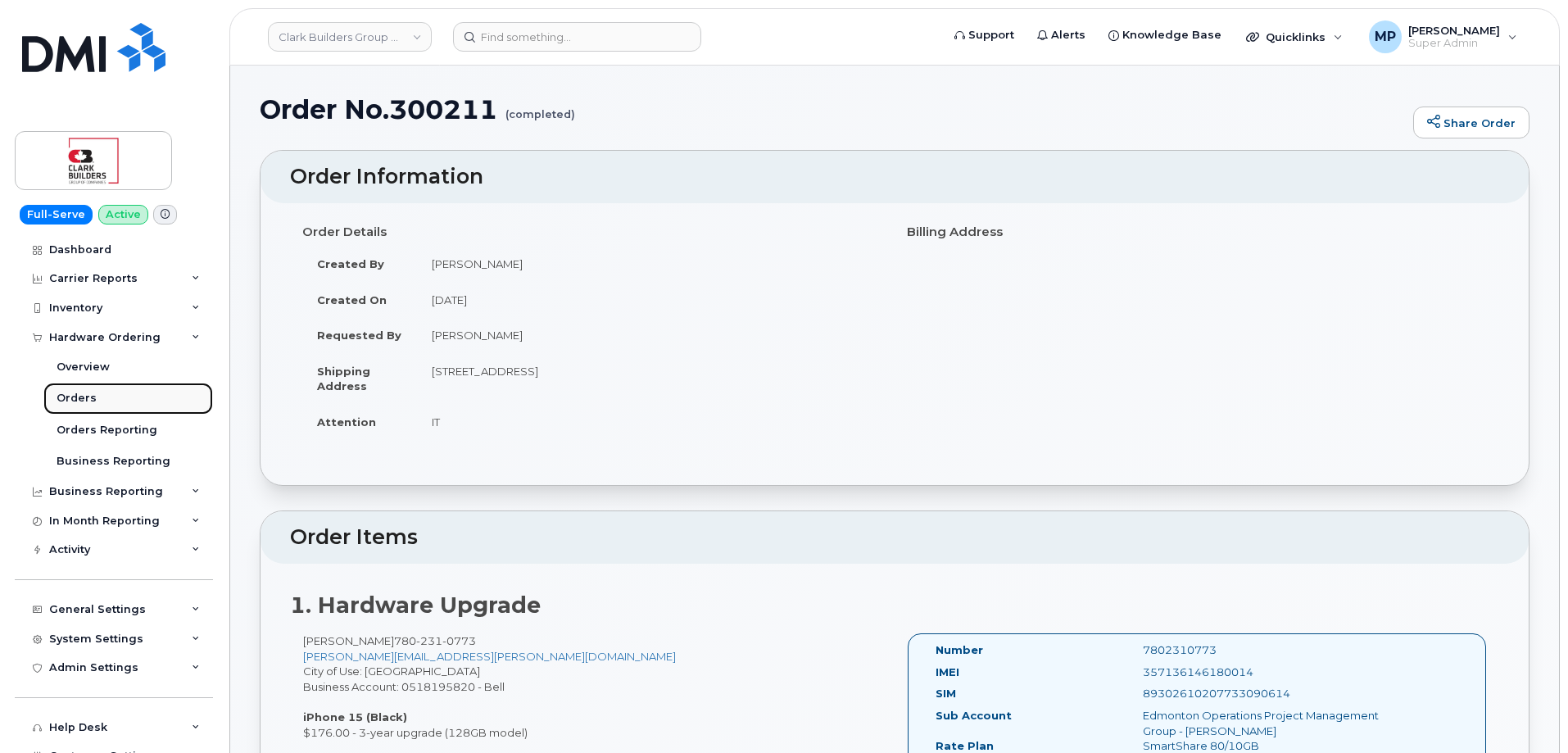
click at [84, 398] on div "Orders" at bounding box center [77, 398] width 40 height 15
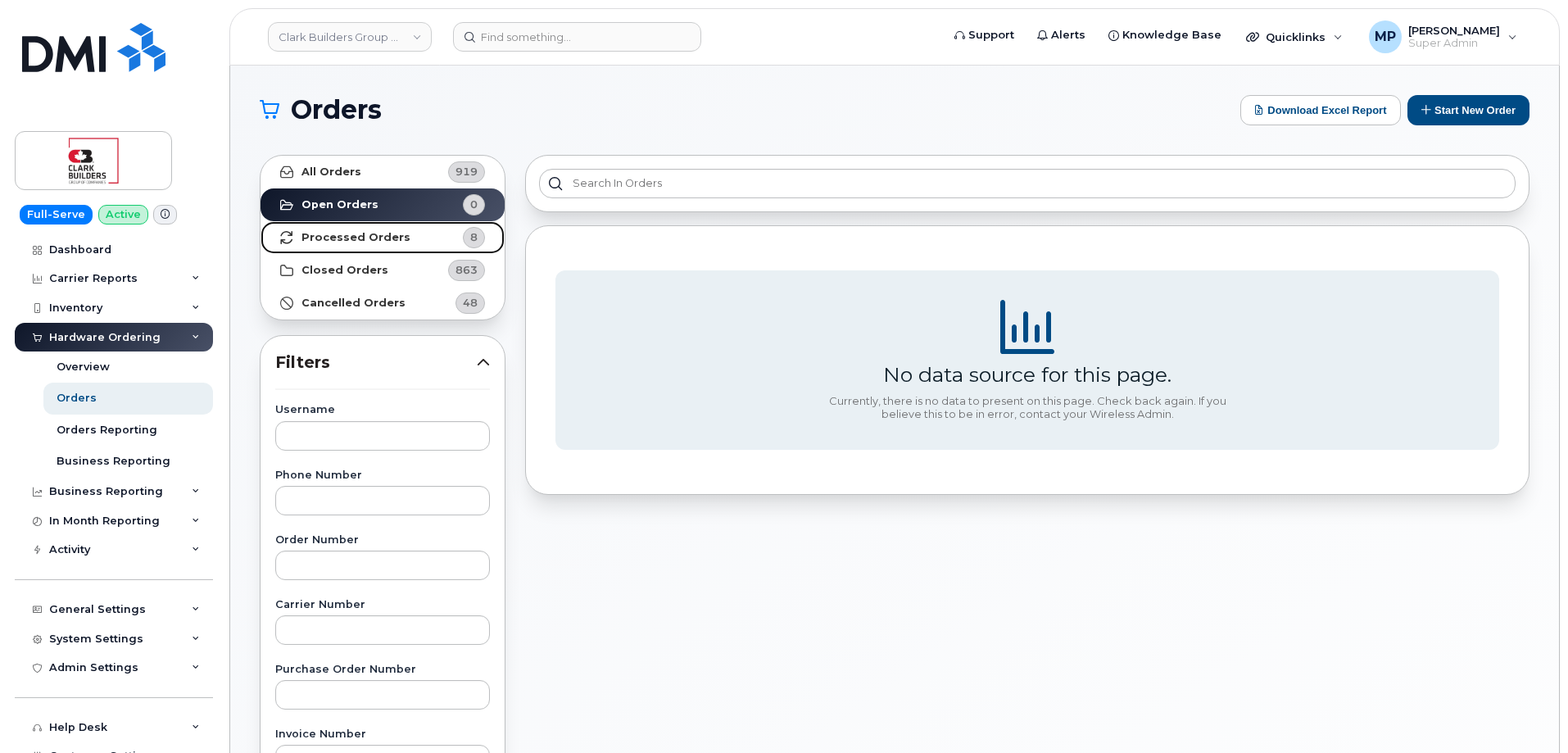
click at [387, 236] on strong "Processed Orders" at bounding box center [355, 237] width 109 height 13
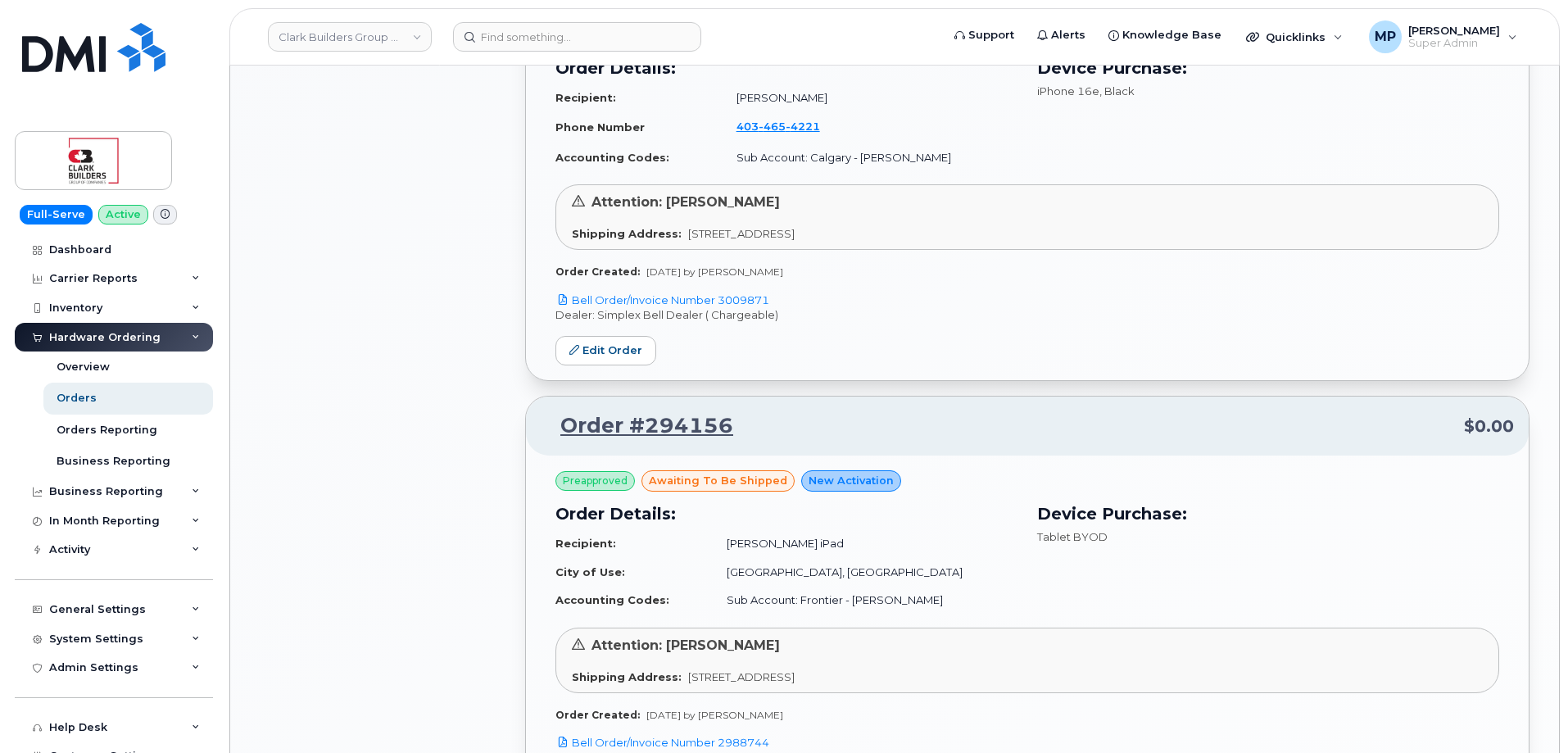
scroll to position [1583, 0]
